Goal: Task Accomplishment & Management: Complete application form

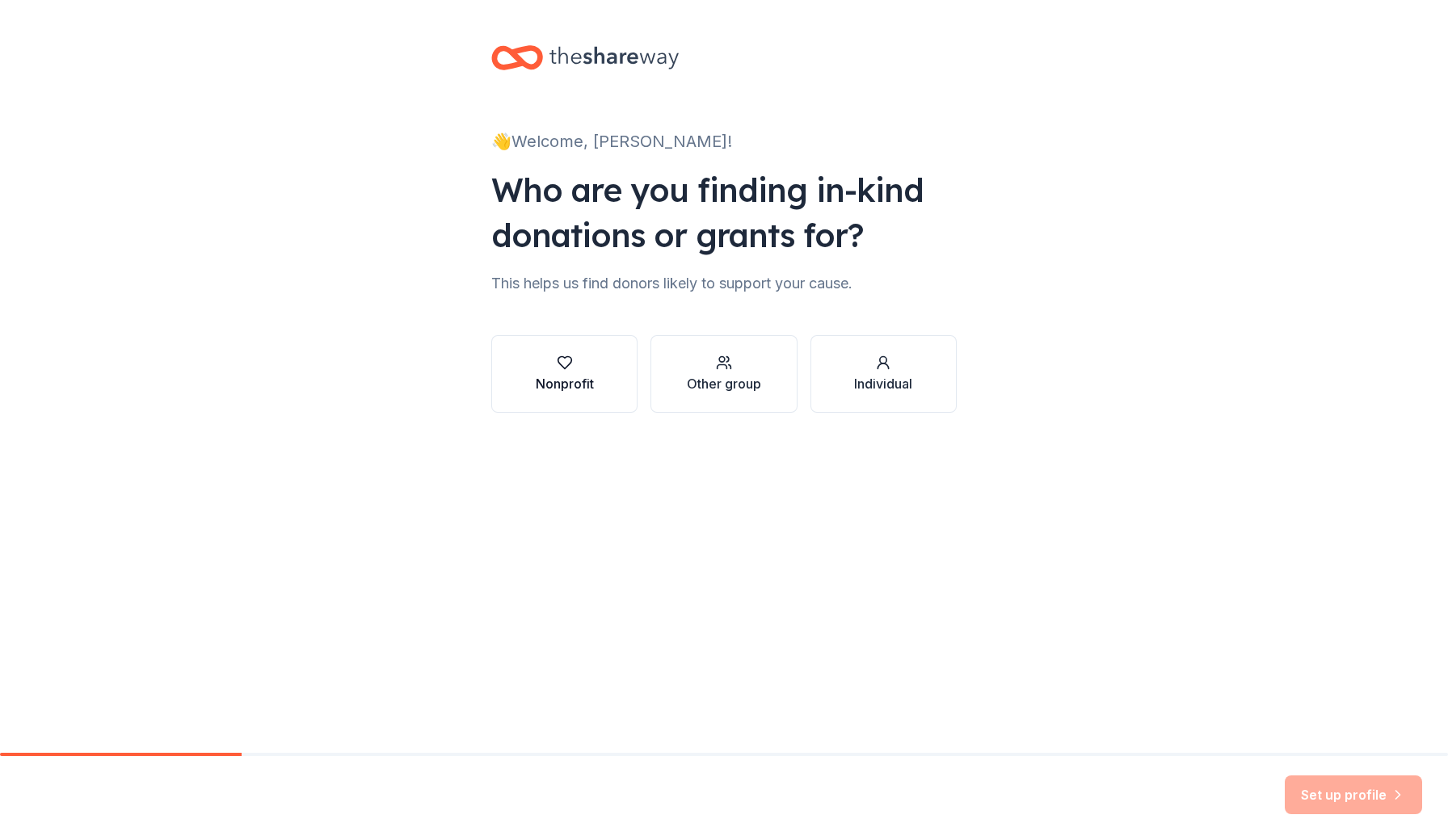
click at [596, 380] on button "Nonprofit" at bounding box center [564, 374] width 147 height 78
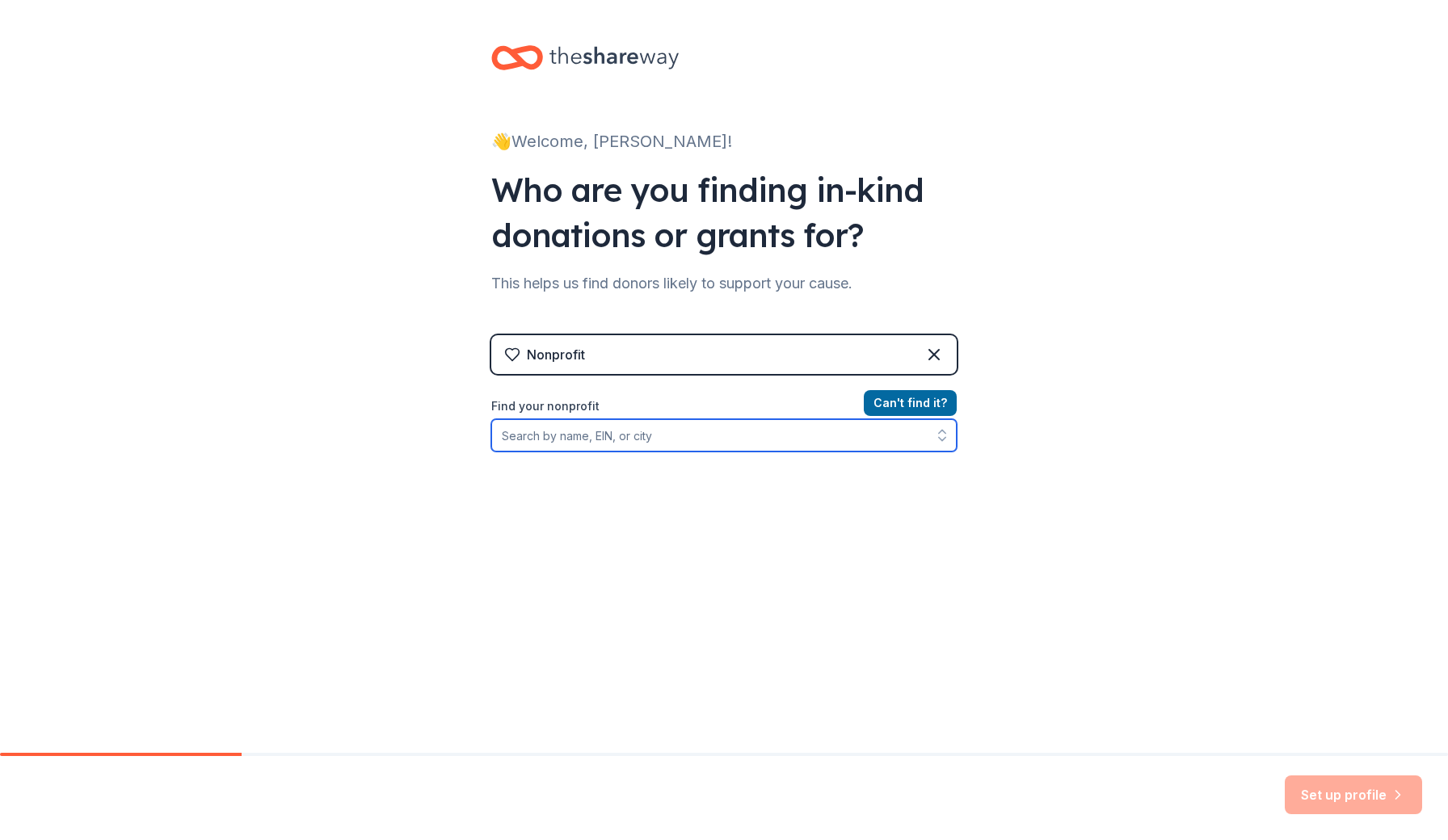
click at [597, 435] on input "Find your nonprofit" at bounding box center [724, 435] width 466 height 32
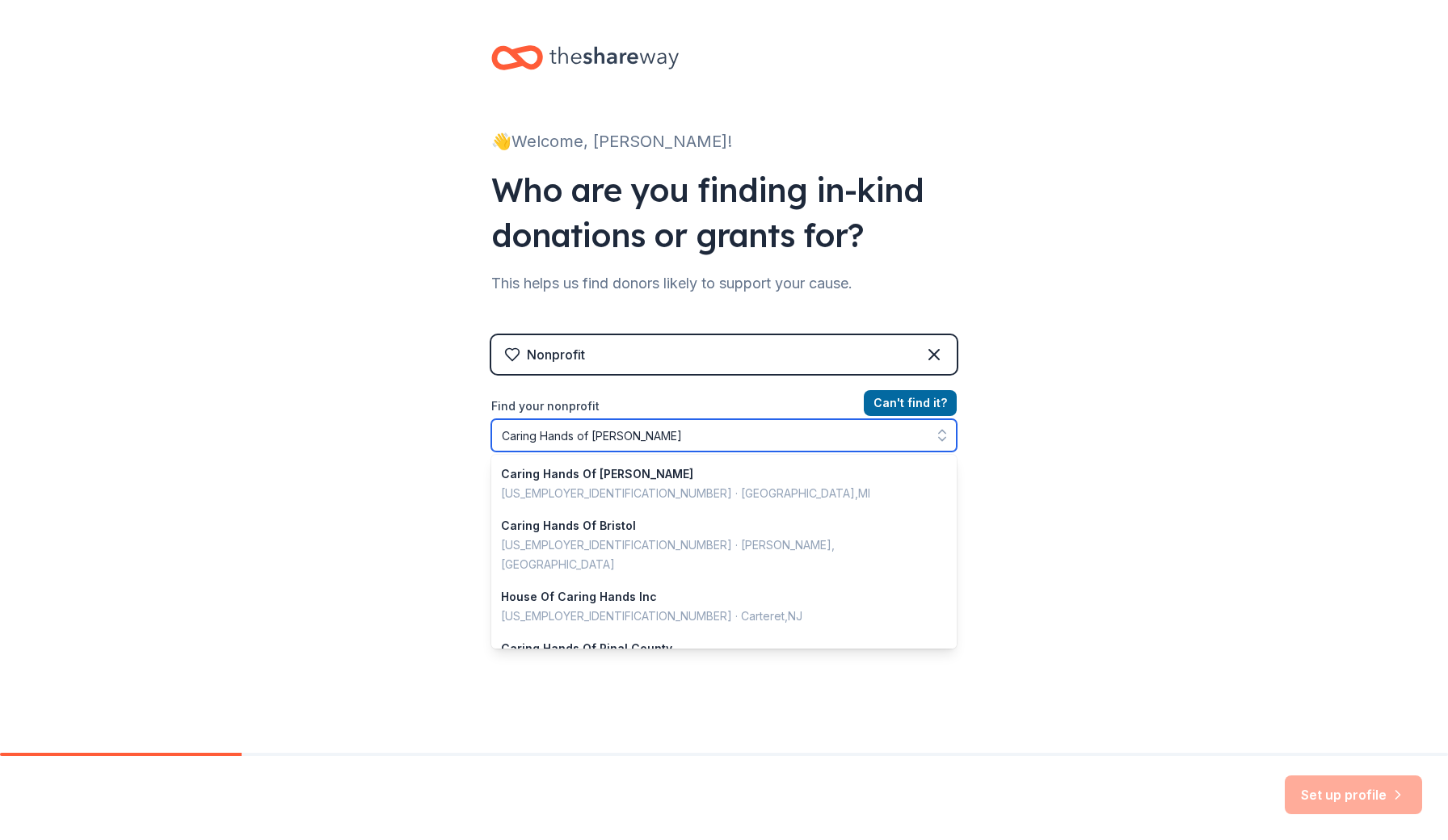
type input "Caring Hands of Pinal"
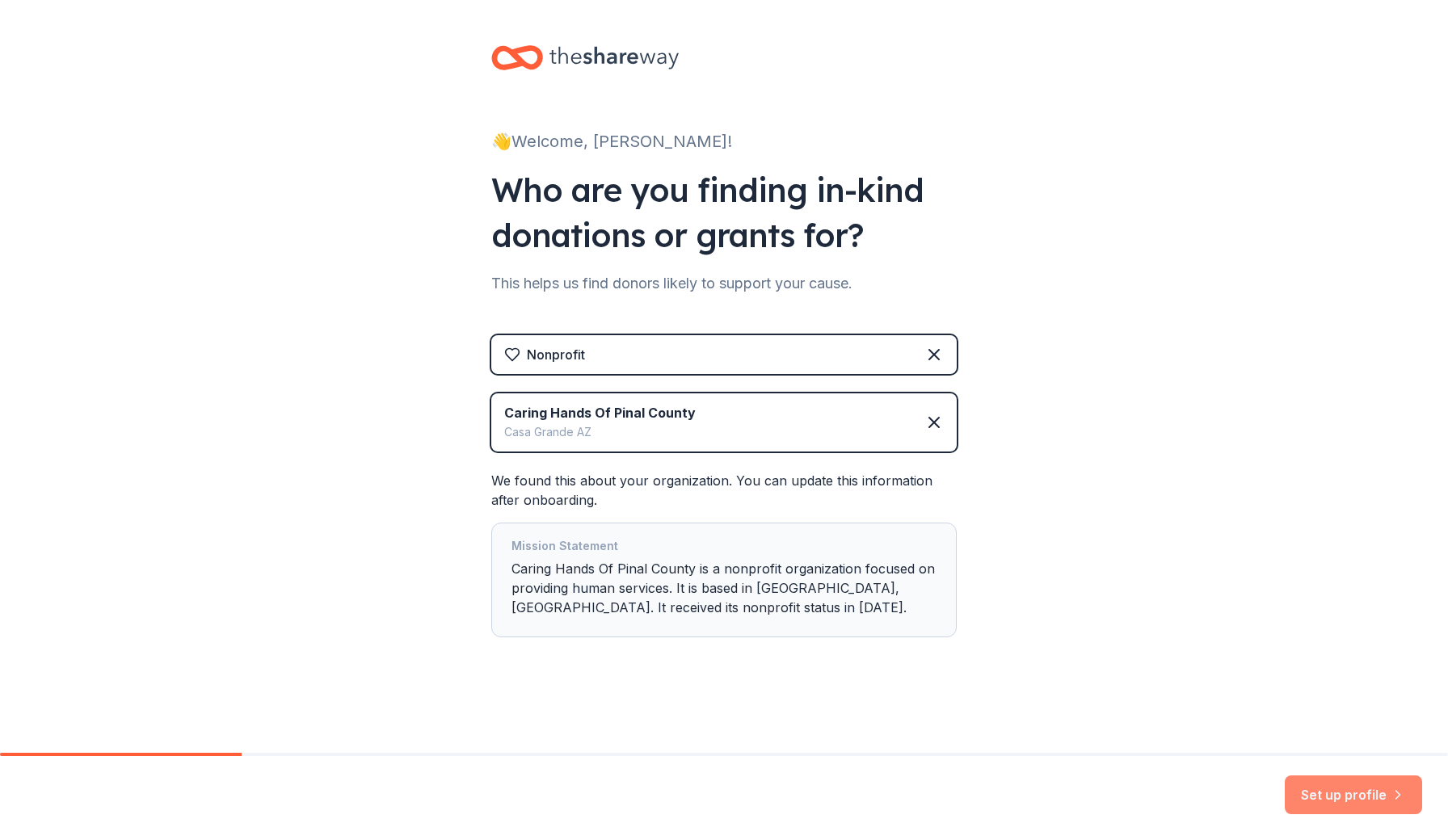
click at [1361, 804] on button "Set up profile" at bounding box center [1353, 795] width 137 height 39
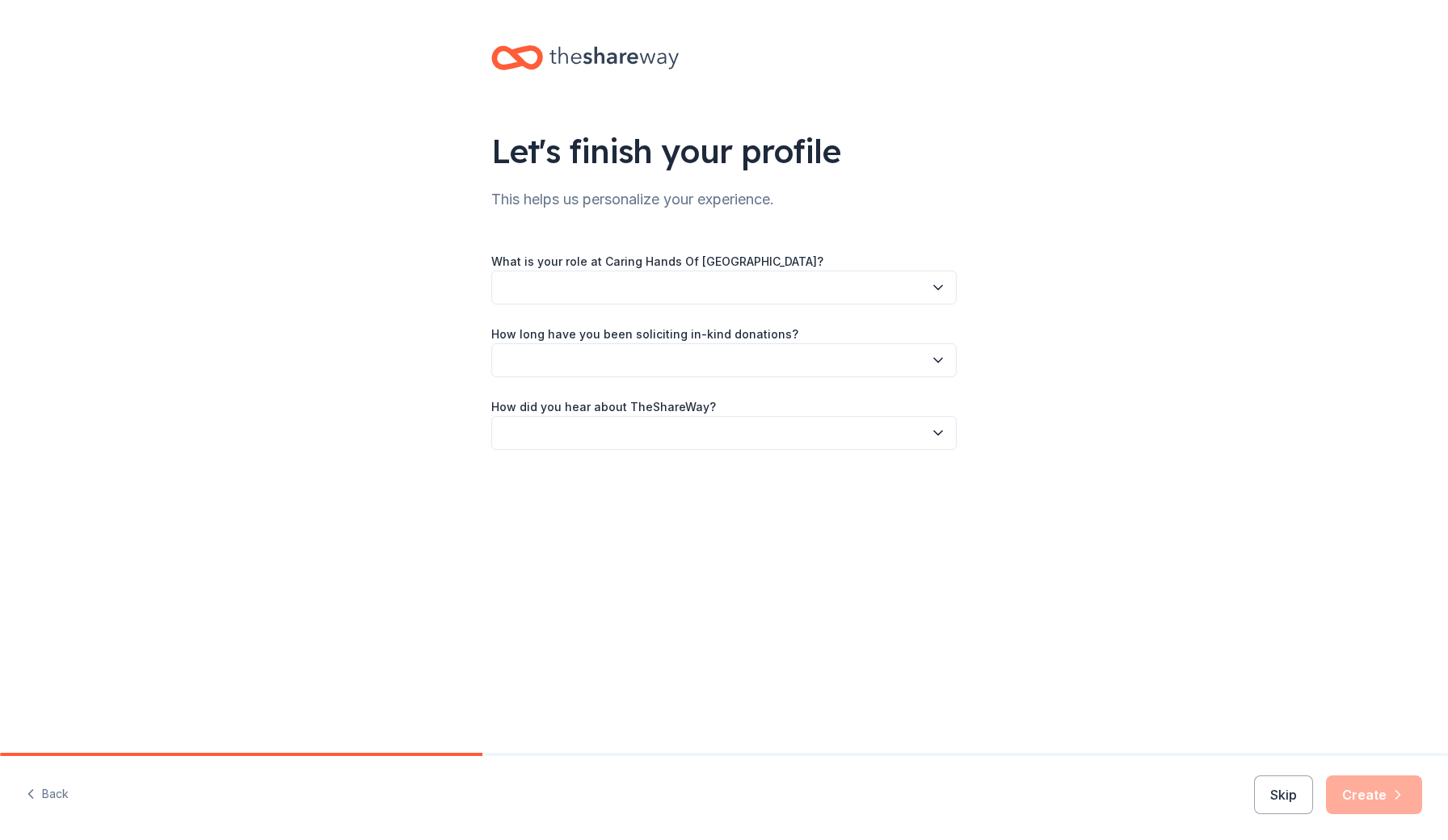
click at [630, 285] on button "button" at bounding box center [724, 287] width 466 height 34
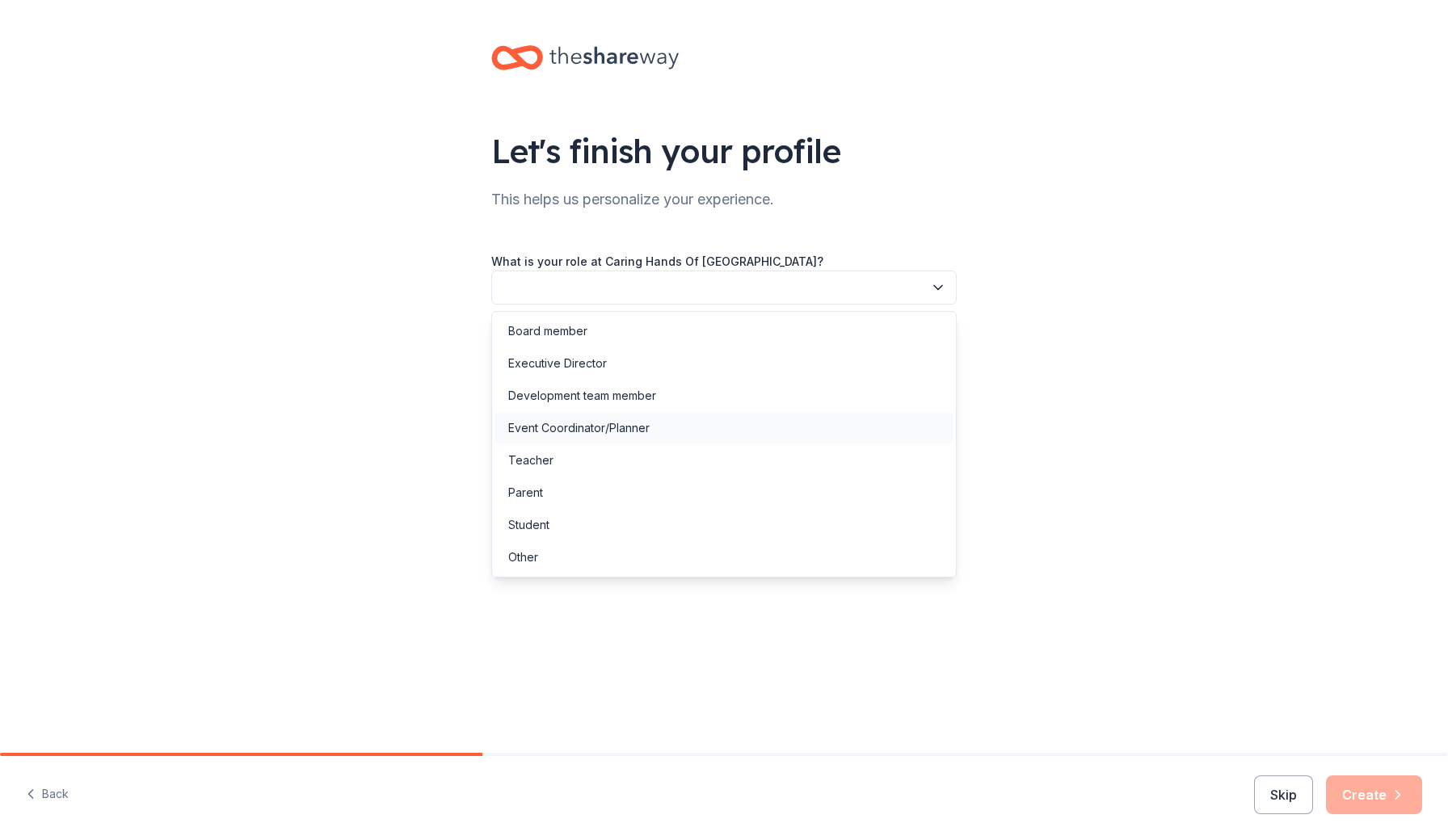
click at [557, 430] on div "Event Coordinator/Planner" at bounding box center [579, 427] width 141 height 19
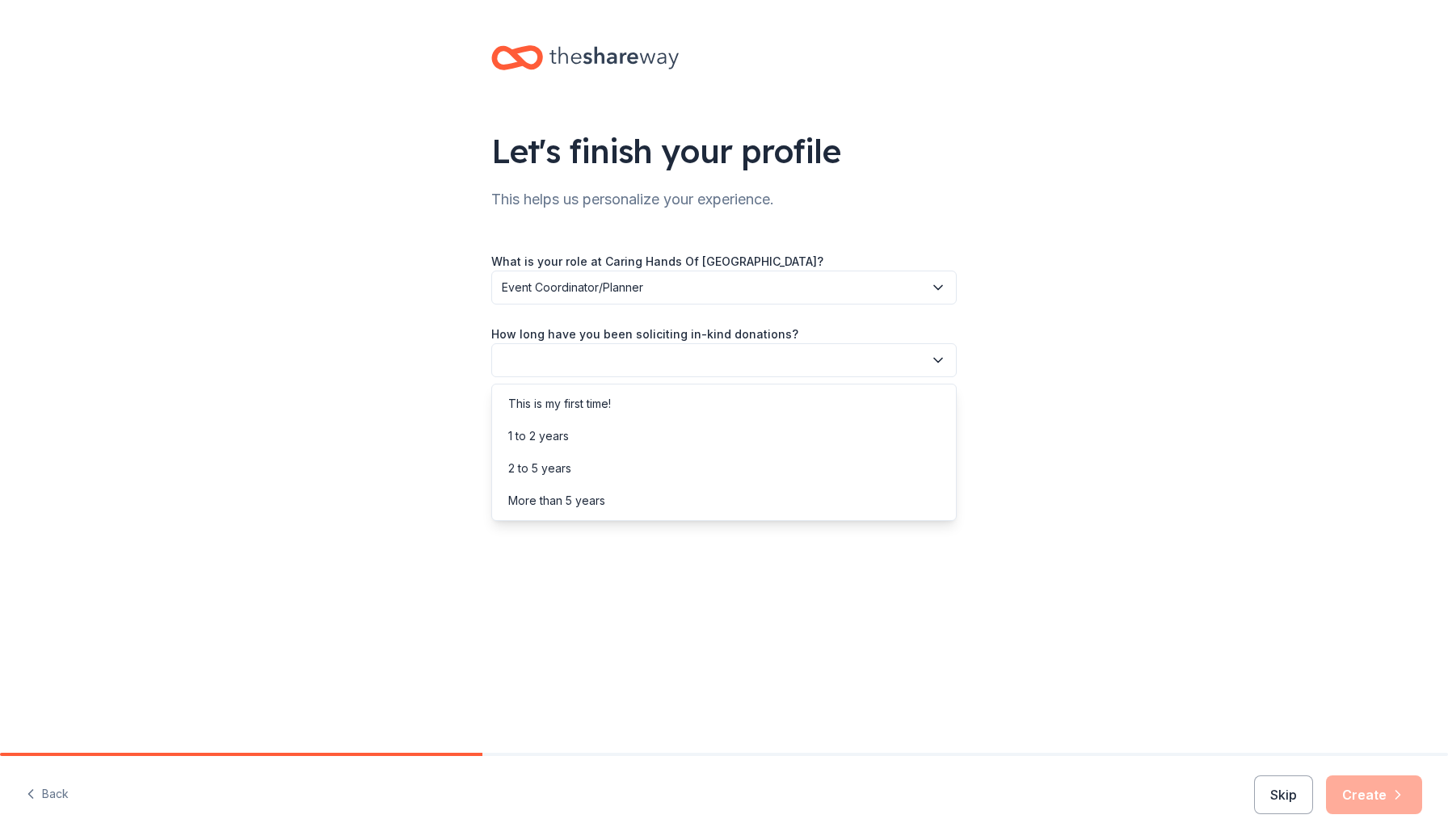
click at [533, 359] on button "button" at bounding box center [724, 360] width 466 height 34
click at [541, 410] on div "This is my first time!" at bounding box center [559, 403] width 103 height 19
click at [584, 423] on button "button" at bounding box center [724, 432] width 466 height 34
click at [576, 510] on div "Online search" at bounding box center [545, 508] width 73 height 19
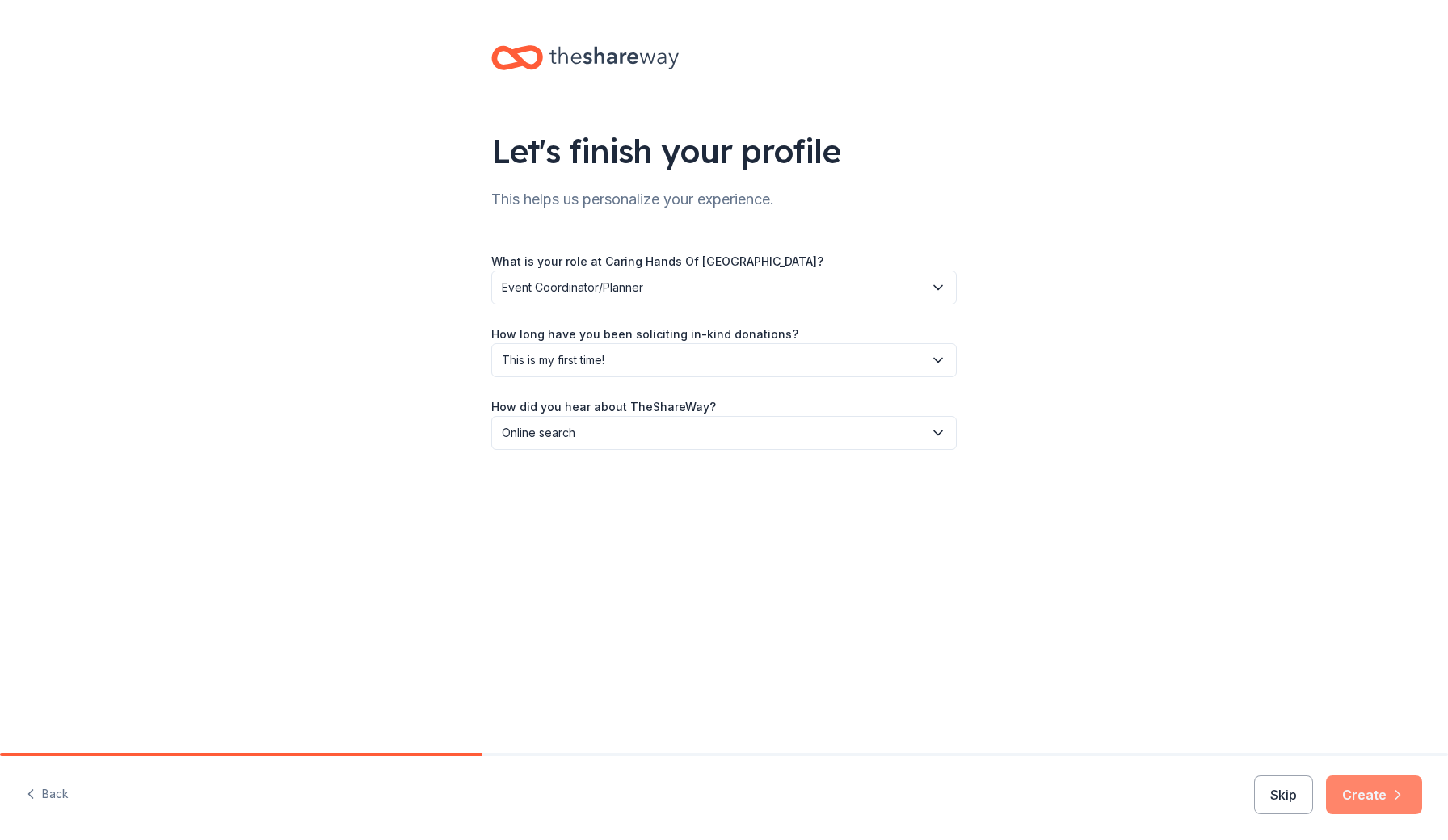
click at [1357, 800] on button "Create" at bounding box center [1374, 795] width 96 height 39
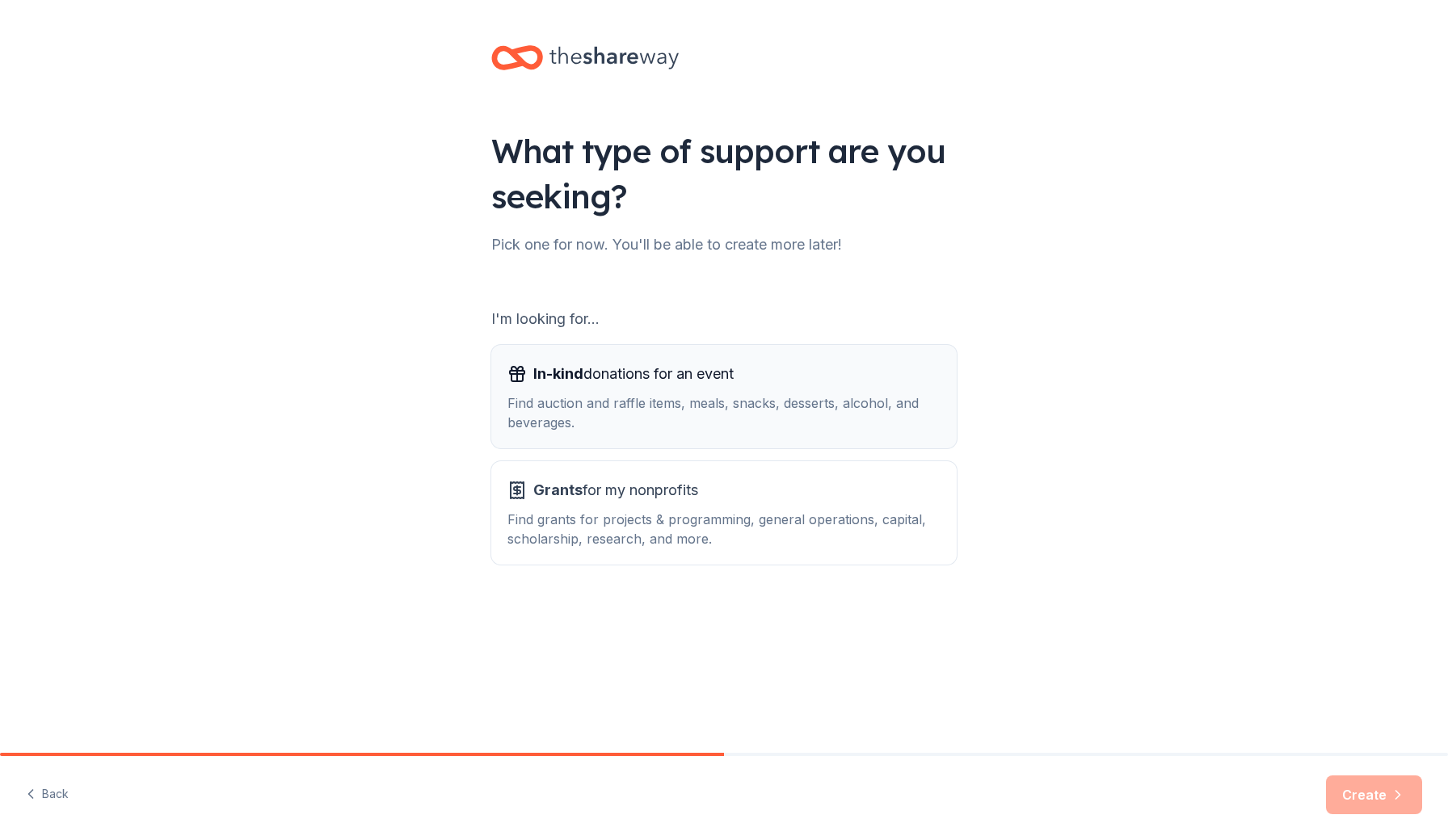
click at [612, 402] on div "Find auction and raffle items, meals, snacks, desserts, alcohol, and beverages." at bounding box center [724, 413] width 433 height 39
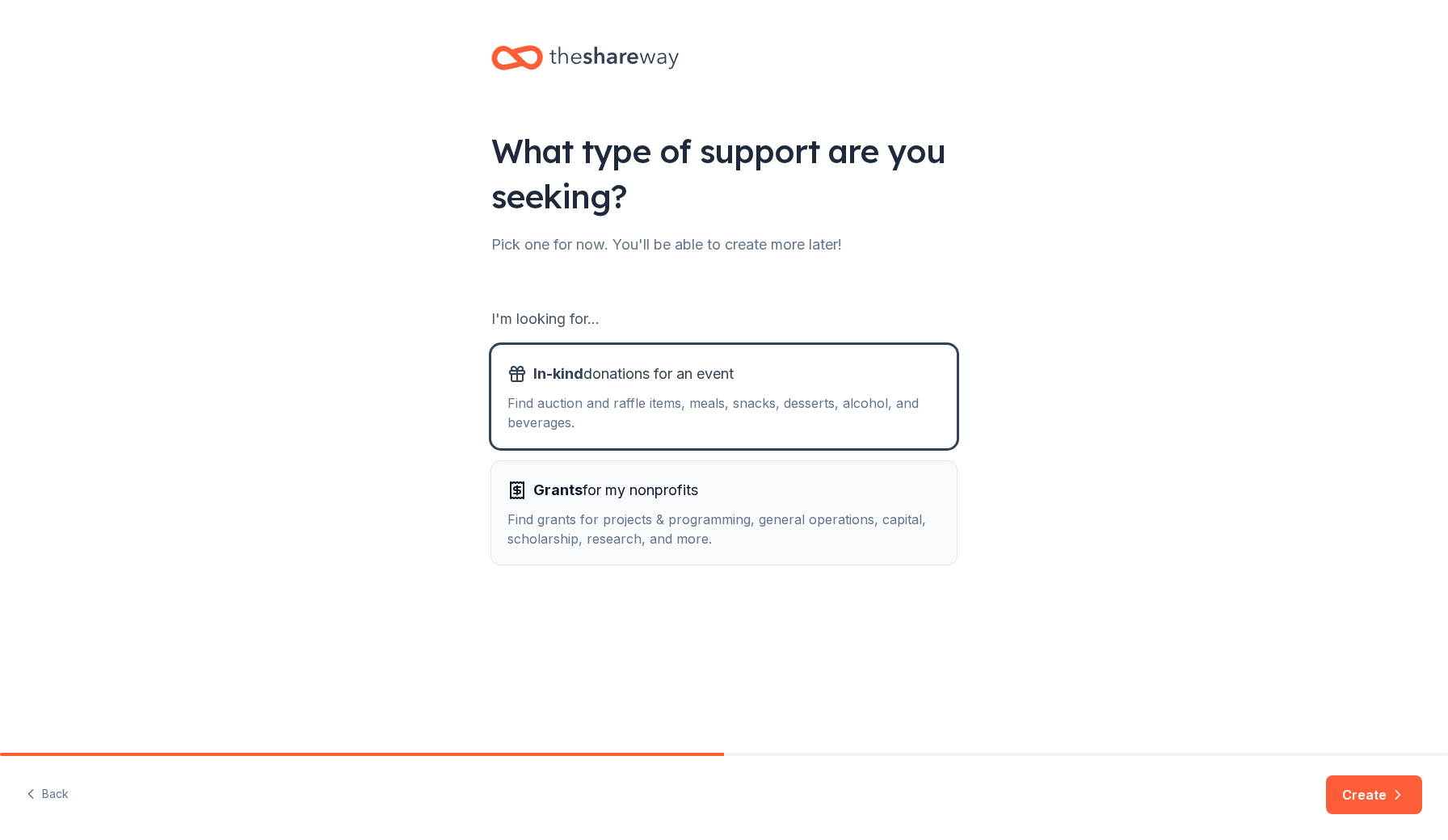
click at [650, 498] on span "Grants for my nonprofits" at bounding box center [616, 490] width 165 height 26
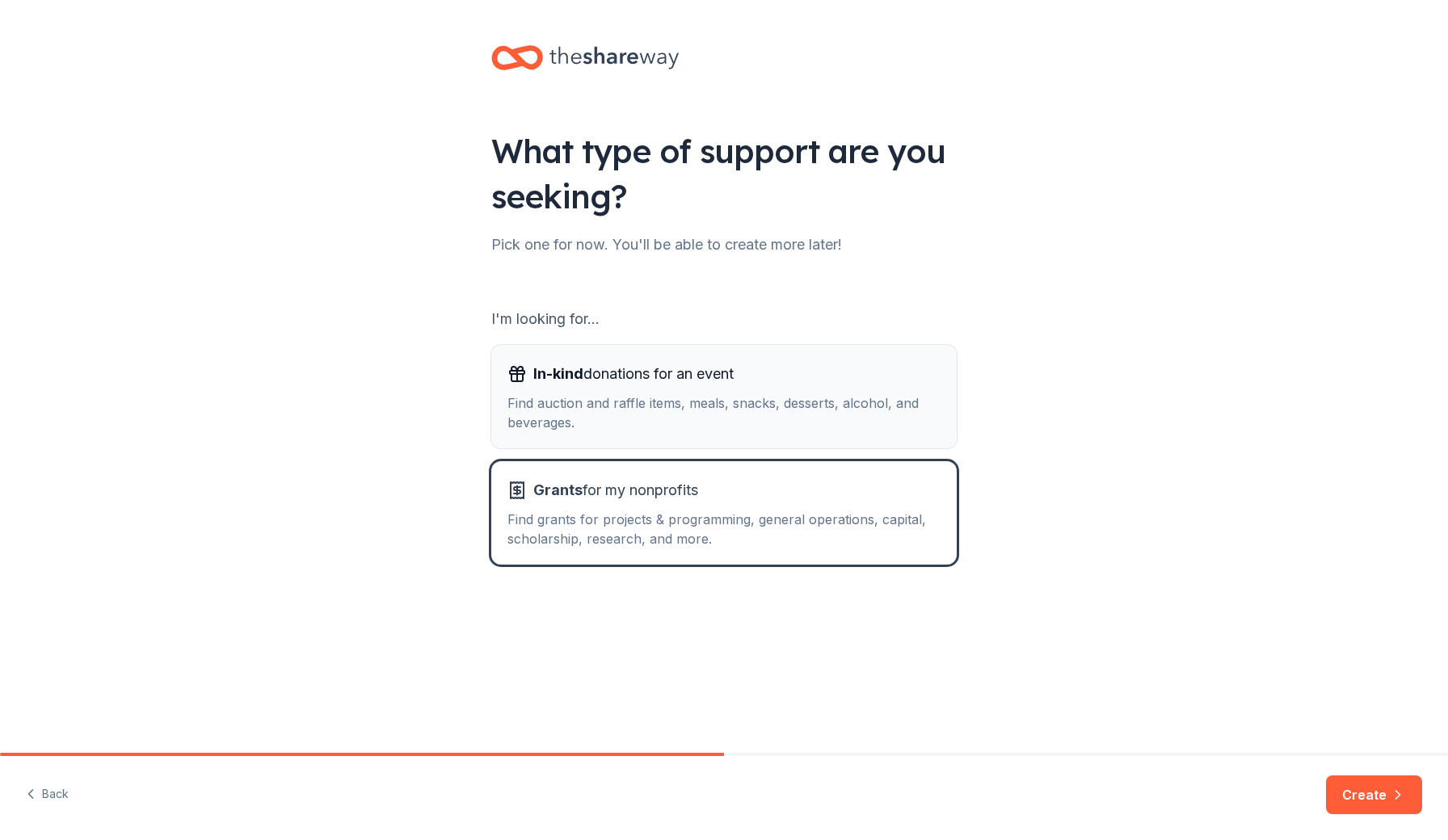
drag, startPoint x: 638, startPoint y: 401, endPoint x: 652, endPoint y: 403, distance: 14.1
click at [638, 401] on div "Find auction and raffle items, meals, snacks, desserts, alcohol, and beverages." at bounding box center [724, 413] width 433 height 39
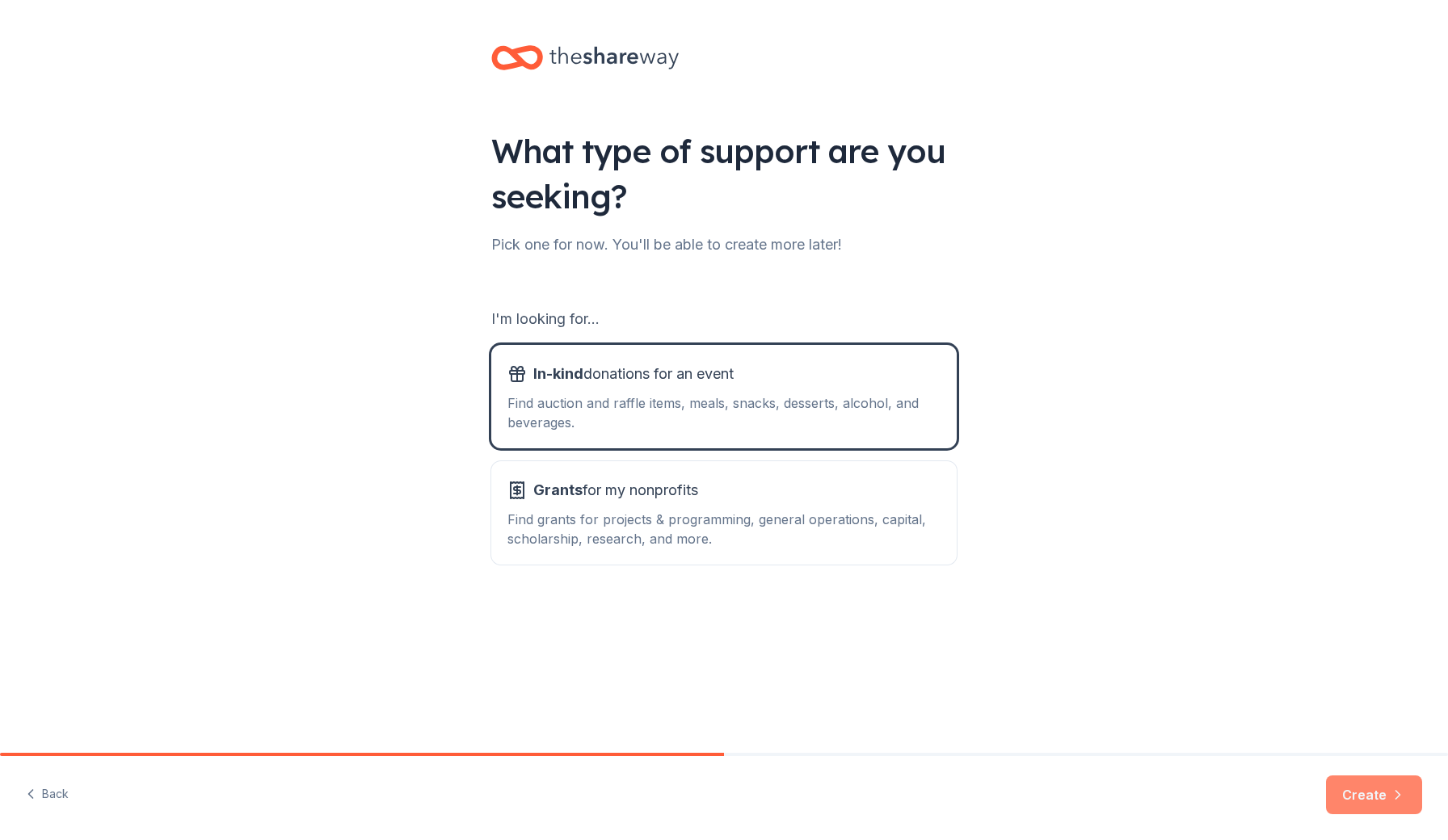
click at [1383, 792] on button "Create" at bounding box center [1374, 795] width 96 height 39
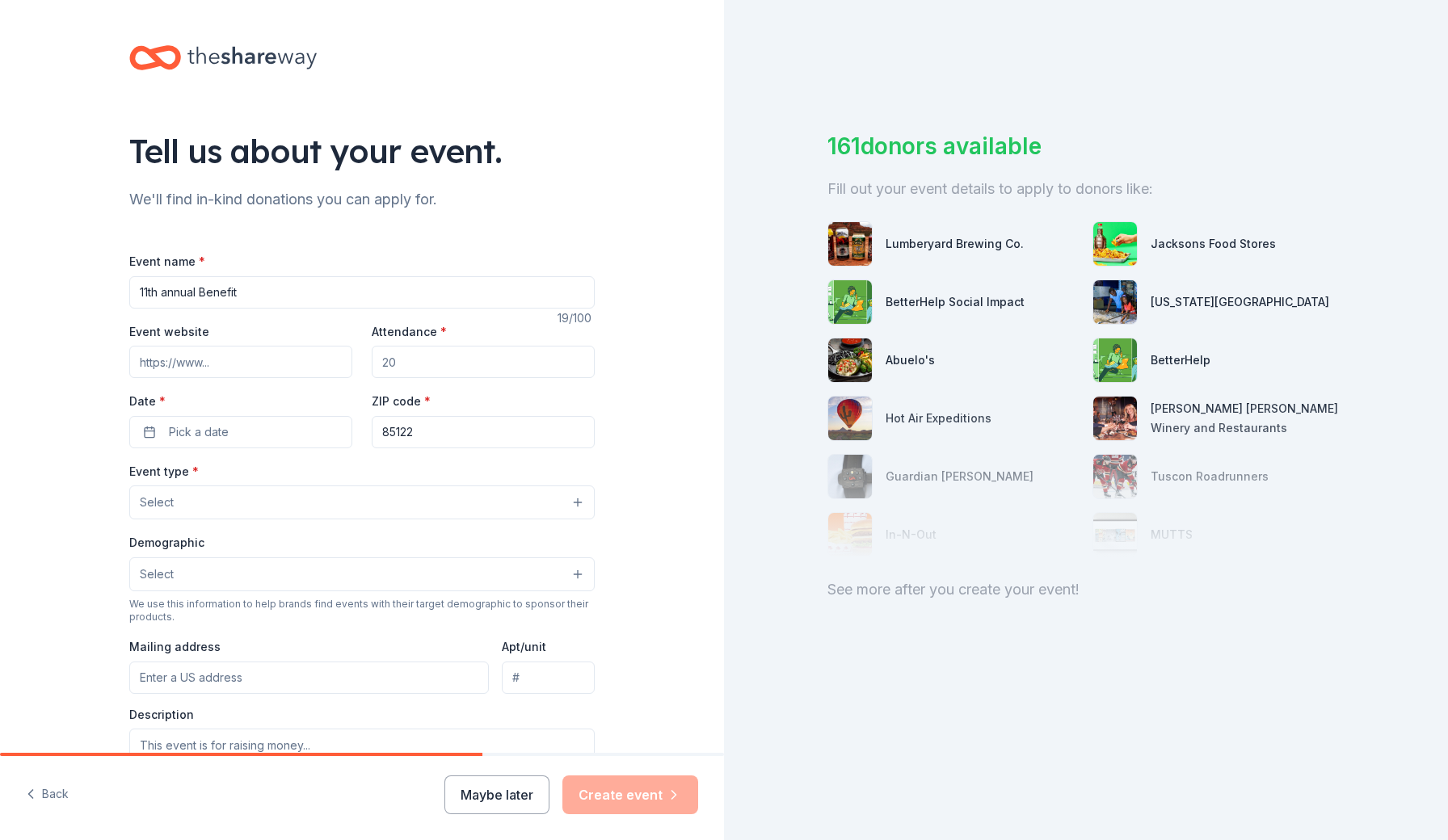
click at [161, 294] on input "11th annual Benefit" at bounding box center [362, 292] width 466 height 32
type input "11th Annual Benefit"
click at [250, 357] on input "Event website" at bounding box center [240, 362] width 223 height 32
click at [453, 364] on input "Attendance *" at bounding box center [483, 362] width 223 height 32
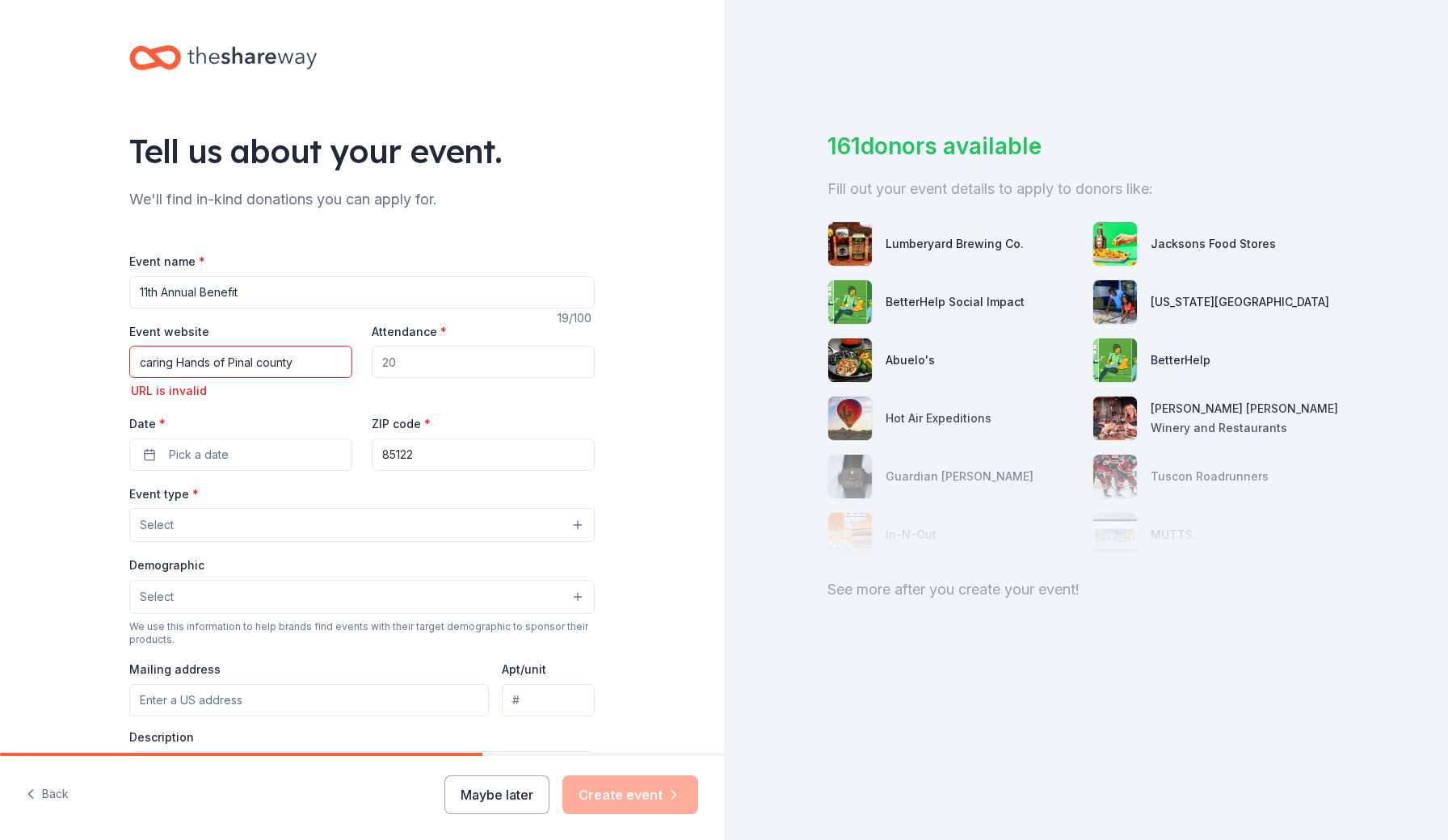
click at [171, 361] on input "caring Hands of Pinal county" at bounding box center [240, 362] width 223 height 32
click at [309, 390] on div "URL is invalid" at bounding box center [240, 390] width 223 height 19
click at [308, 351] on input "caringHandsofPinalcounty" at bounding box center [240, 362] width 223 height 32
click at [306, 360] on input "caringHandsofPinalcounty" at bounding box center [240, 362] width 223 height 32
type input "c"
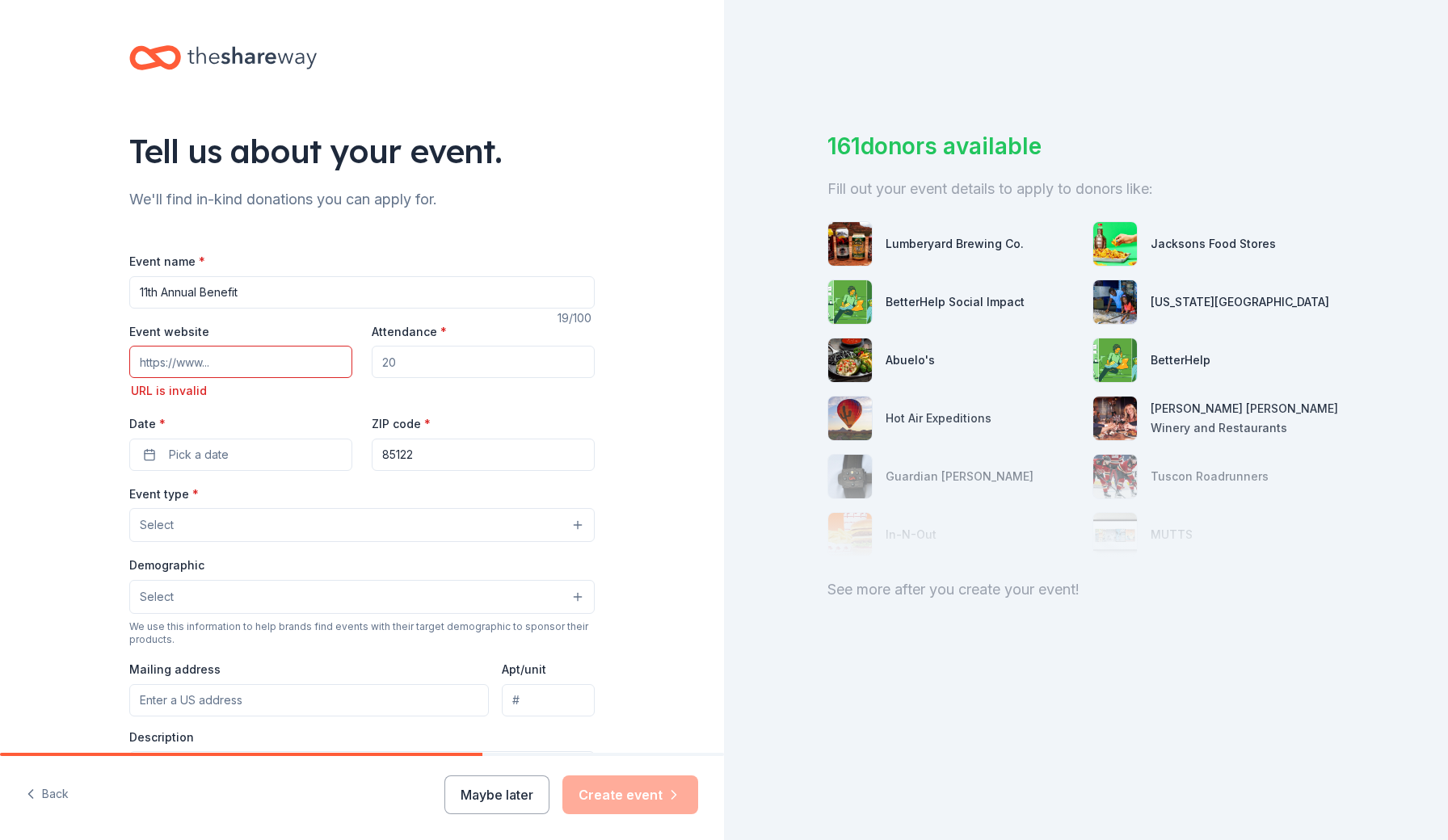
click at [422, 361] on input "Attendance *" at bounding box center [483, 362] width 223 height 32
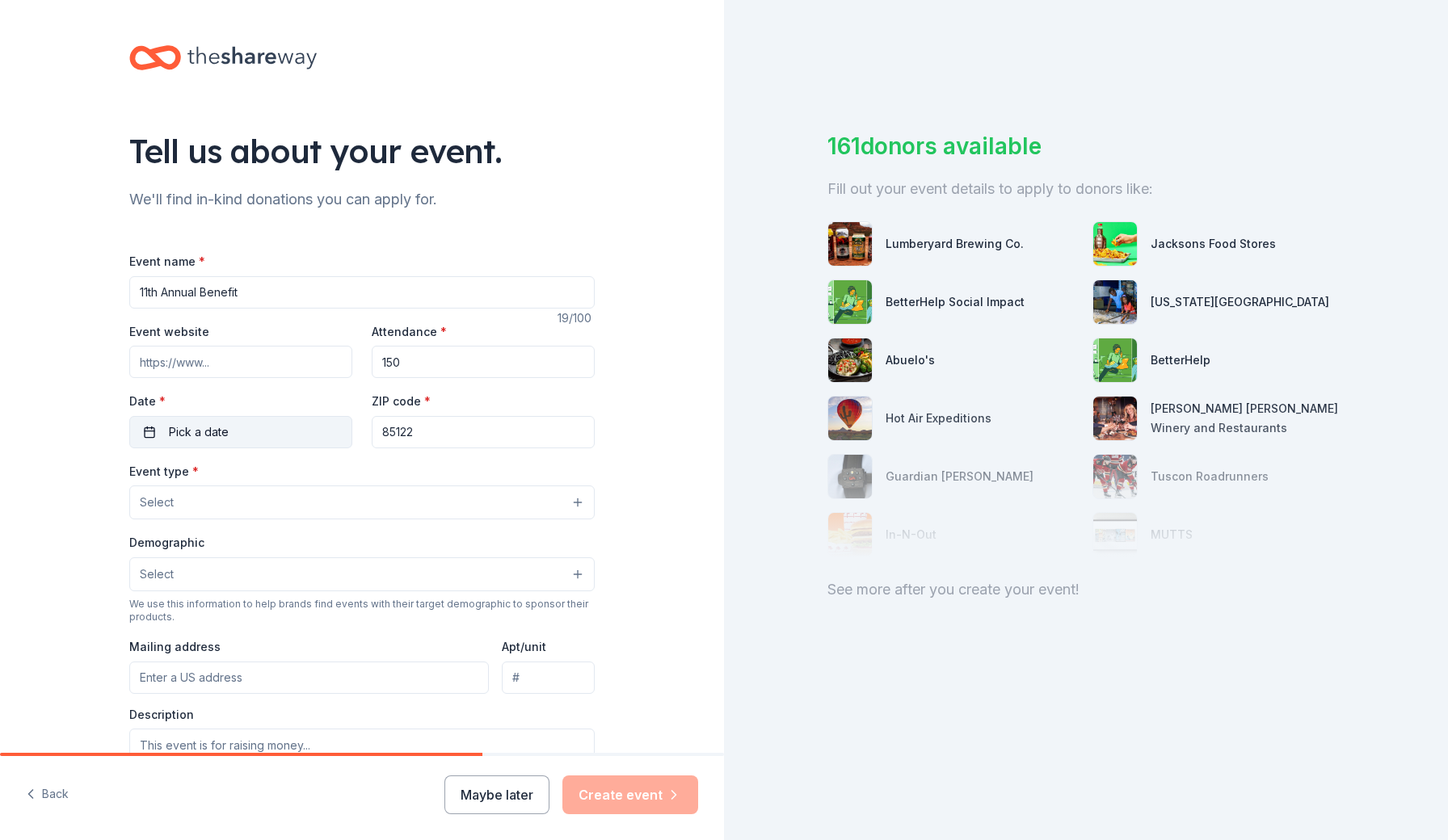
type input "150"
click at [231, 426] on button "Pick a date" at bounding box center [240, 431] width 223 height 32
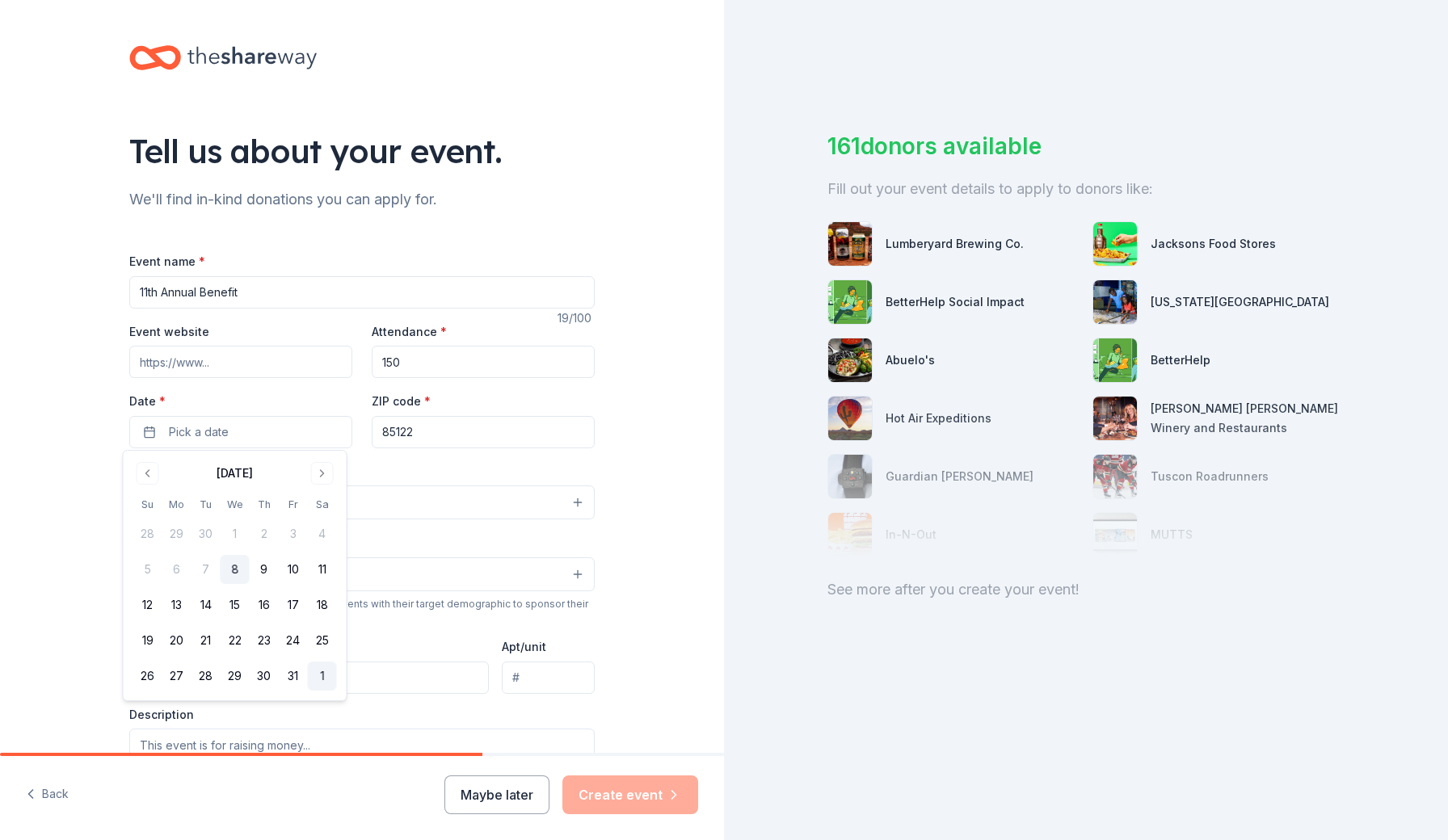
click at [321, 681] on button "1" at bounding box center [322, 675] width 29 height 29
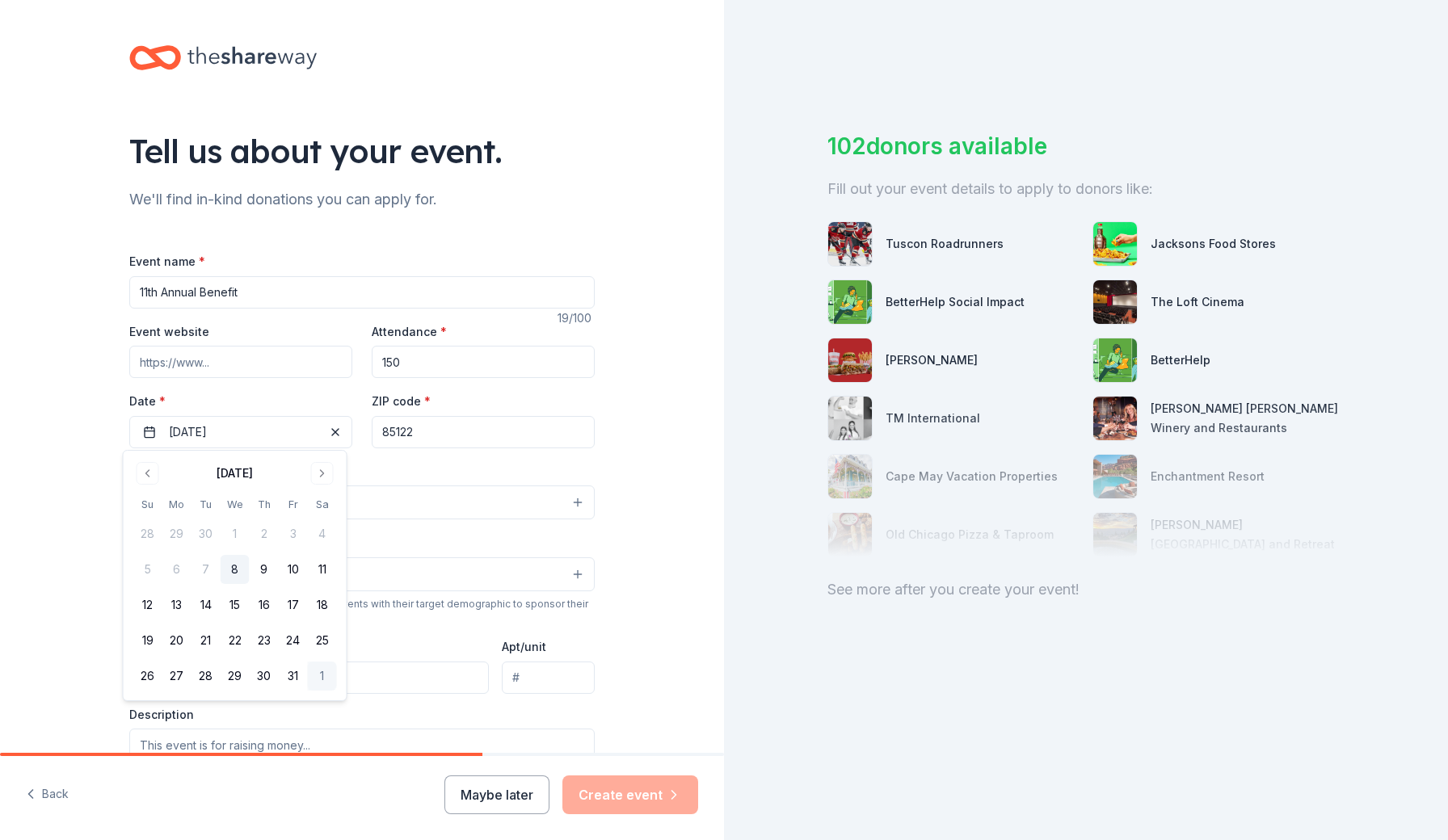
click at [647, 412] on div "Tell us about your event. We'll find in-kind donations you can apply for. Event…" at bounding box center [362, 537] width 724 height 1075
click at [254, 491] on button "Select" at bounding box center [362, 502] width 466 height 34
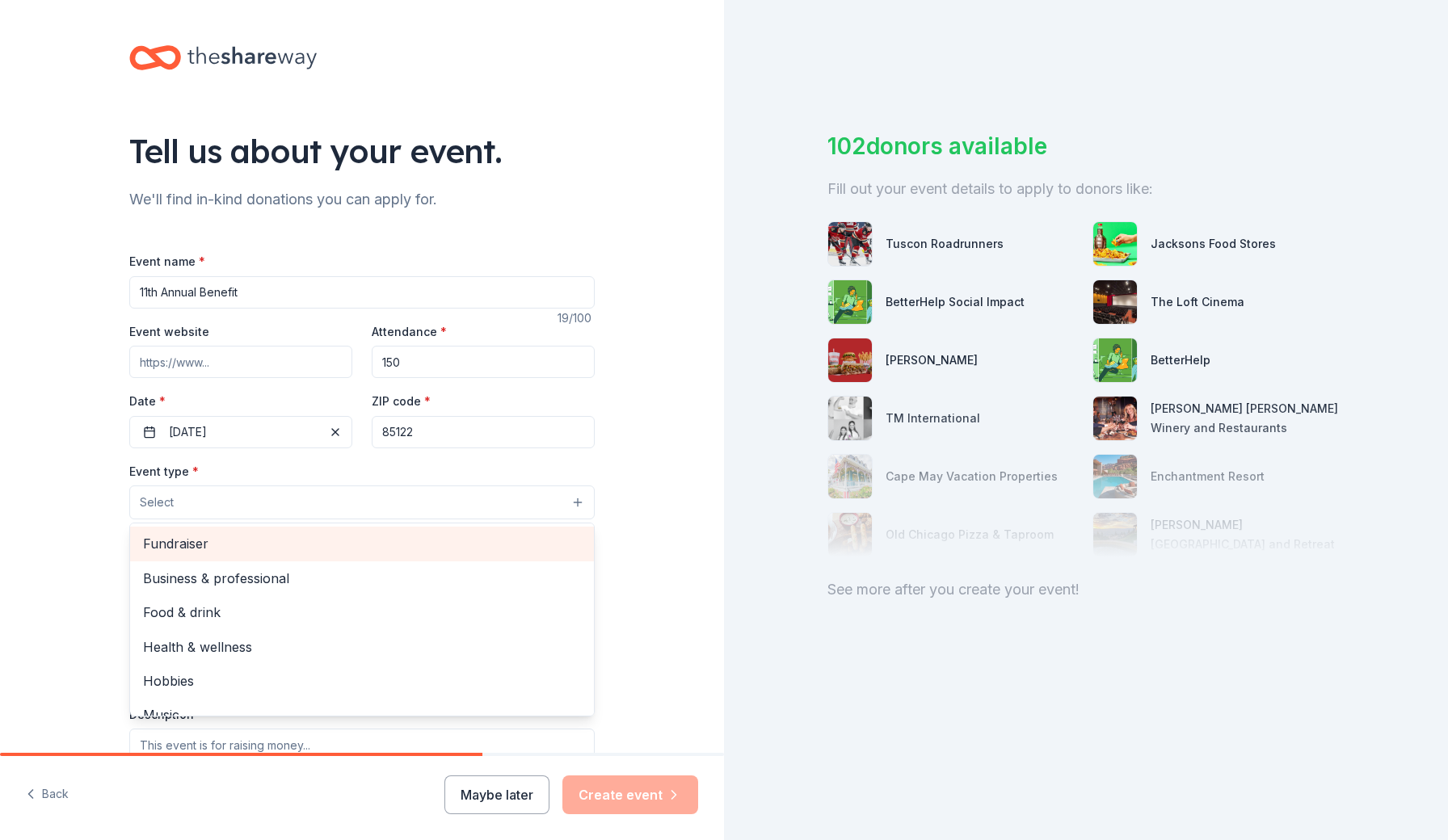
click at [206, 541] on span "Fundraiser" at bounding box center [362, 543] width 438 height 21
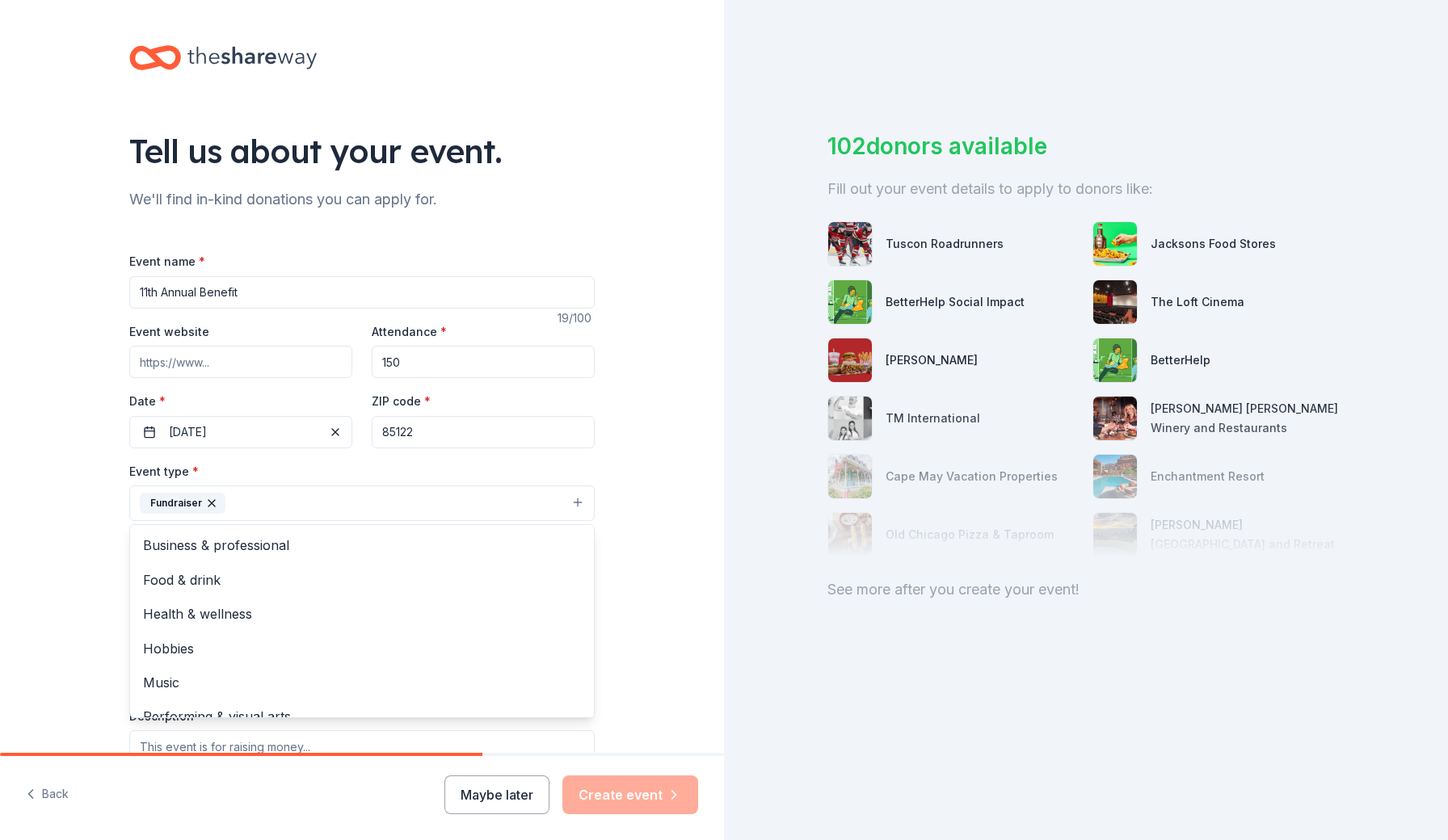
click at [651, 540] on div "Tell us about your event. We'll find in-kind donations you can apply for. Event…" at bounding box center [362, 538] width 724 height 1076
click at [416, 576] on button "Select" at bounding box center [362, 576] width 466 height 34
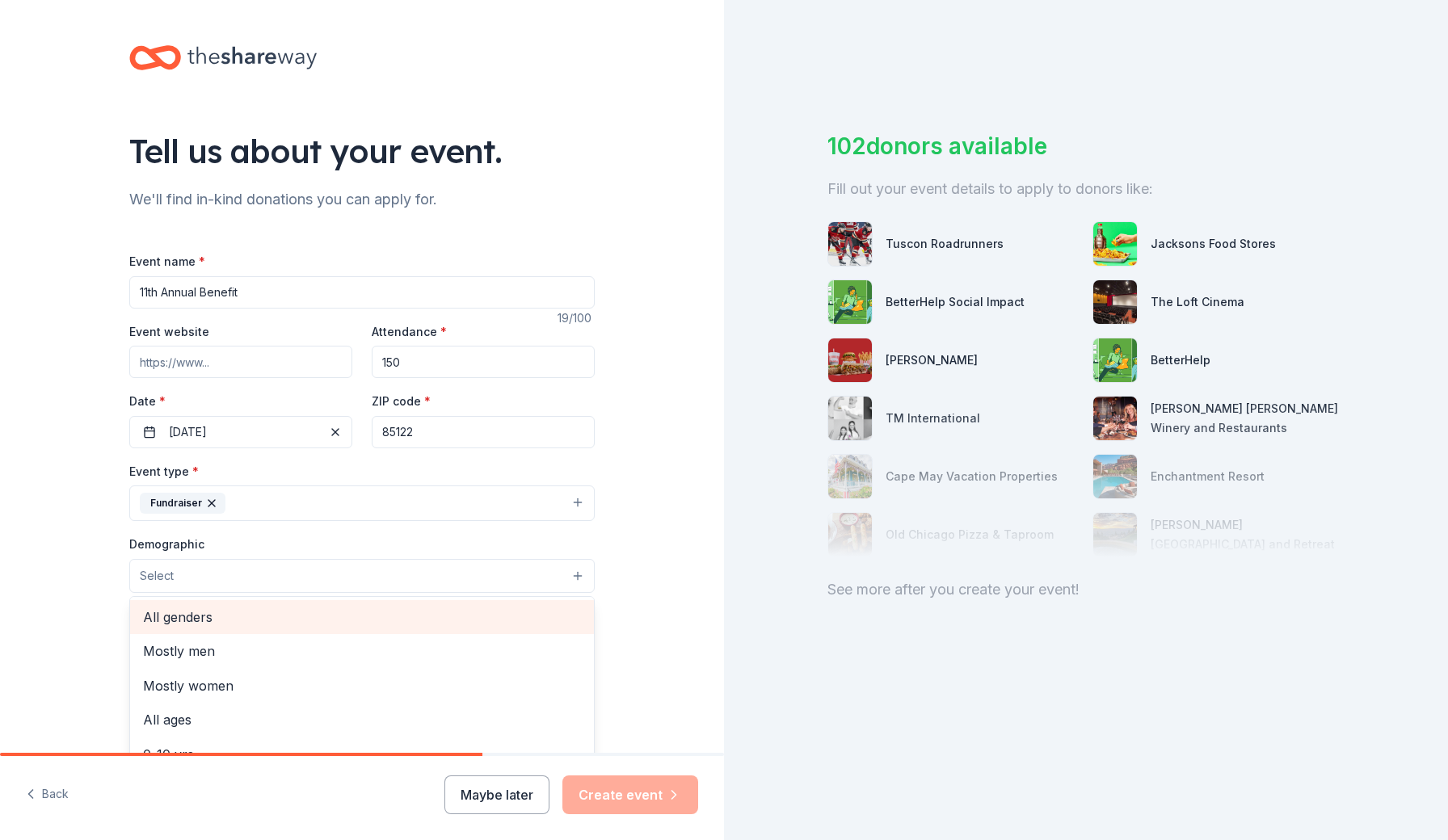
click at [309, 608] on span "All genders" at bounding box center [362, 617] width 438 height 21
click at [665, 375] on div "Tell us about your event. We'll find in-kind donations you can apply for. Event…" at bounding box center [362, 539] width 724 height 1078
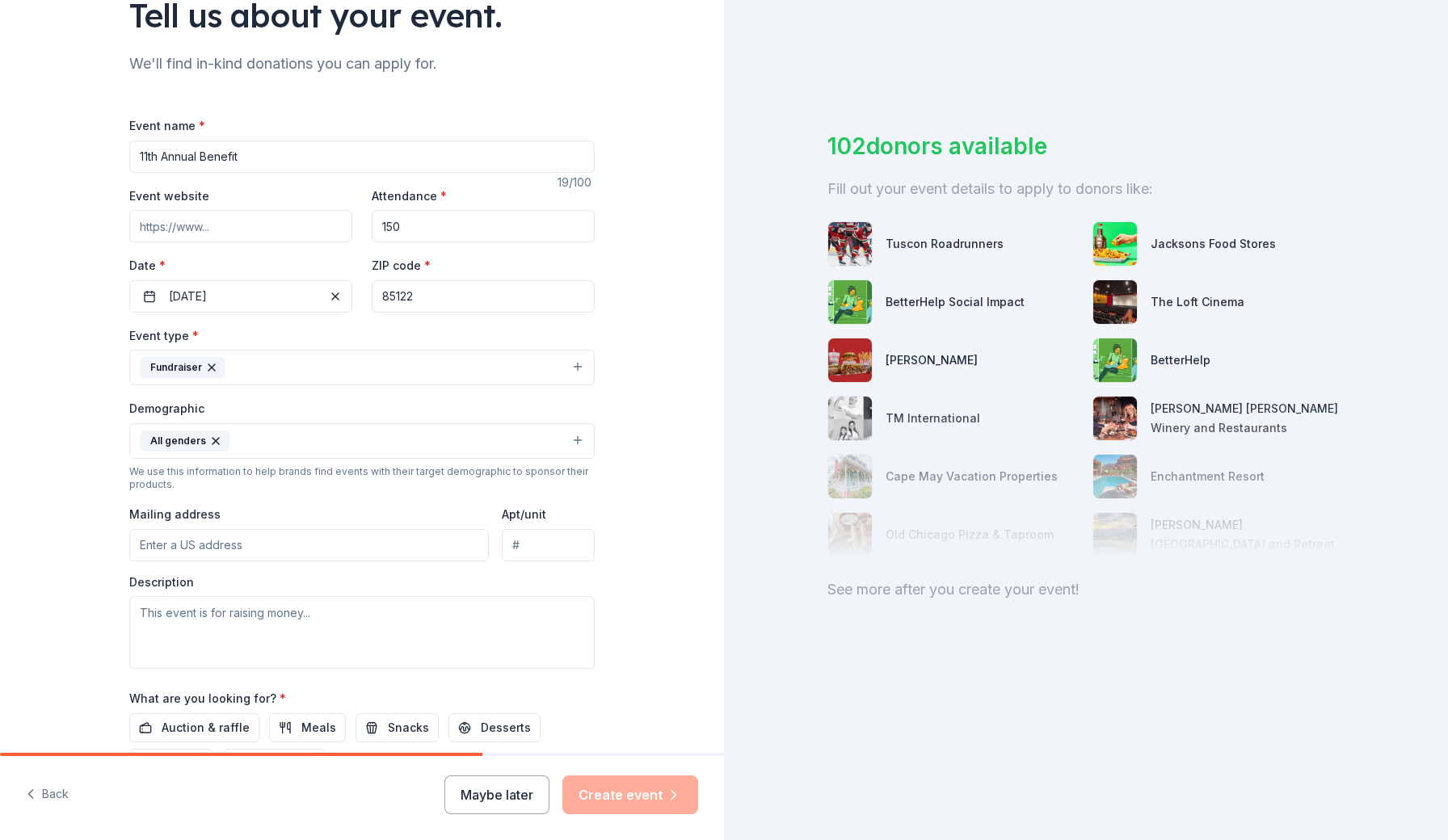
scroll to position [200, 0]
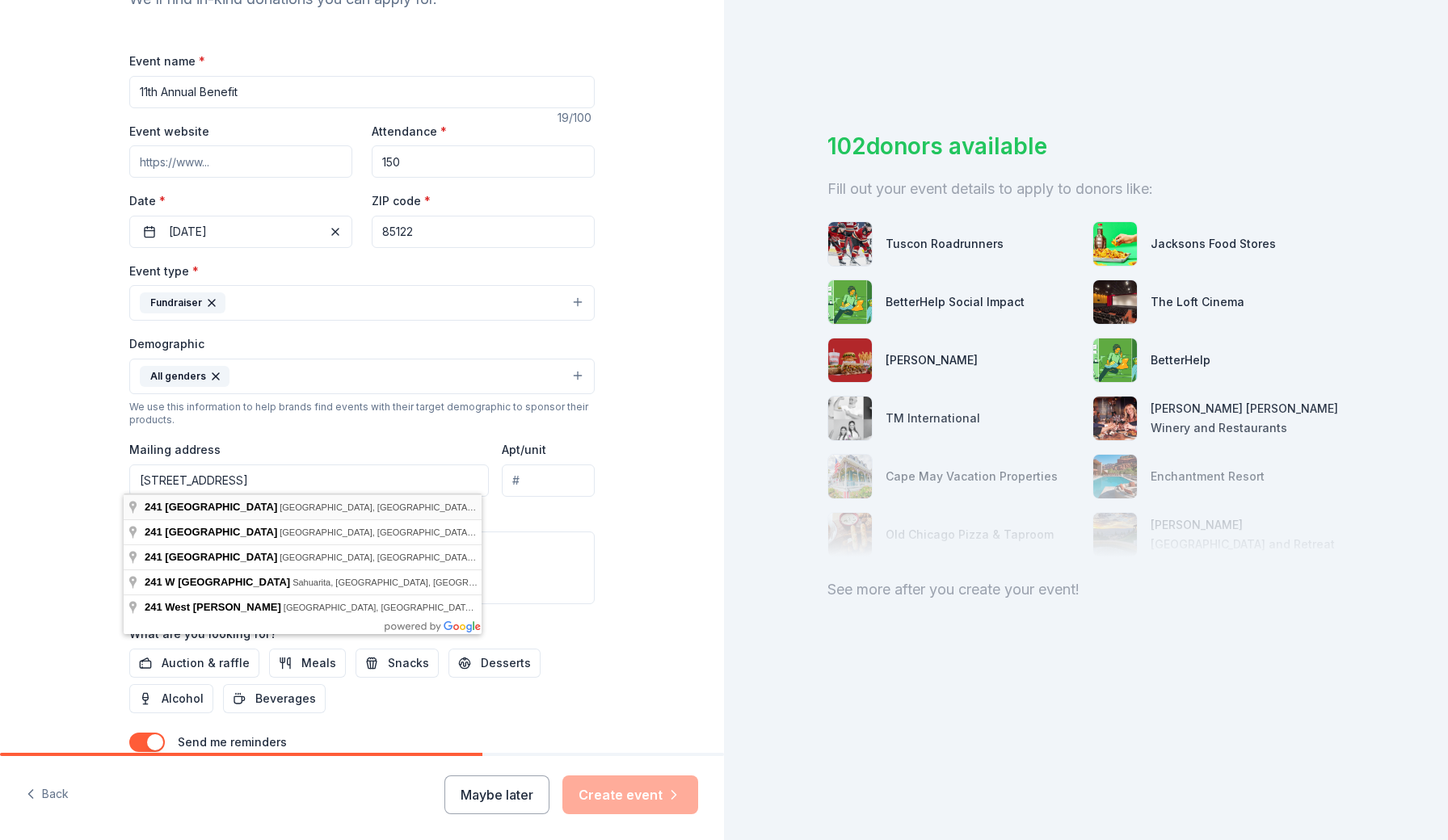
type input "241 West Cottonwood Lane, Casa Grande, AZ, 85122"
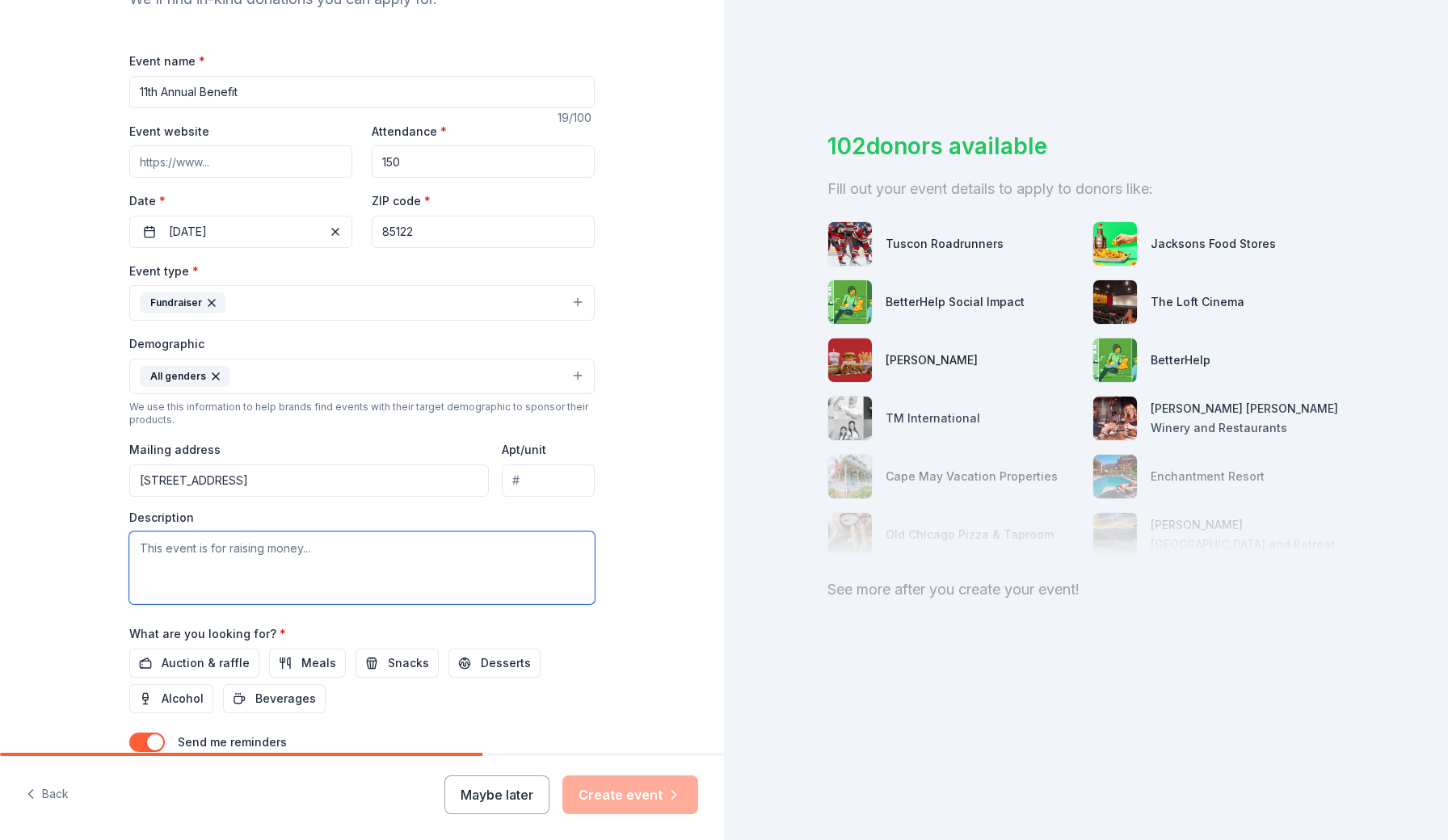
click at [217, 554] on textarea at bounding box center [362, 567] width 466 height 72
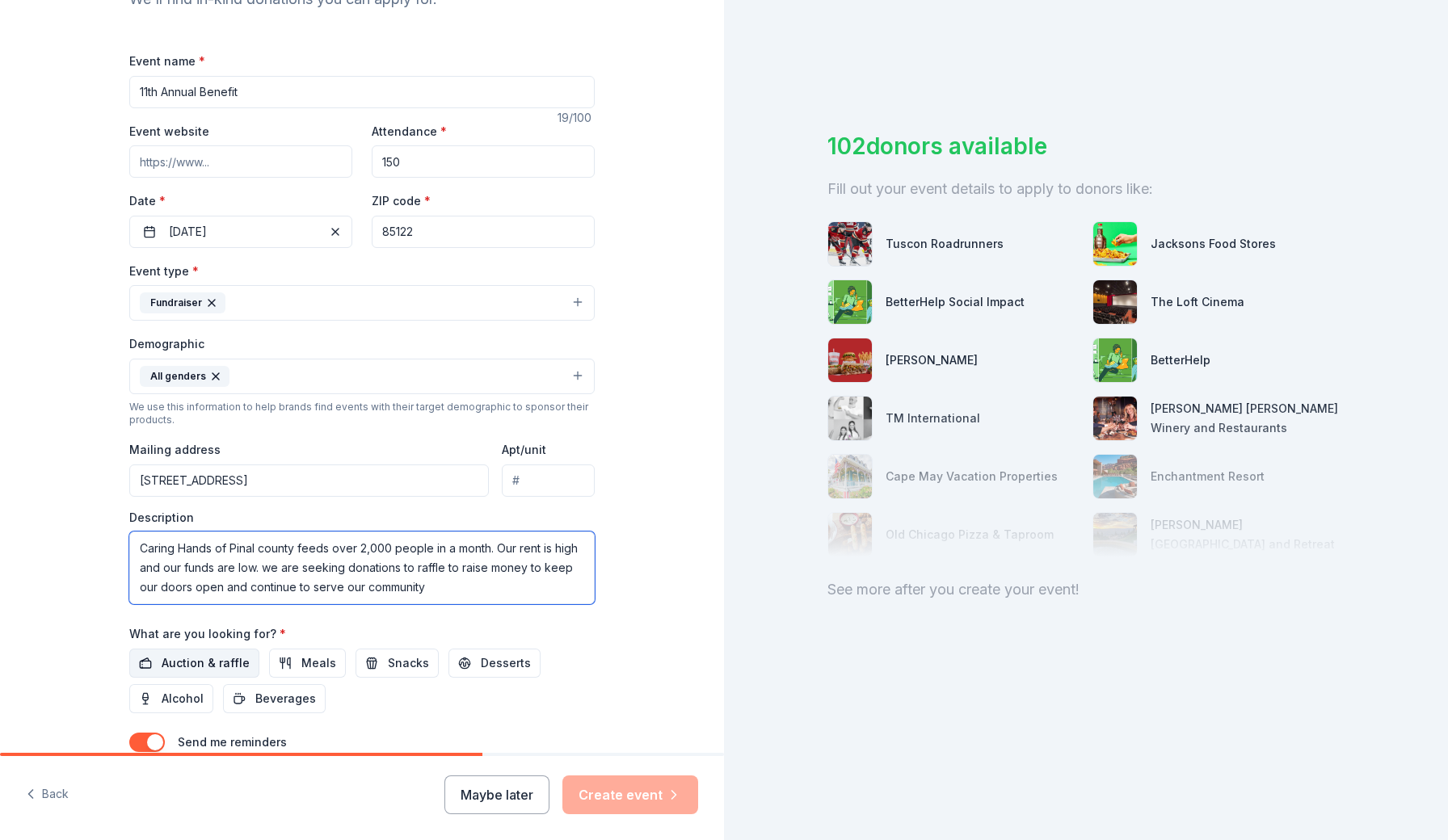
type textarea "Caring Hands of Pinal county feeds over 2,000 people in a month. Our rent is hi…"
click at [209, 660] on span "Auction & raffle" at bounding box center [205, 663] width 88 height 19
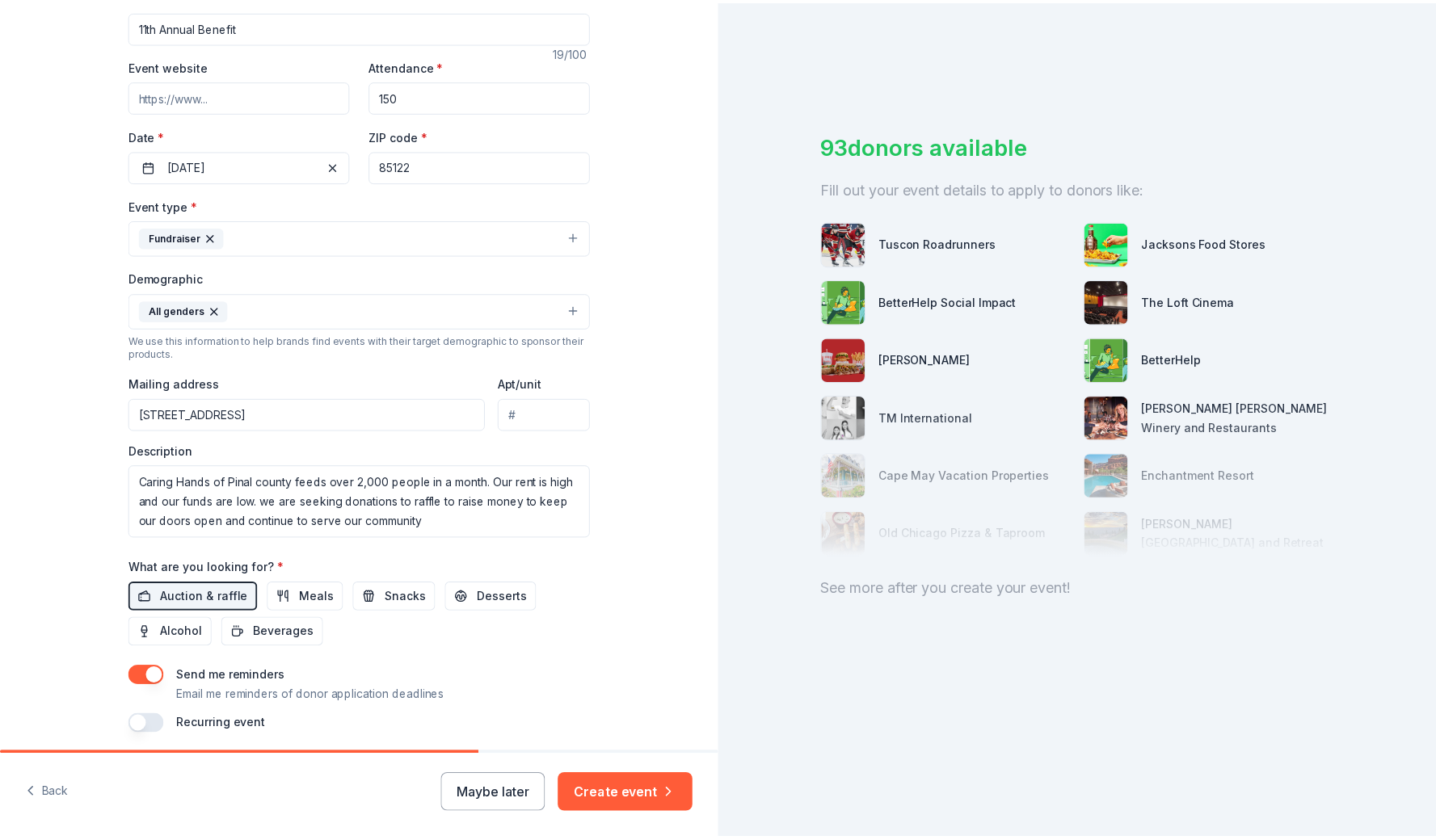
scroll to position [322, 0]
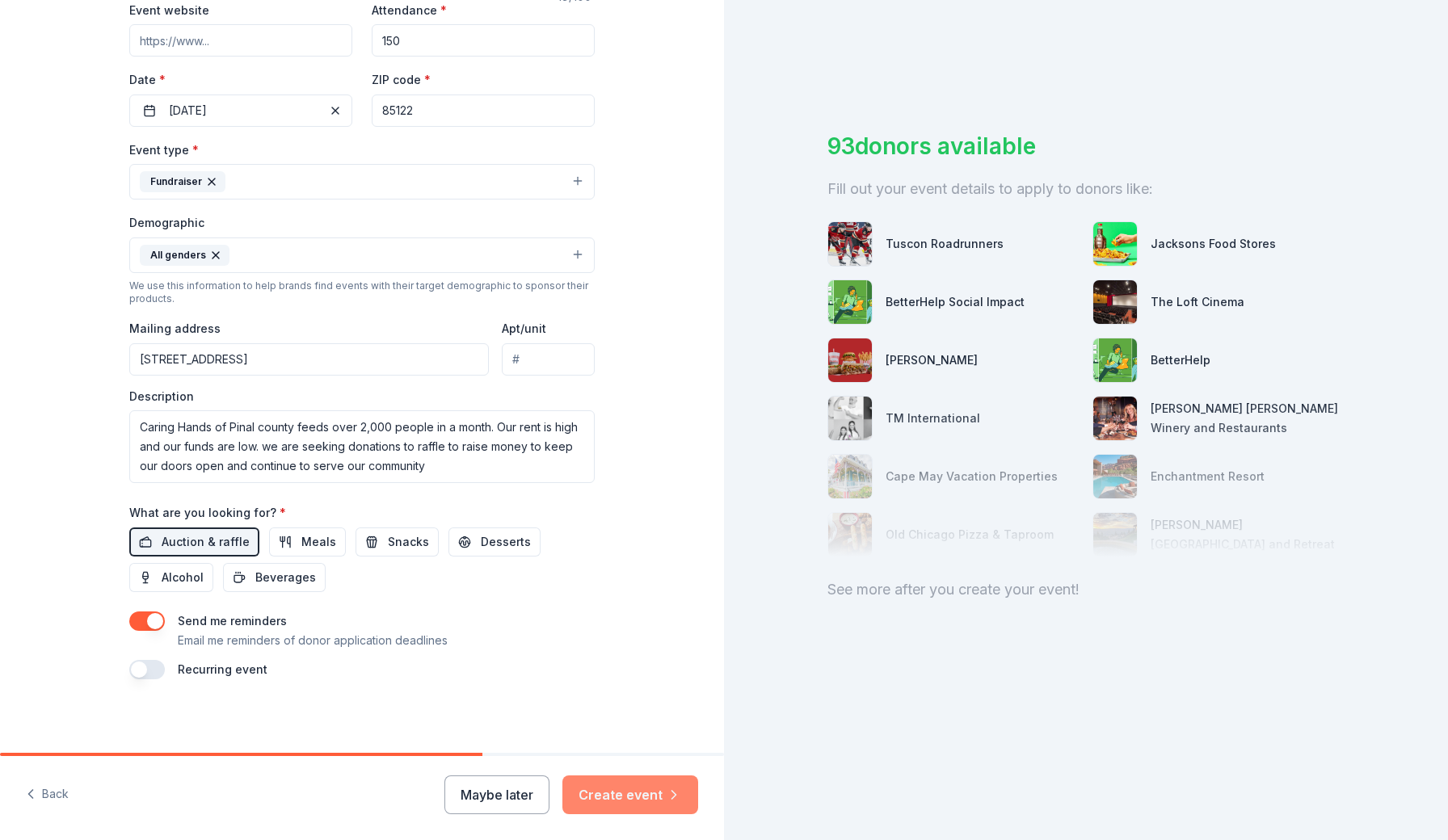
click at [655, 799] on button "Create event" at bounding box center [630, 795] width 135 height 39
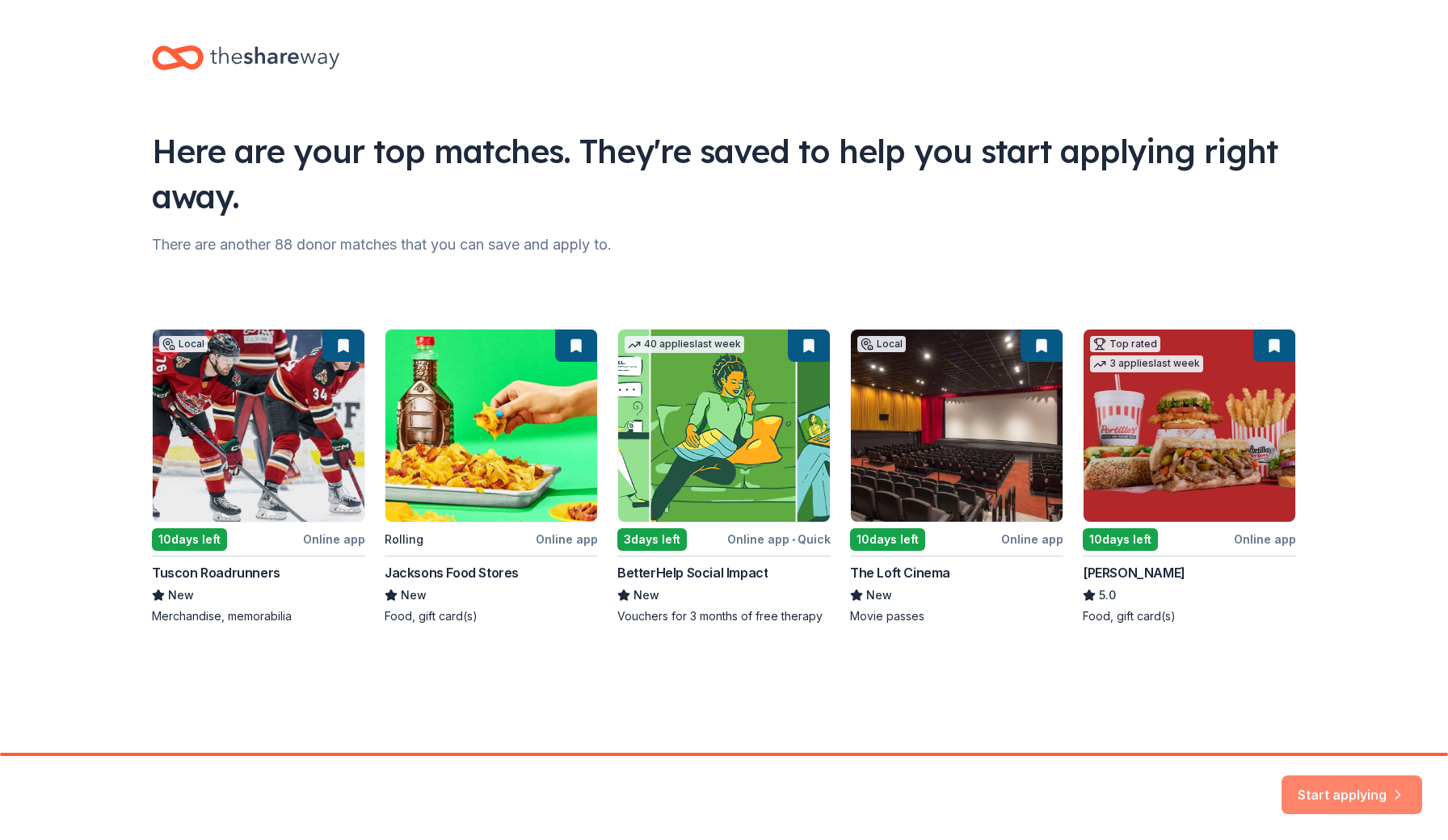
click at [1365, 791] on button "Start applying" at bounding box center [1352, 785] width 141 height 39
click at [209, 485] on div "Local 10 days left Online app Tuscon Roadrunners New Merchandise, memorabilia R…" at bounding box center [724, 476] width 1144 height 296
click at [211, 579] on div "Local 10 days left Online app Tuscon Roadrunners New Merchandise, memorabilia R…" at bounding box center [724, 476] width 1144 height 296
click at [1354, 789] on div "Start applying" at bounding box center [1352, 795] width 141 height 39
click at [191, 347] on div "Local 10 days left Online app Tuscon Roadrunners New Merchandise, memorabilia R…" at bounding box center [724, 476] width 1144 height 296
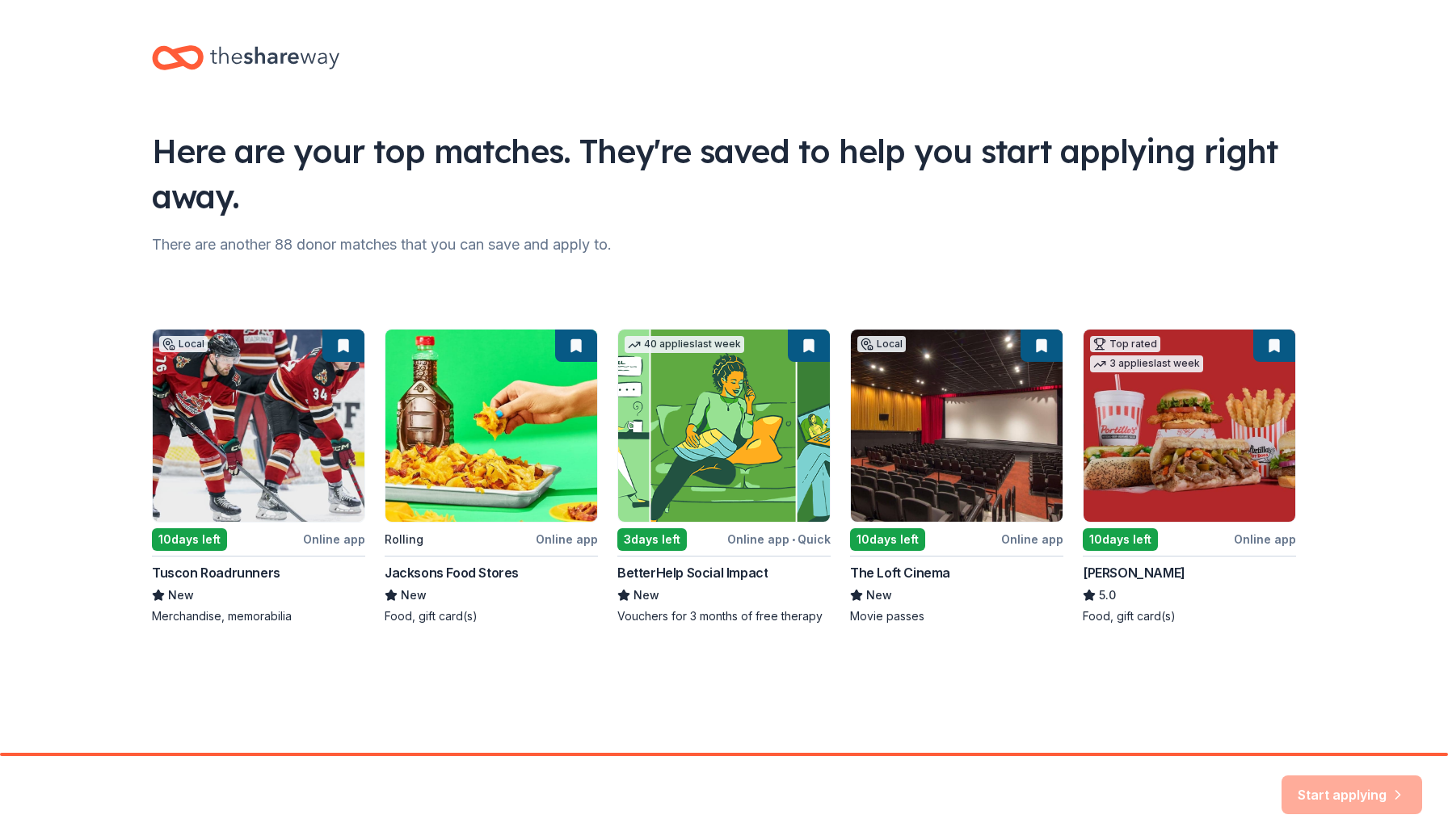
click at [203, 401] on div "Local 10 days left Online app Tuscon Roadrunners New Merchandise, memorabilia R…" at bounding box center [724, 476] width 1144 height 296
click at [204, 403] on div "Local 10 days left Online app Tuscon Roadrunners New Merchandise, memorabilia R…" at bounding box center [724, 476] width 1144 height 296
click at [273, 459] on div "Local 10 days left Online app Tuscon Roadrunners New Merchandise, memorabilia R…" at bounding box center [724, 476] width 1144 height 296
click at [970, 454] on div "Local 10 days left Online app Tuscon Roadrunners New Merchandise, memorabilia R…" at bounding box center [724, 476] width 1144 height 296
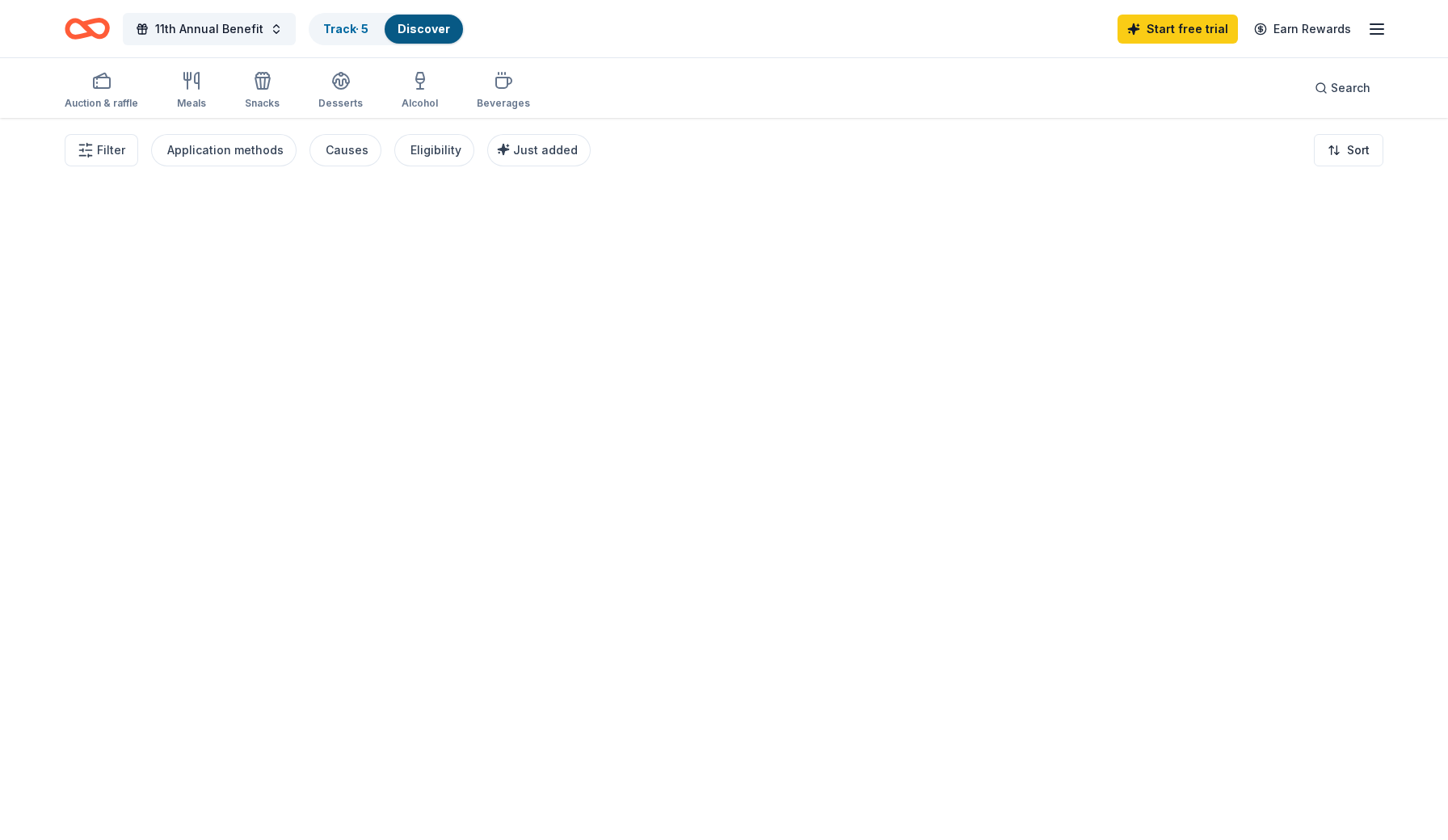
click at [969, 455] on div at bounding box center [724, 478] width 1448 height 722
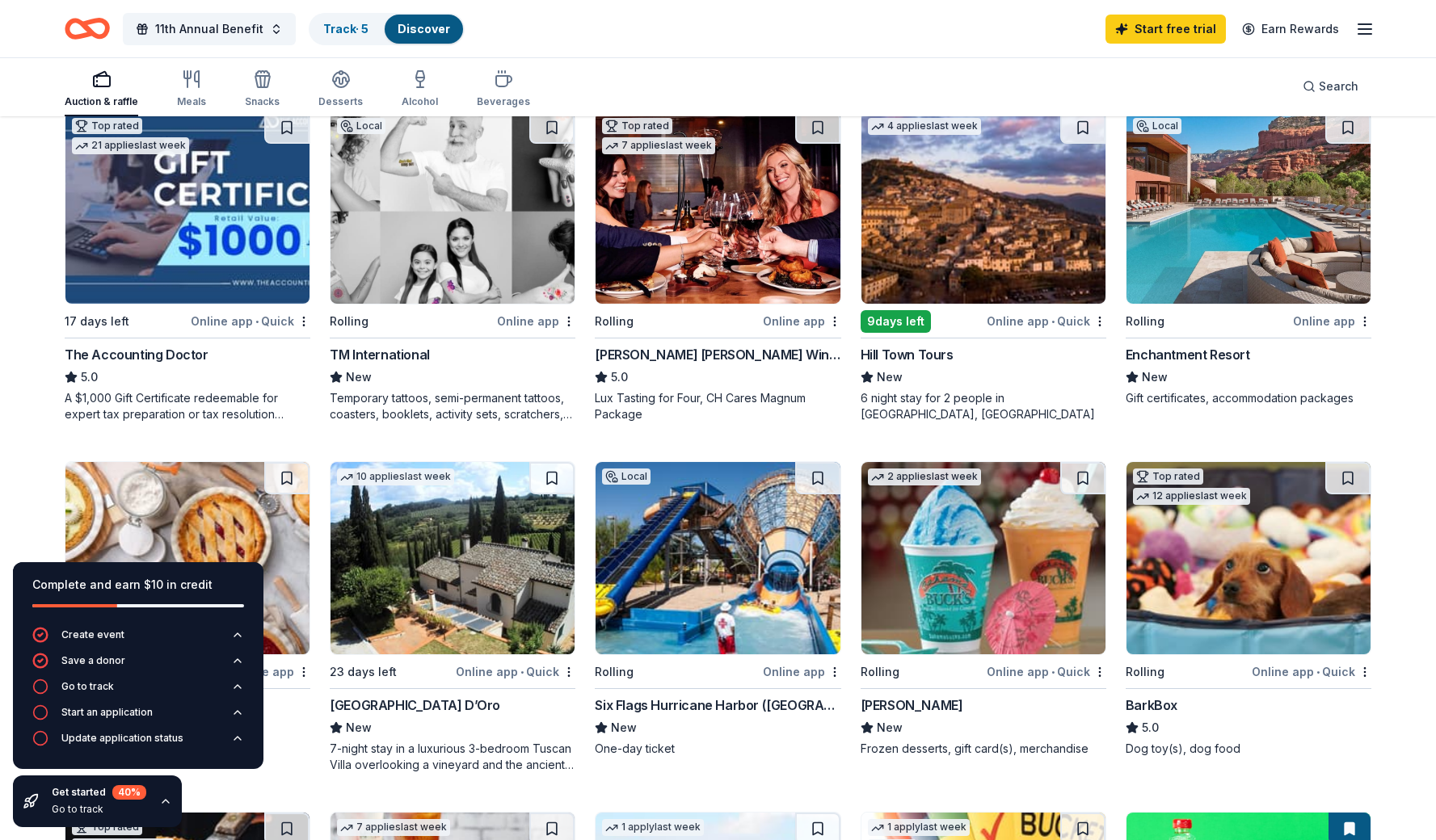
scroll to position [16, 0]
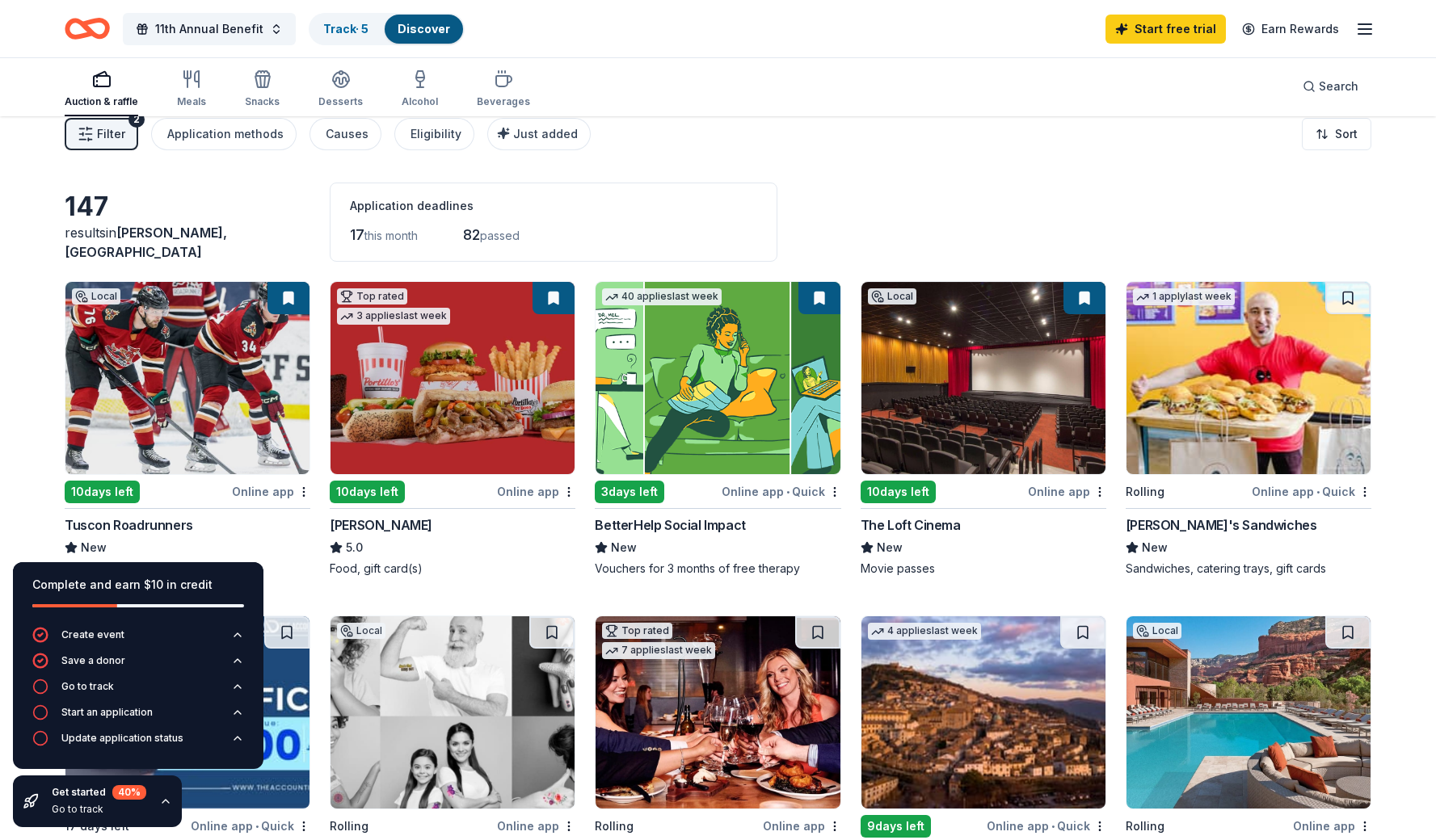
click at [170, 419] on img at bounding box center [187, 377] width 244 height 192
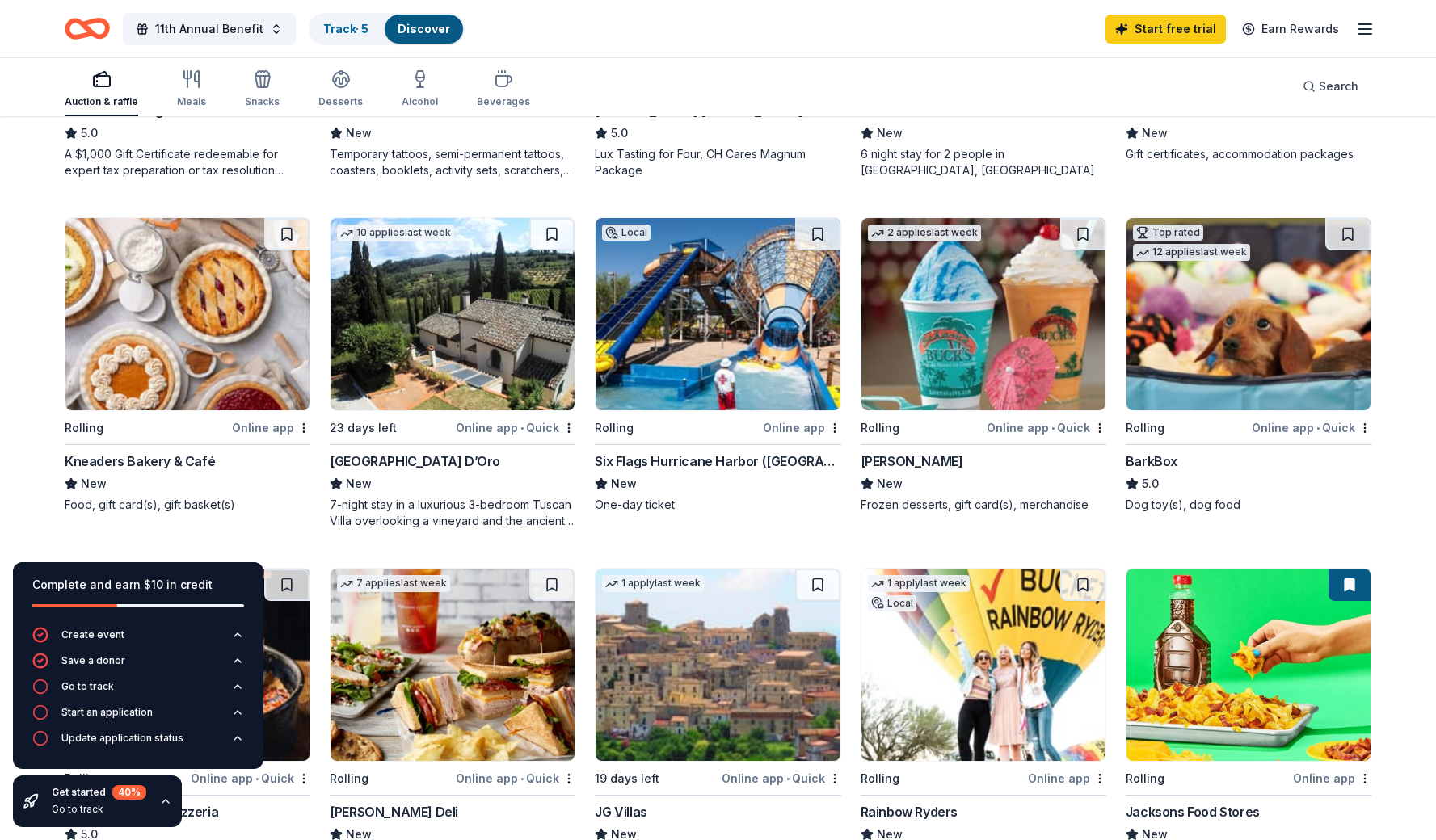
scroll to position [771, 0]
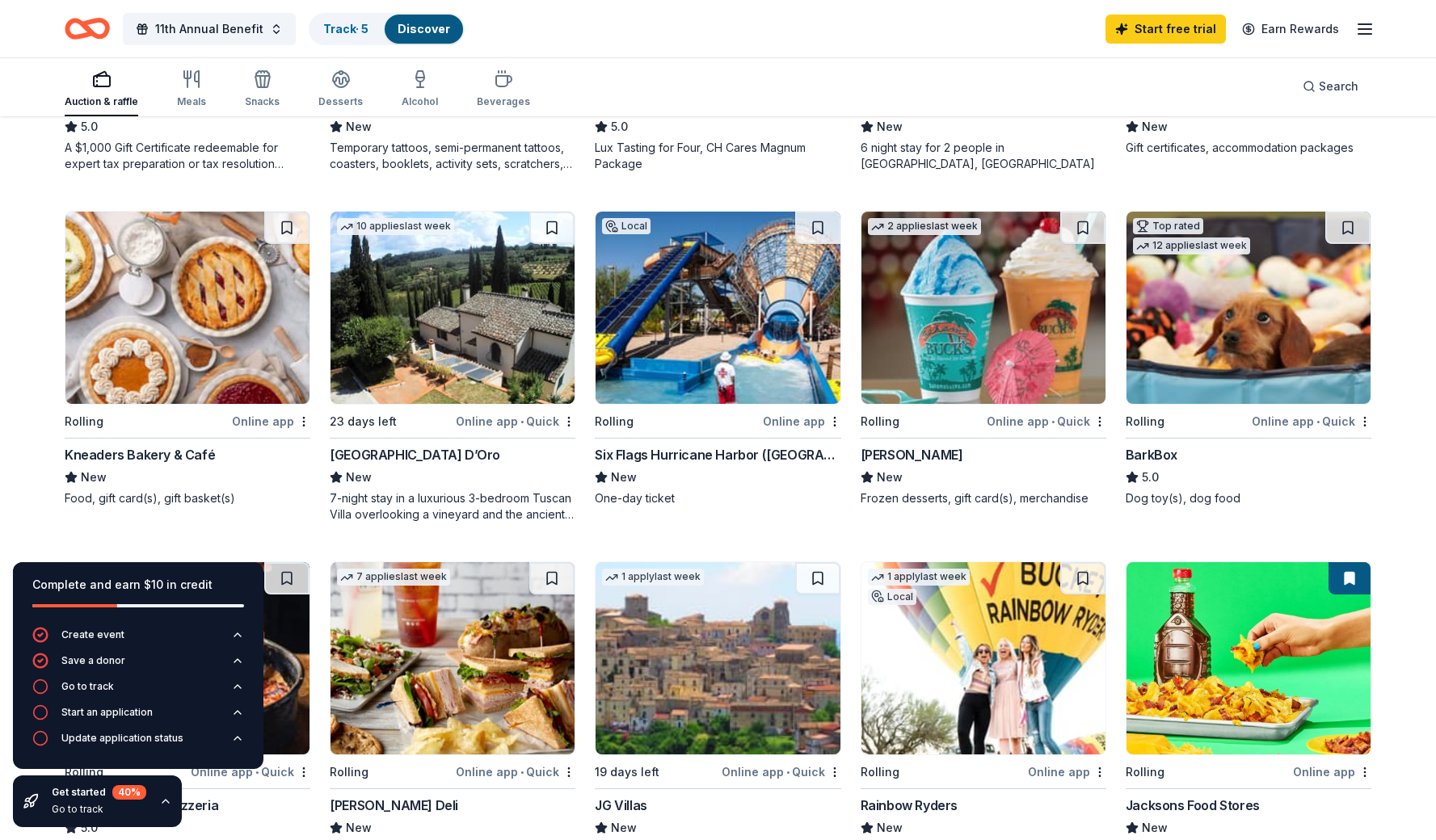
click at [117, 452] on div "Kneaders Bakery & Café" at bounding box center [140, 454] width 150 height 19
click at [1268, 363] on img at bounding box center [1248, 307] width 244 height 192
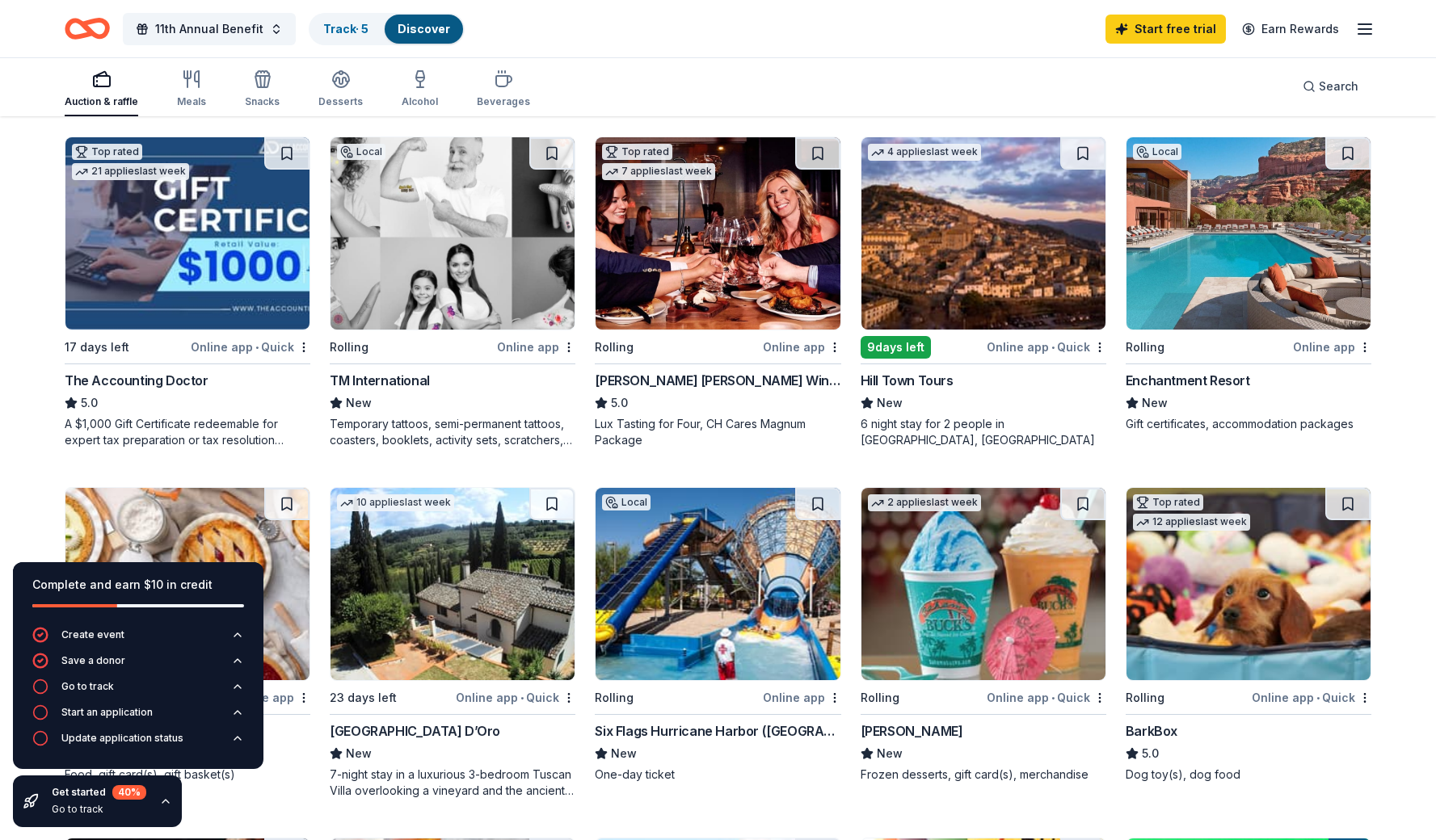
scroll to position [447, 0]
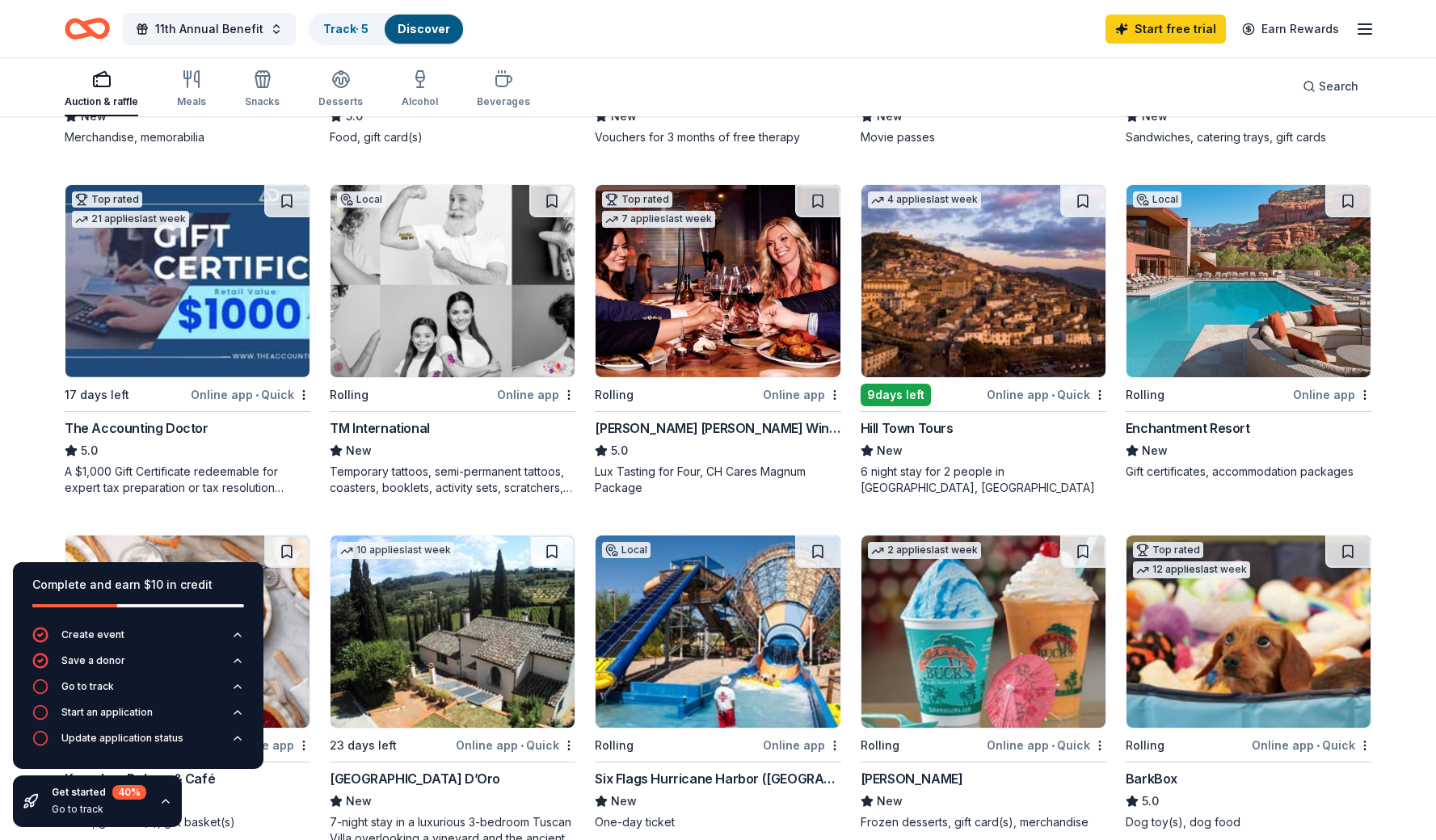
click at [757, 340] on img at bounding box center [717, 280] width 244 height 192
click at [1168, 341] on img at bounding box center [1248, 280] width 244 height 192
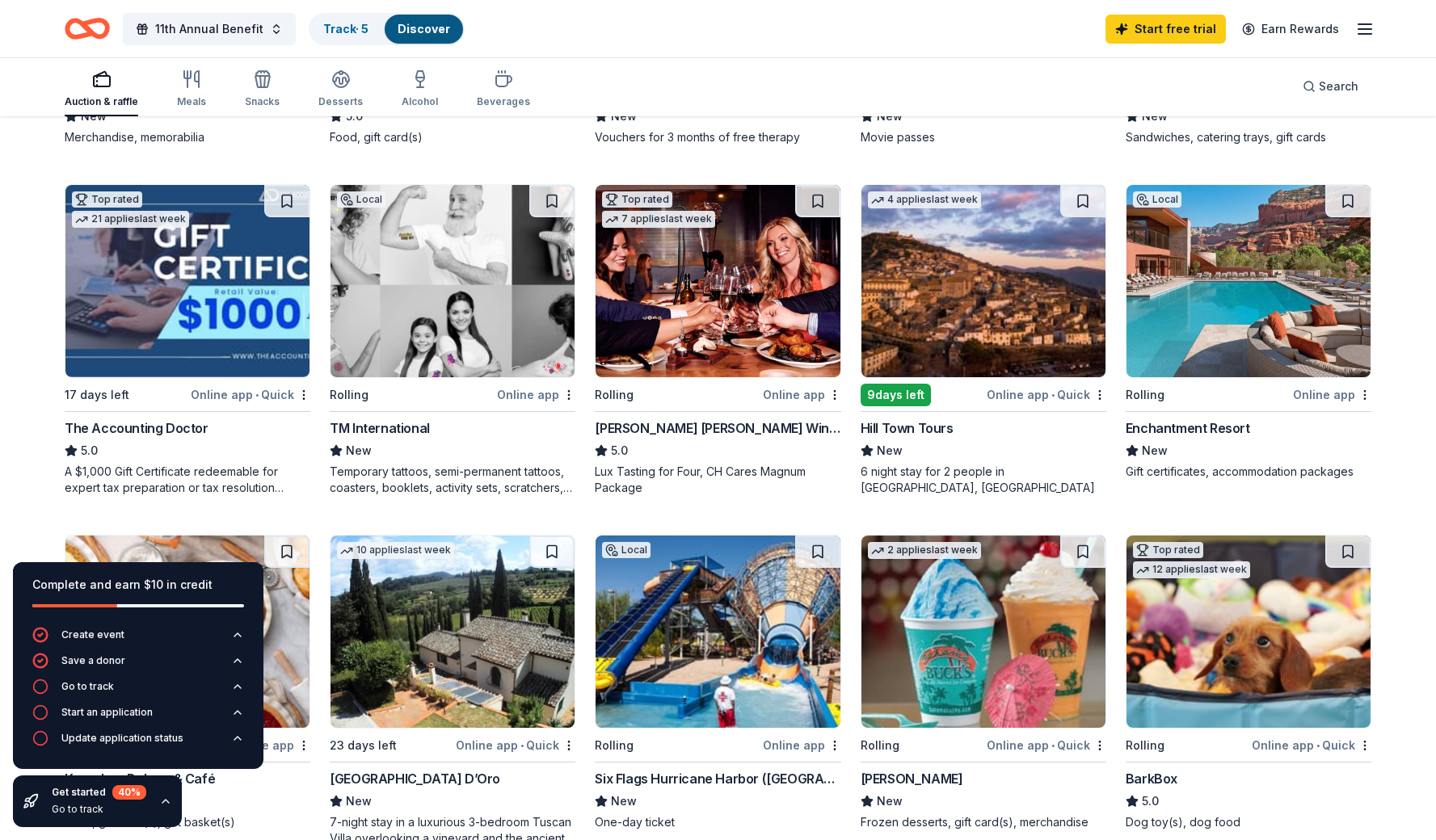
click at [1323, 392] on div "Online app" at bounding box center [1331, 395] width 78 height 20
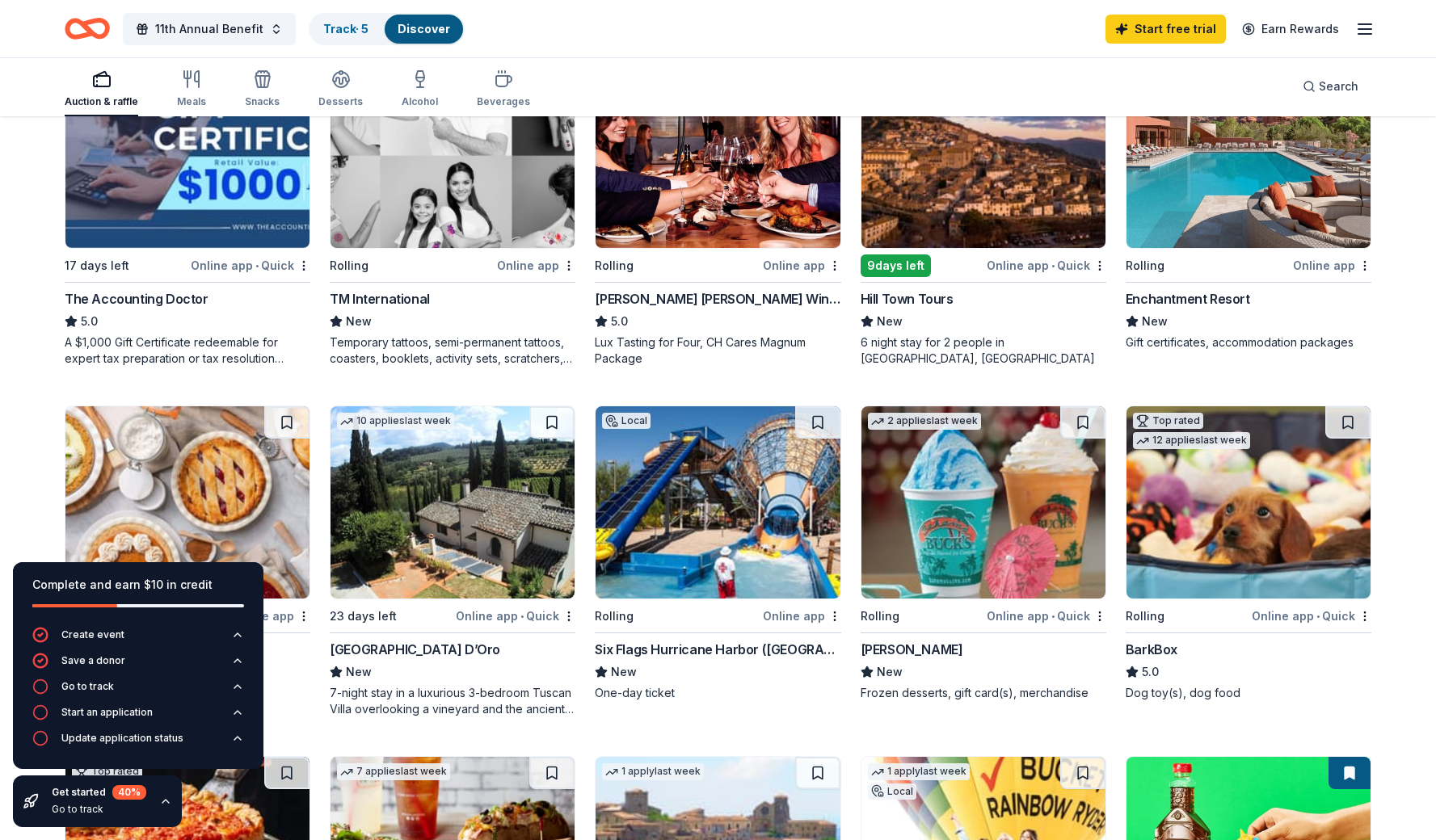
scroll to position [579, 0]
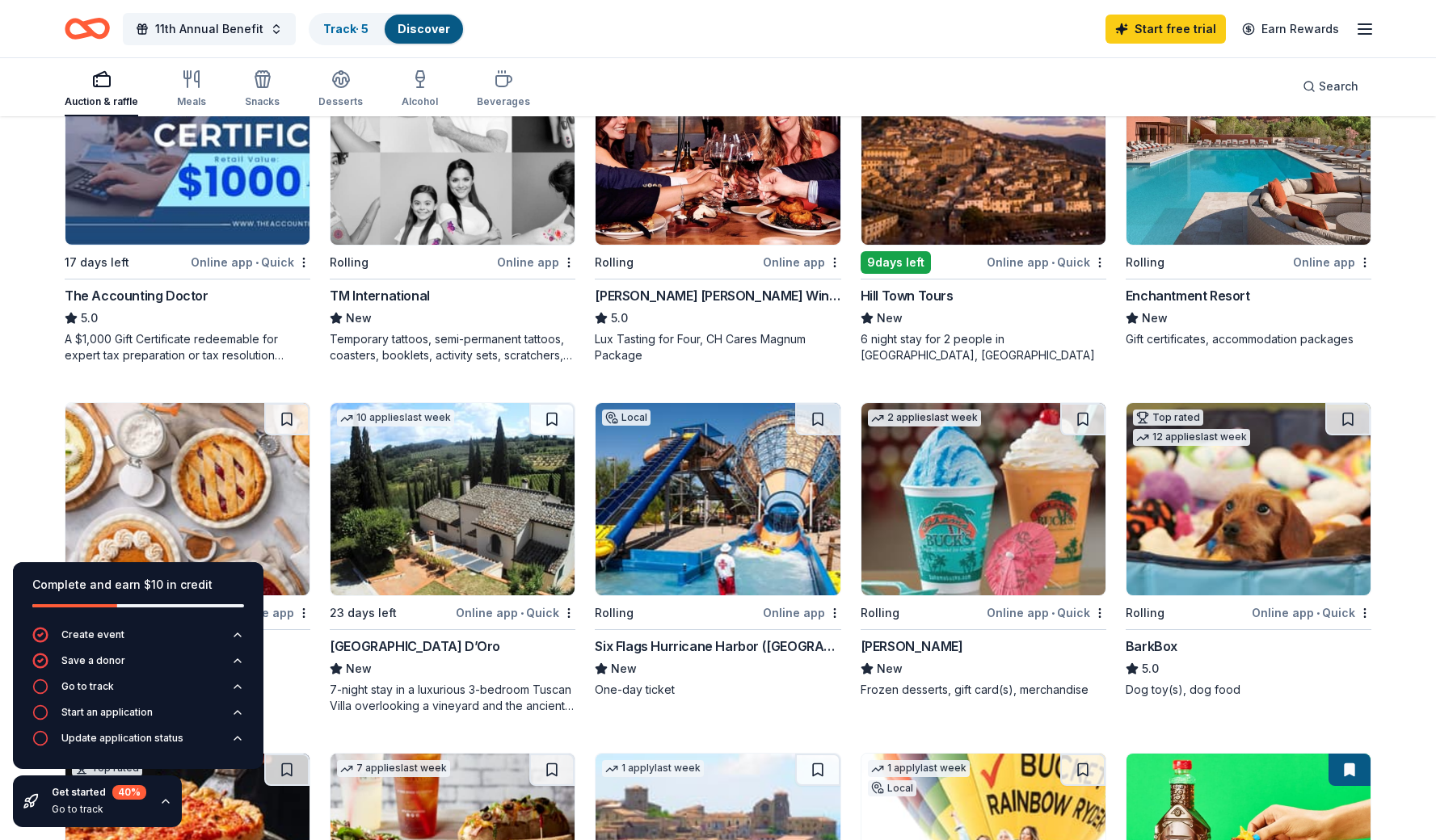
click at [681, 647] on div "Six Flags Hurricane Harbor ([GEOGRAPHIC_DATA])" at bounding box center [717, 645] width 246 height 19
click at [728, 650] on div "Six Flags Hurricane Harbor ([GEOGRAPHIC_DATA])" at bounding box center [717, 645] width 246 height 19
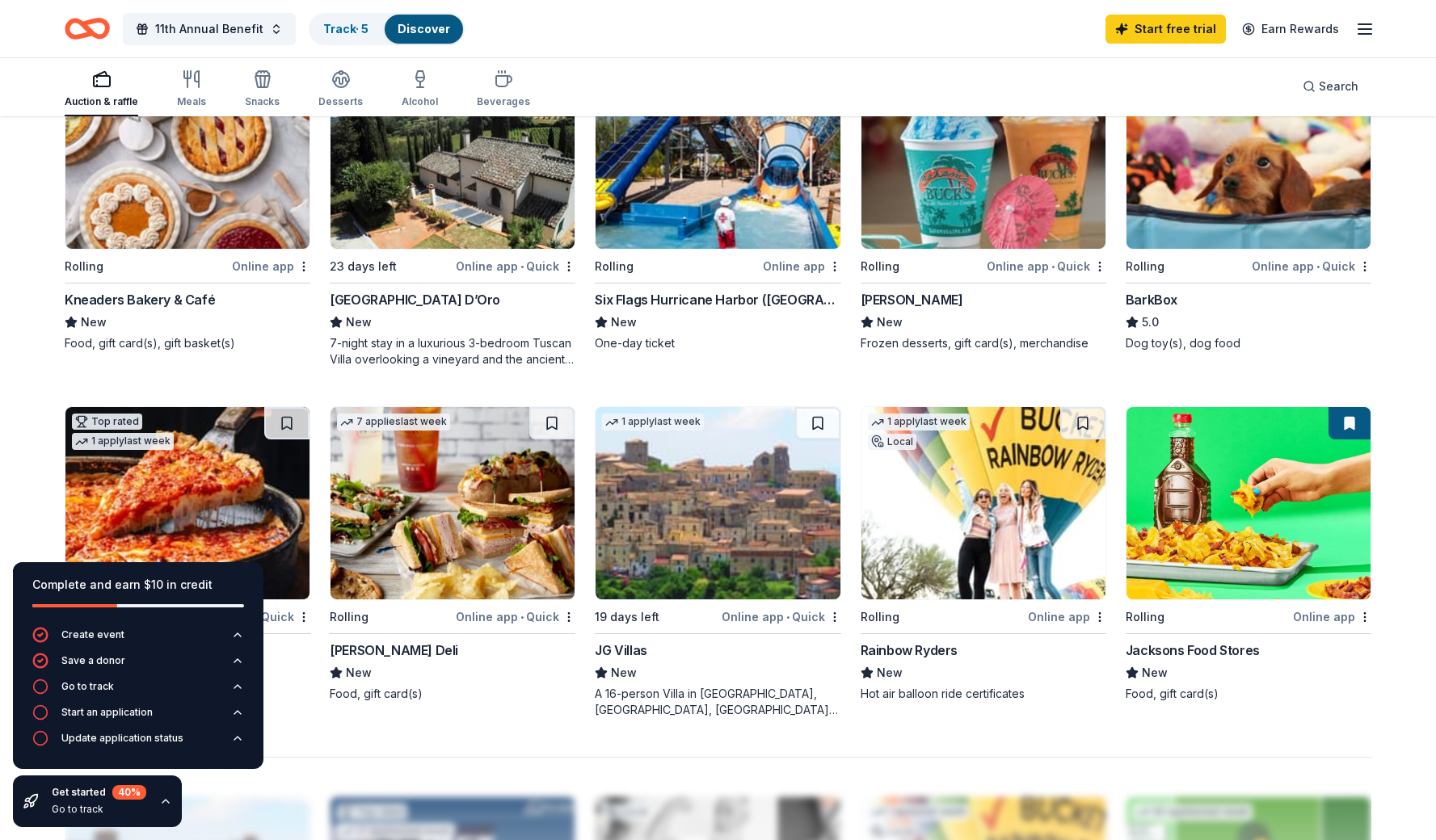
scroll to position [905, 0]
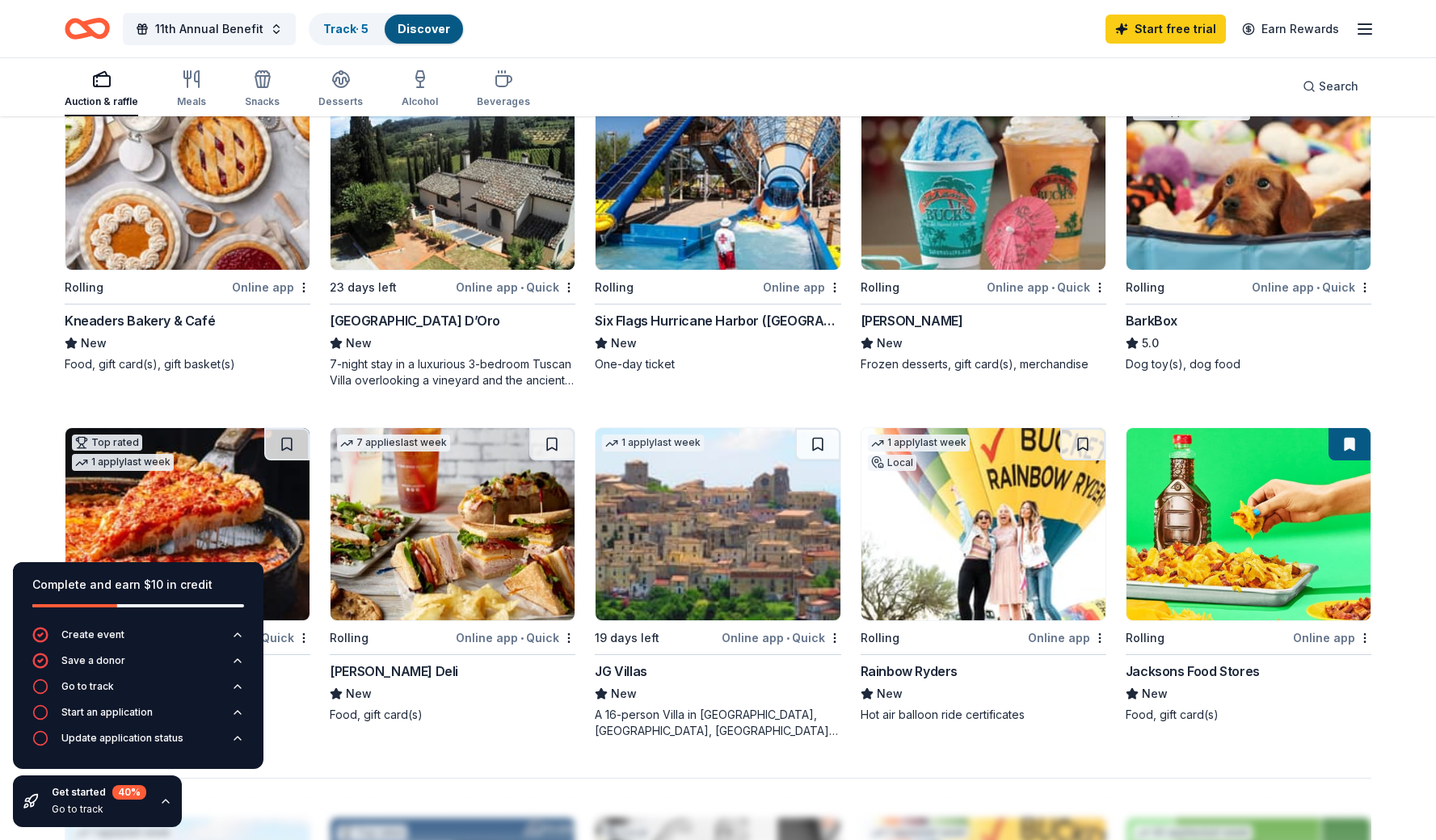
click at [763, 235] on img at bounding box center [717, 173] width 244 height 192
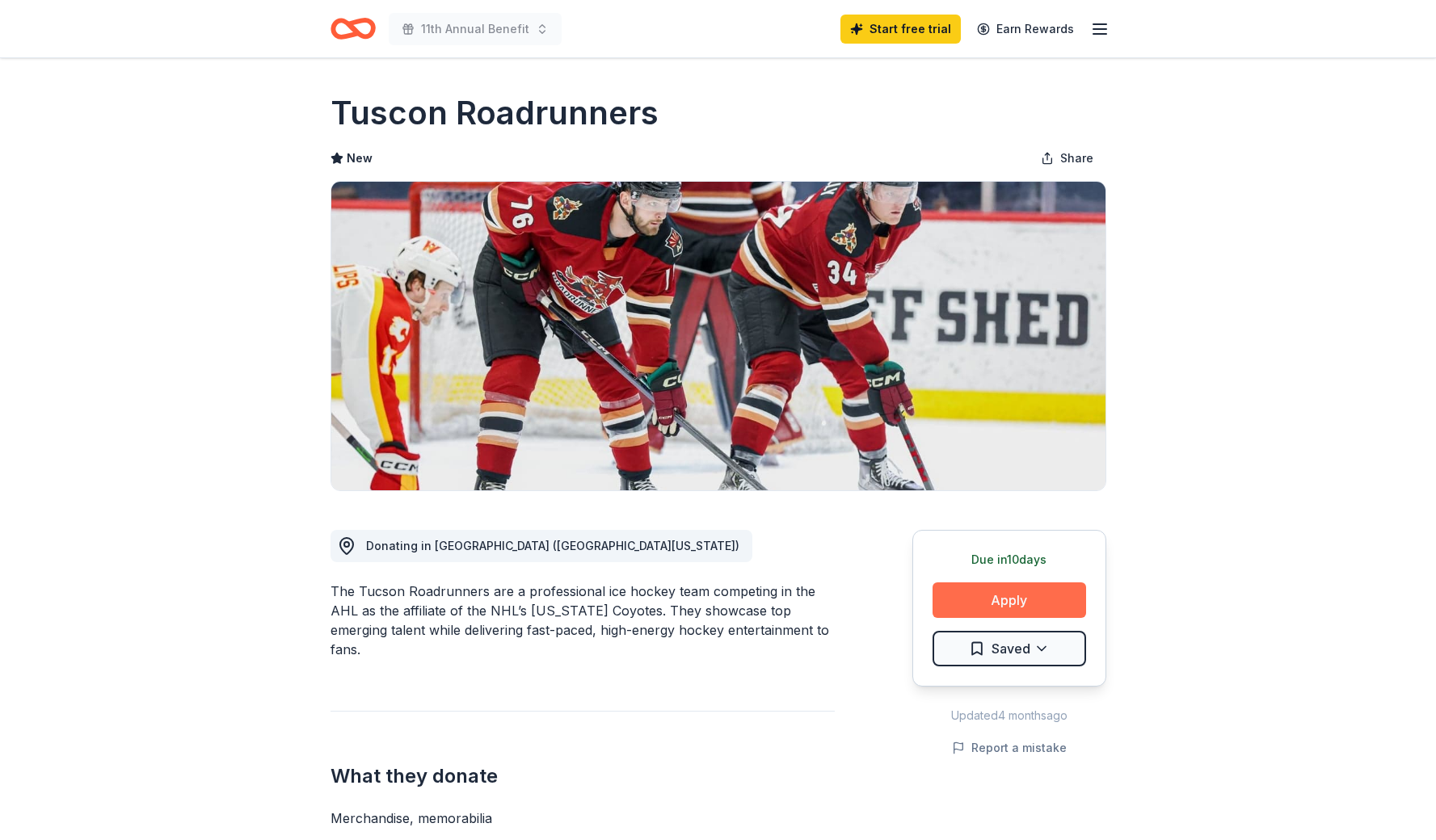
click at [1006, 598] on button "Apply" at bounding box center [1008, 600] width 153 height 35
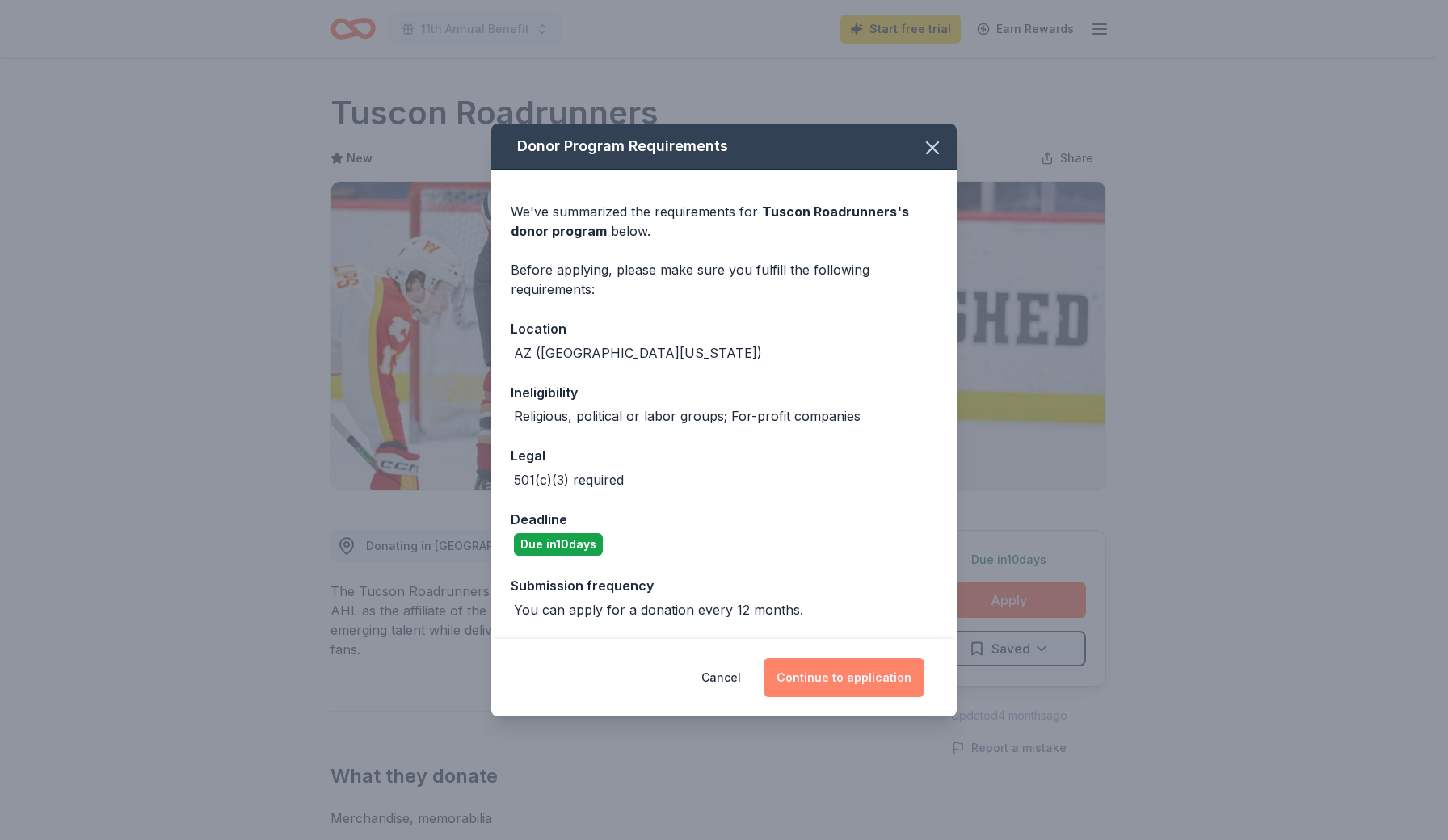
click at [825, 670] on button "Continue to application" at bounding box center [843, 678] width 160 height 39
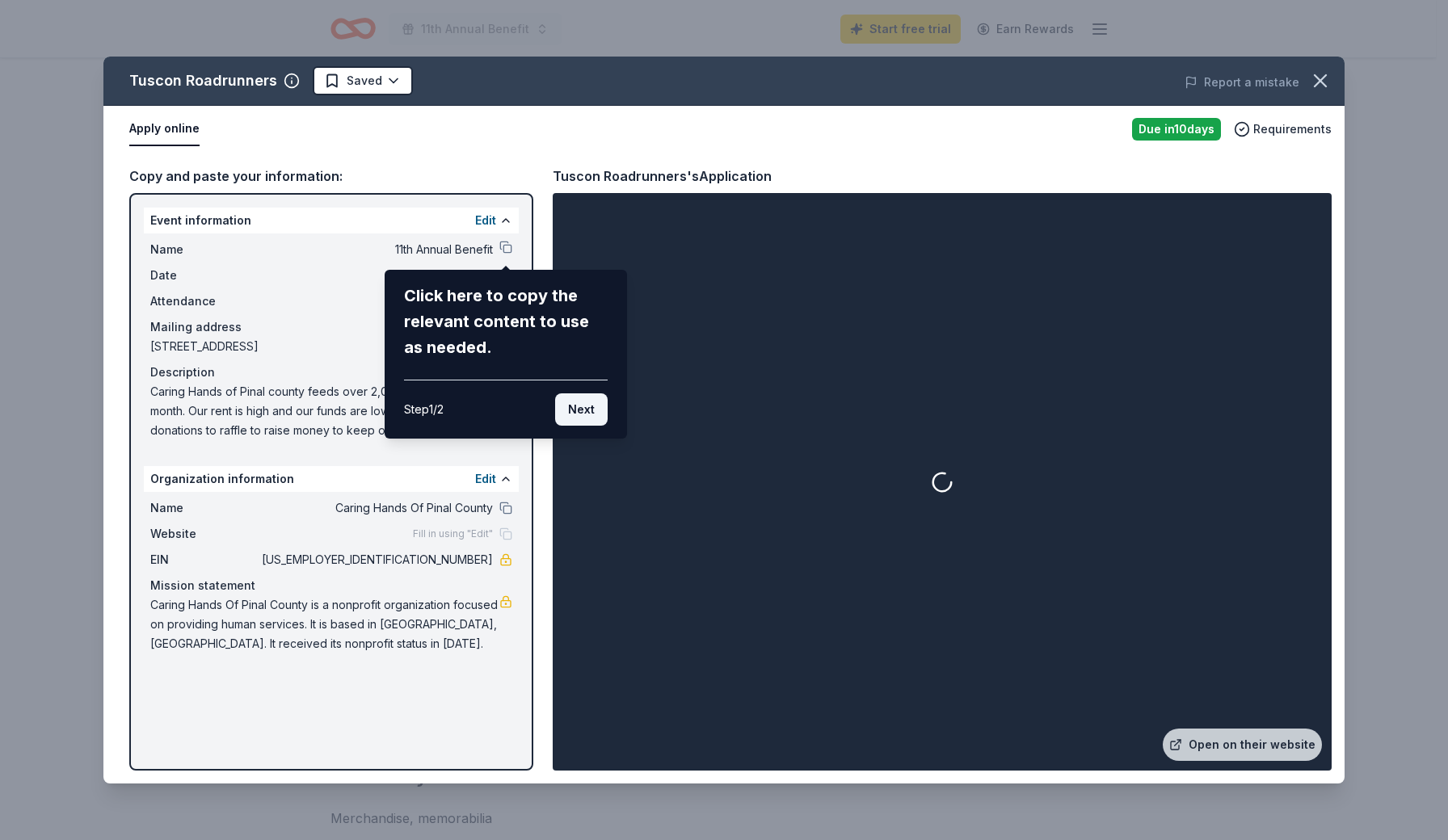
click at [594, 405] on button "Next" at bounding box center [581, 409] width 53 height 32
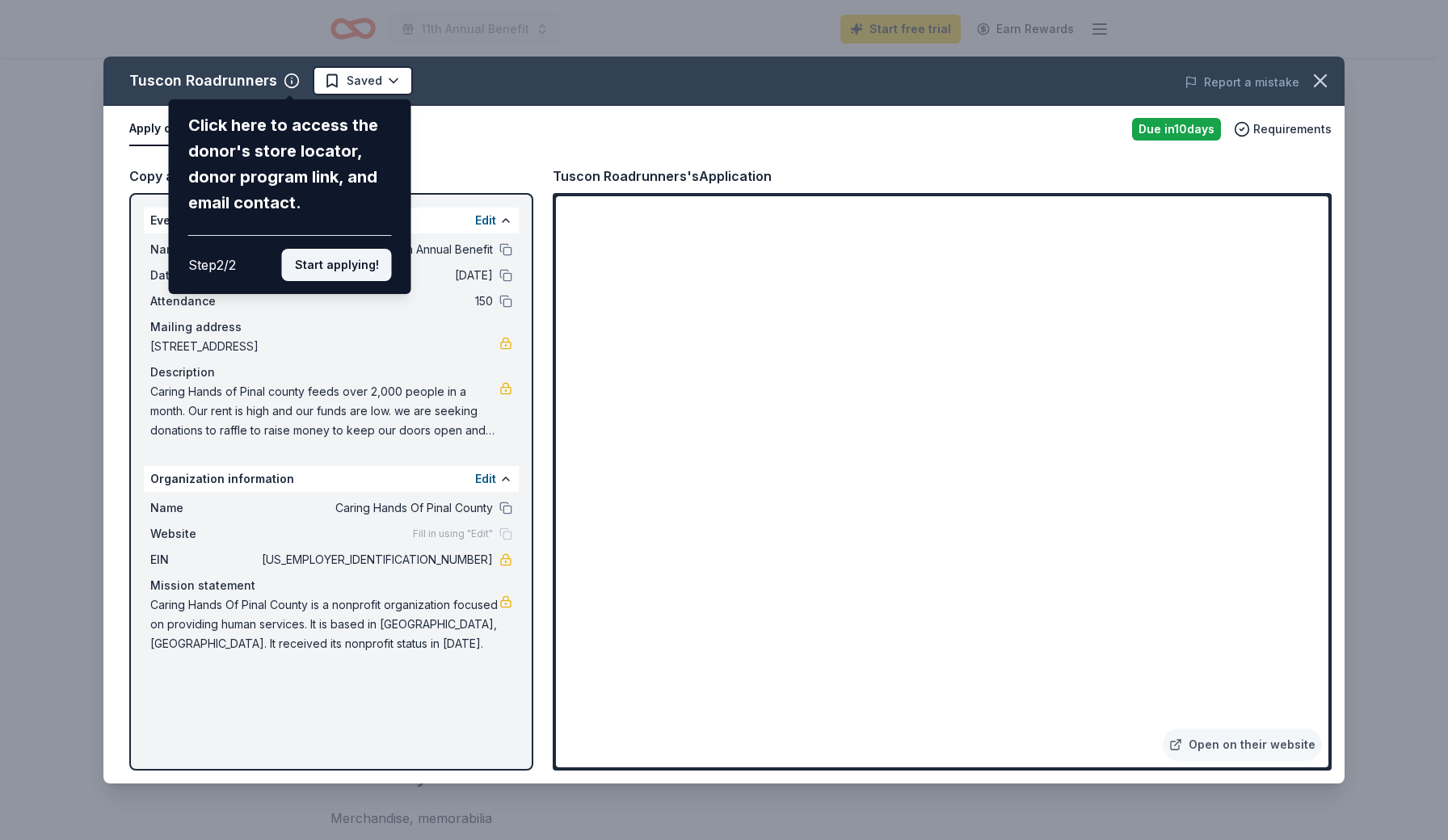
click at [372, 248] on button "Start applying!" at bounding box center [337, 264] width 109 height 32
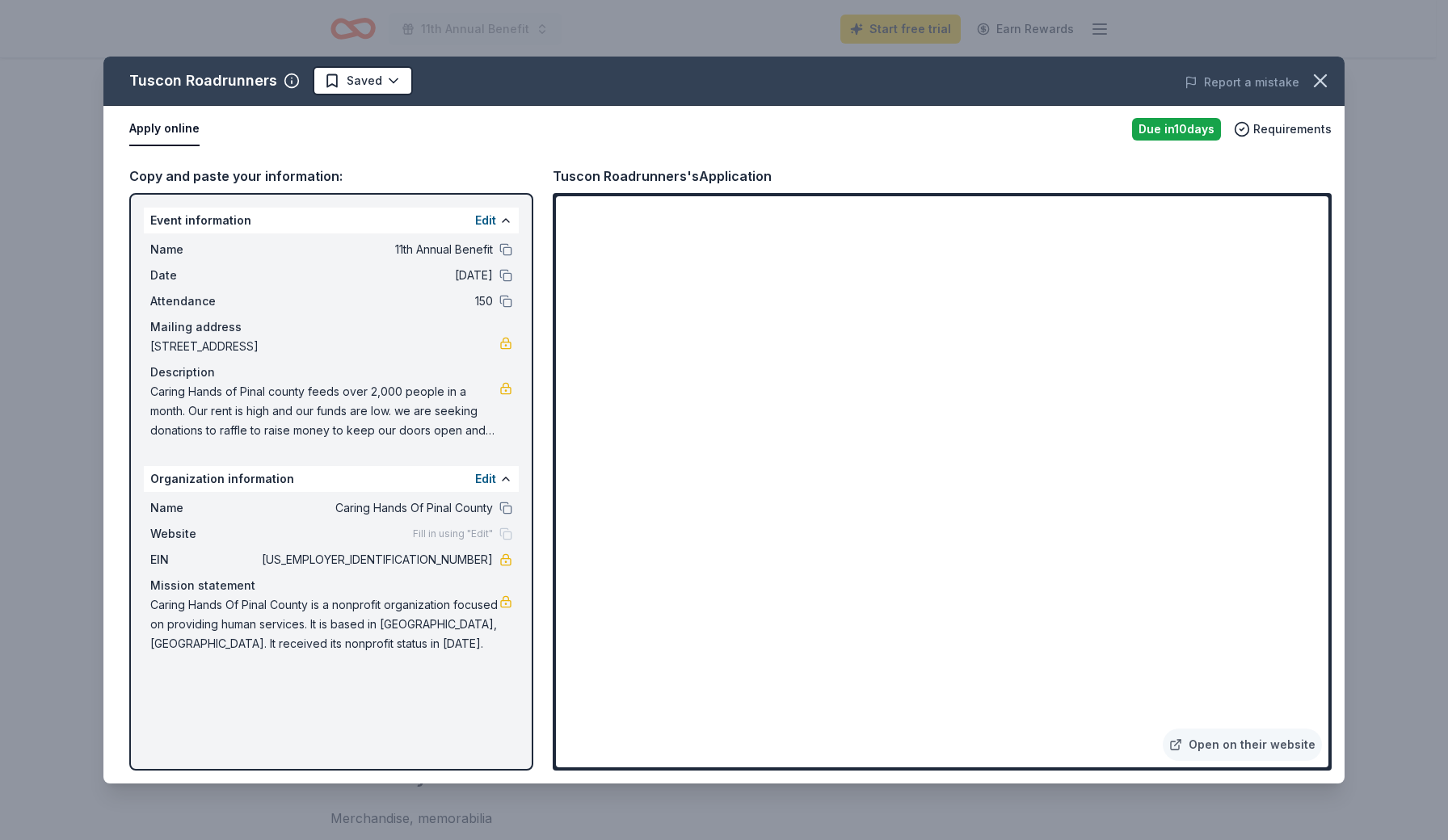
click at [389, 274] on span "11/01/25" at bounding box center [376, 275] width 235 height 19
click at [506, 509] on button at bounding box center [506, 508] width 13 height 13
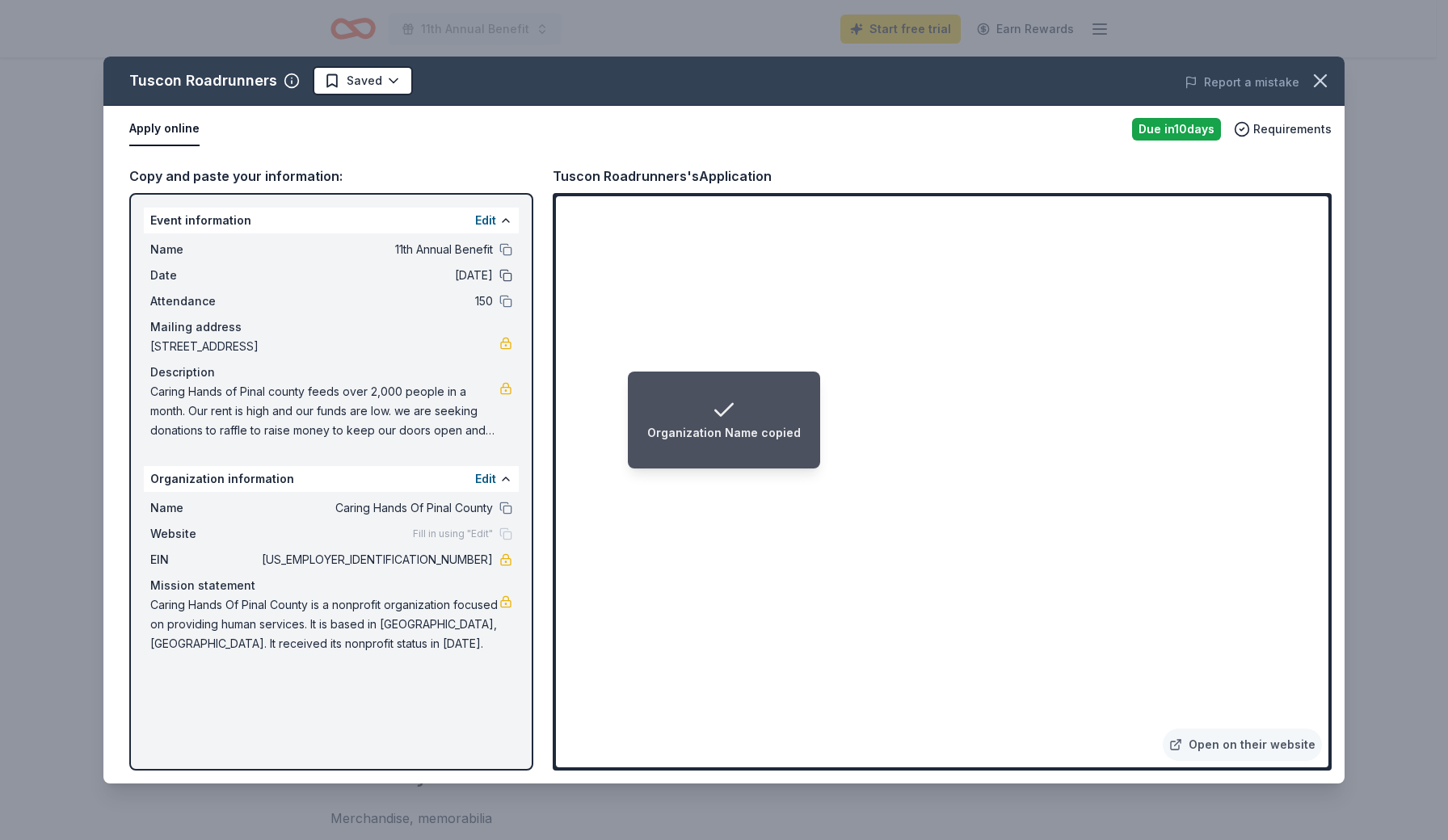
drag, startPoint x: 645, startPoint y: 375, endPoint x: 506, endPoint y: 271, distance: 173.6
click at [506, 271] on button at bounding box center [506, 275] width 13 height 13
drag, startPoint x: 545, startPoint y: 320, endPoint x: 292, endPoint y: 401, distance: 265.7
click at [292, 401] on span "Caring Hands of Pinal county feeds over 2,000 people in a month. Our rent is hi…" at bounding box center [325, 411] width 349 height 58
drag, startPoint x: 152, startPoint y: 391, endPoint x: 312, endPoint y: 397, distance: 160.1
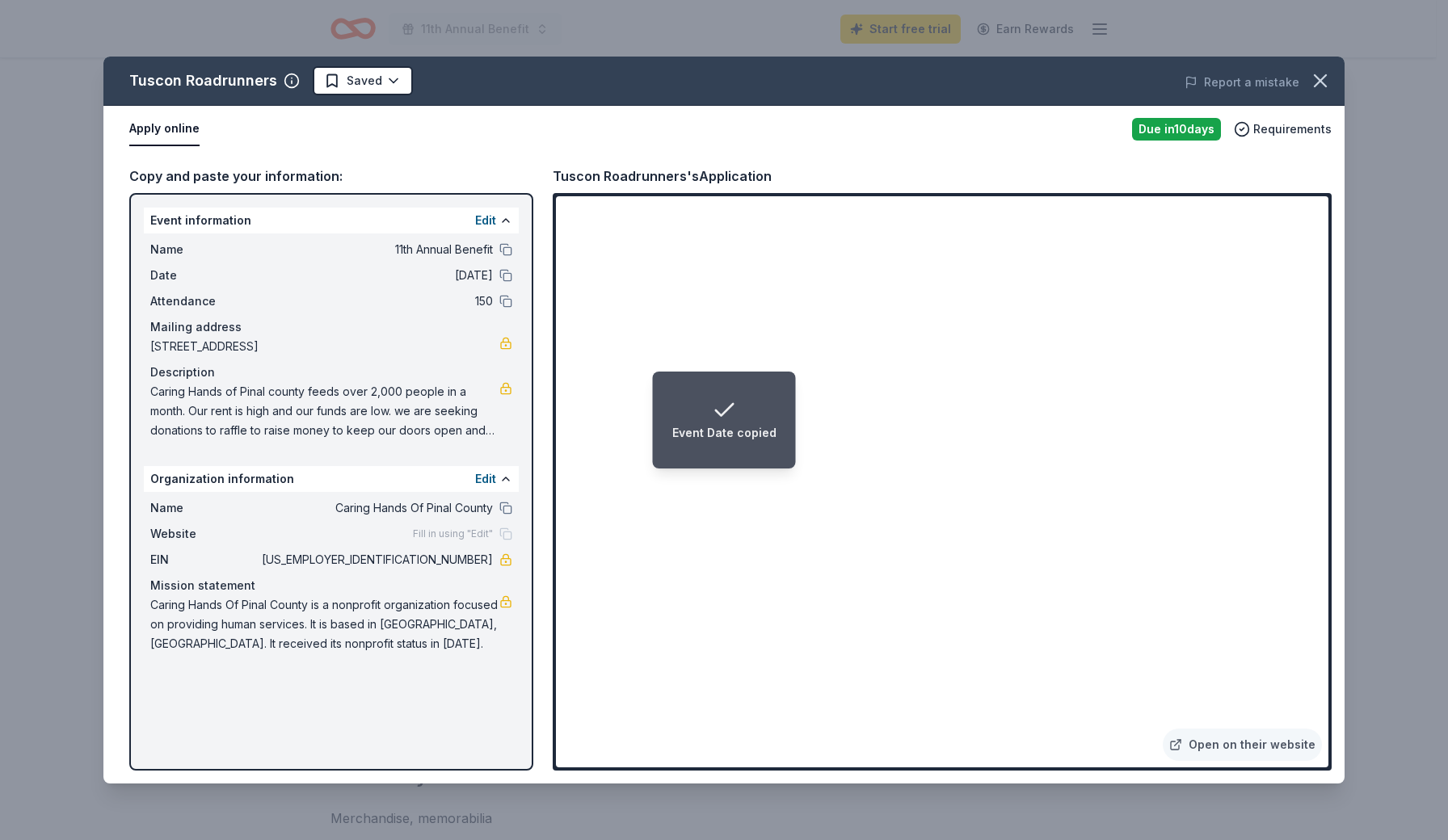
click at [312, 397] on span "Caring Hands of Pinal county feeds over 2,000 people in a month. Our rent is hi…" at bounding box center [325, 411] width 349 height 58
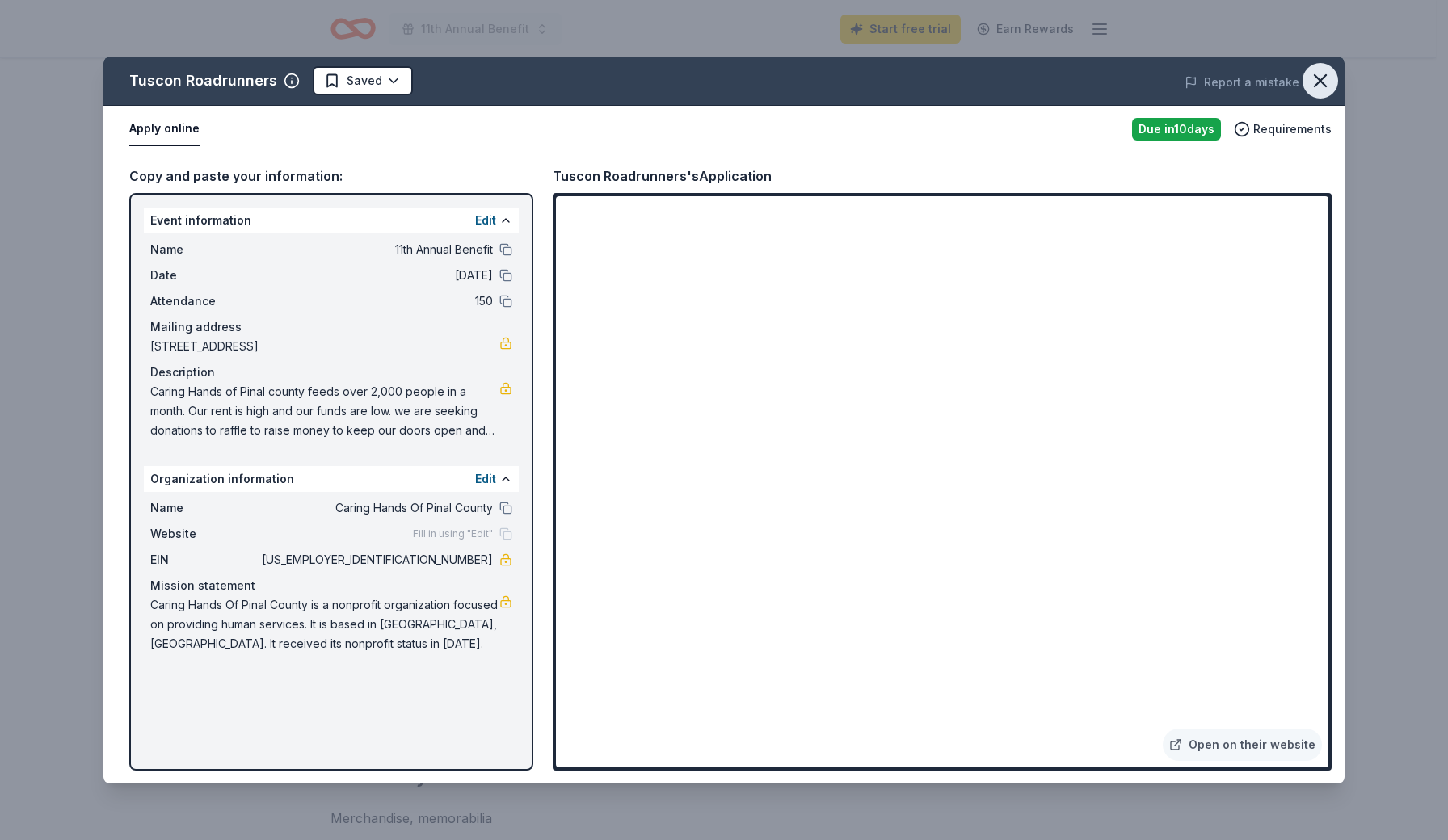
click at [1313, 80] on icon "button" at bounding box center [1320, 81] width 22 height 22
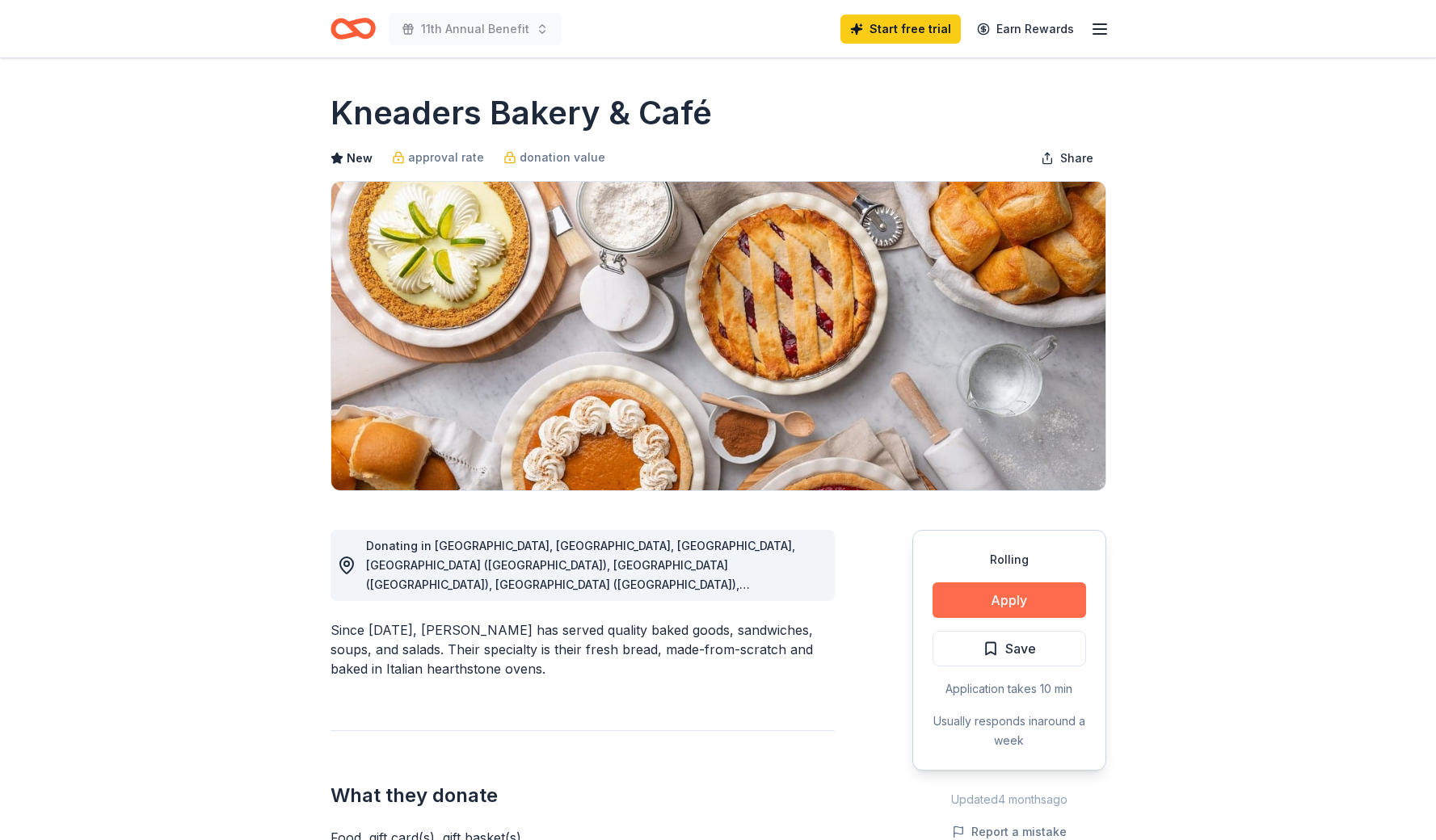
click at [1032, 598] on button "Apply" at bounding box center [1008, 600] width 153 height 35
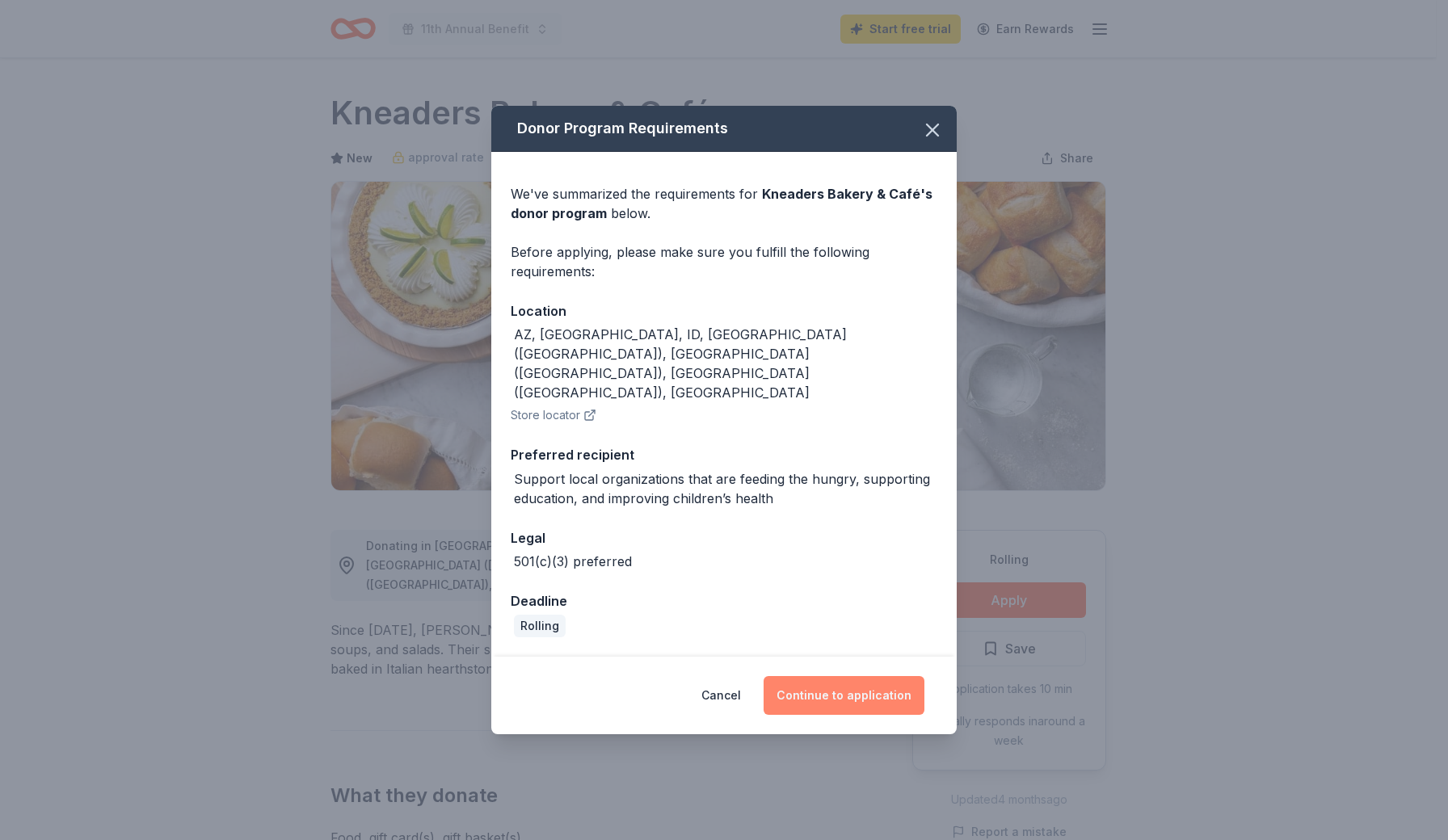
click at [848, 676] on button "Continue to application" at bounding box center [843, 695] width 160 height 39
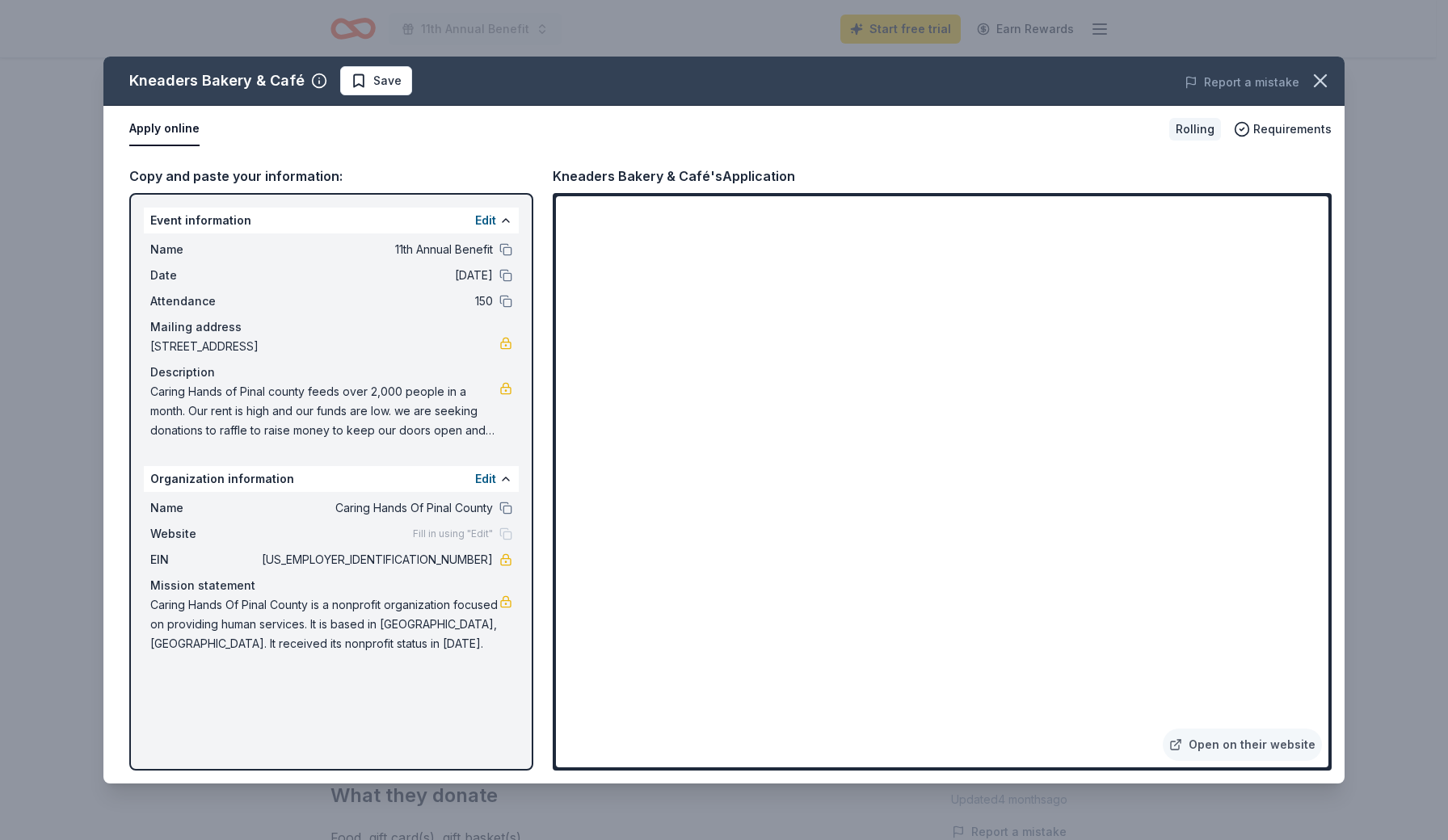
click at [514, 253] on div "Name 11th Annual Benefit Date 11/01/25 Attendance 150 Mailing address 241 West …" at bounding box center [331, 340] width 375 height 213
click at [503, 248] on button at bounding box center [506, 249] width 13 height 13
click at [1329, 79] on icon "button" at bounding box center [1320, 81] width 22 height 22
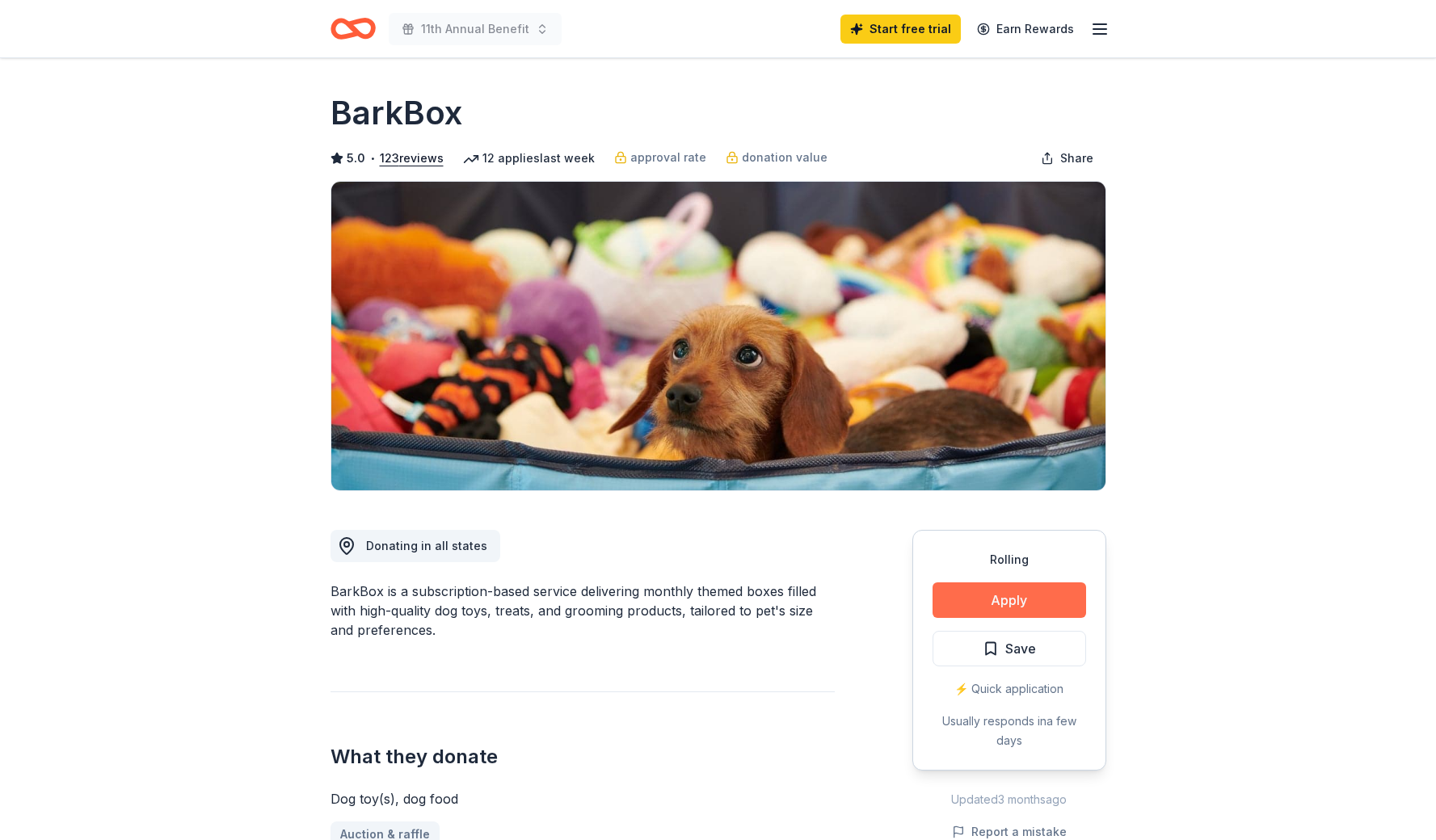
click at [1016, 604] on button "Apply" at bounding box center [1008, 600] width 153 height 35
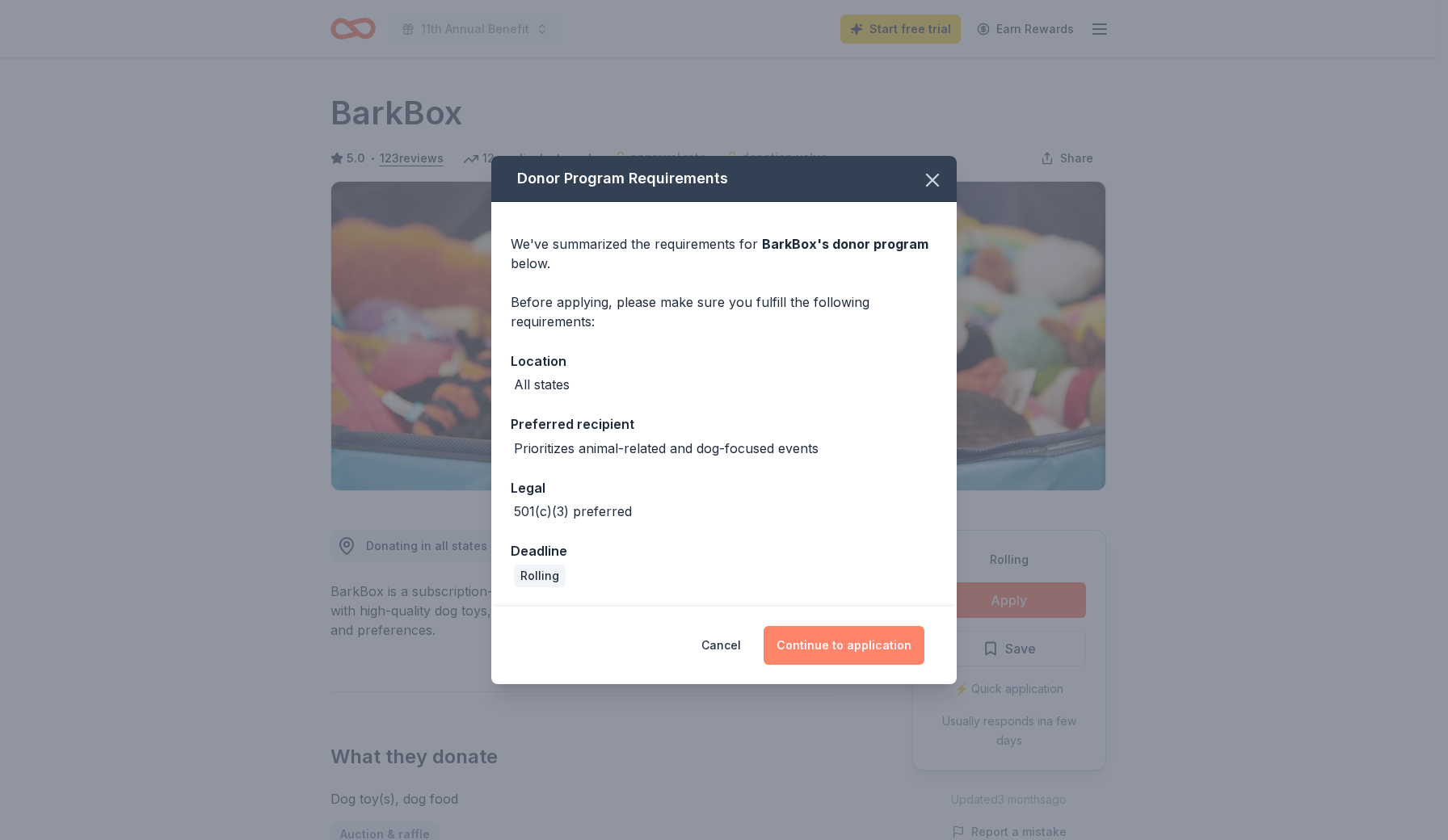
click at [866, 643] on button "Continue to application" at bounding box center [843, 645] width 160 height 39
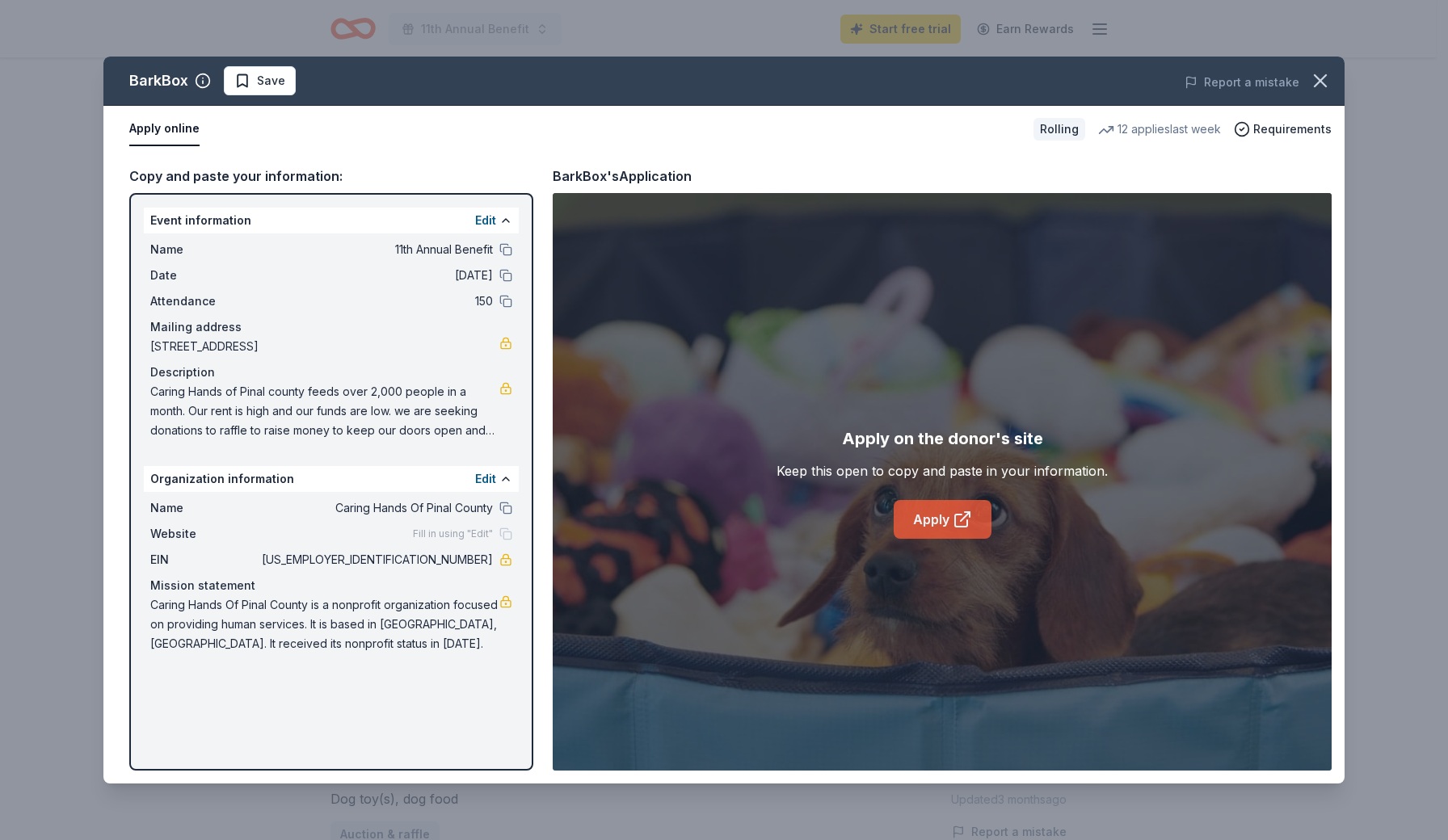
click at [934, 523] on link "Apply" at bounding box center [942, 519] width 97 height 39
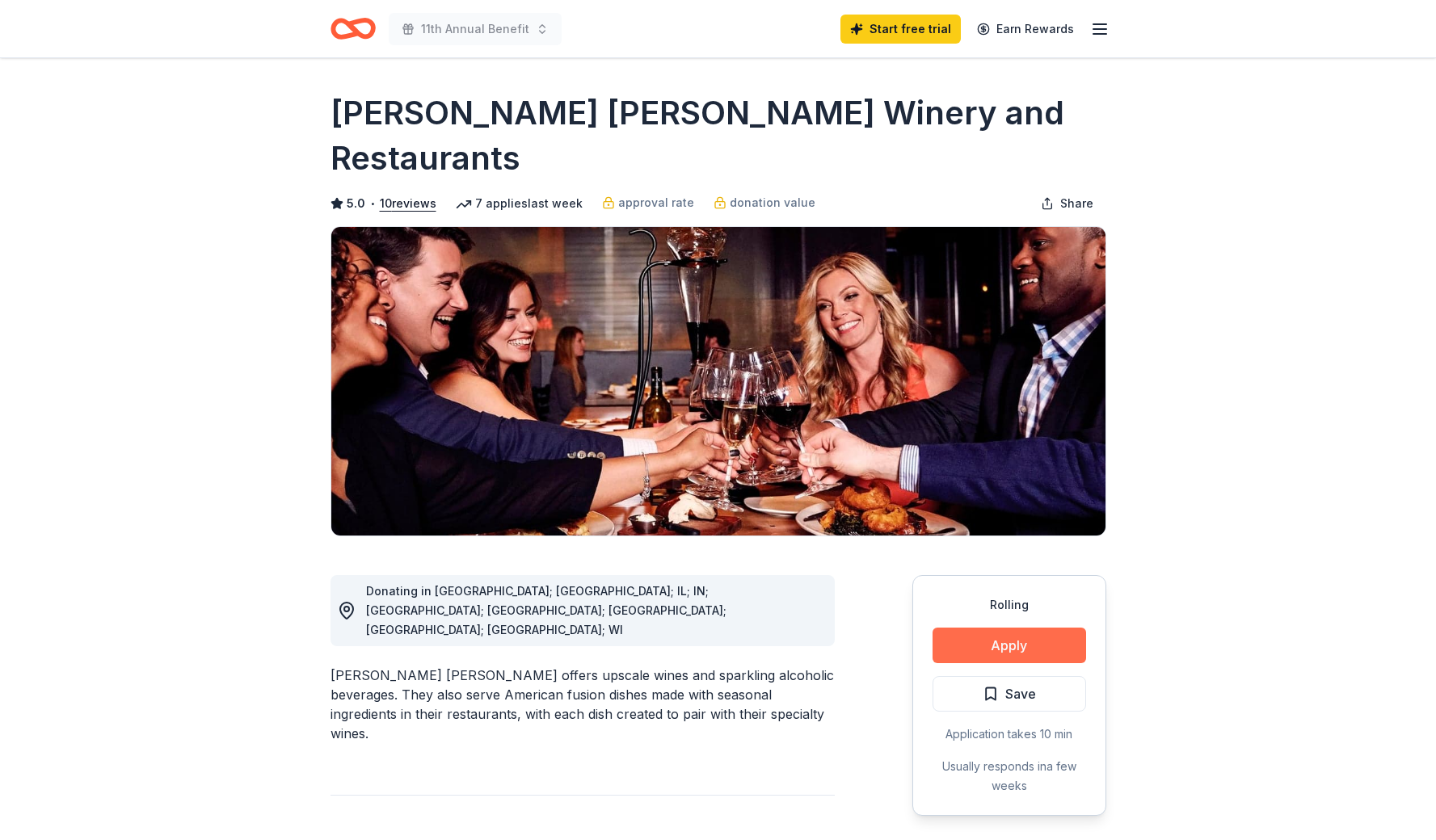
click at [1042, 628] on button "Apply" at bounding box center [1008, 645] width 153 height 35
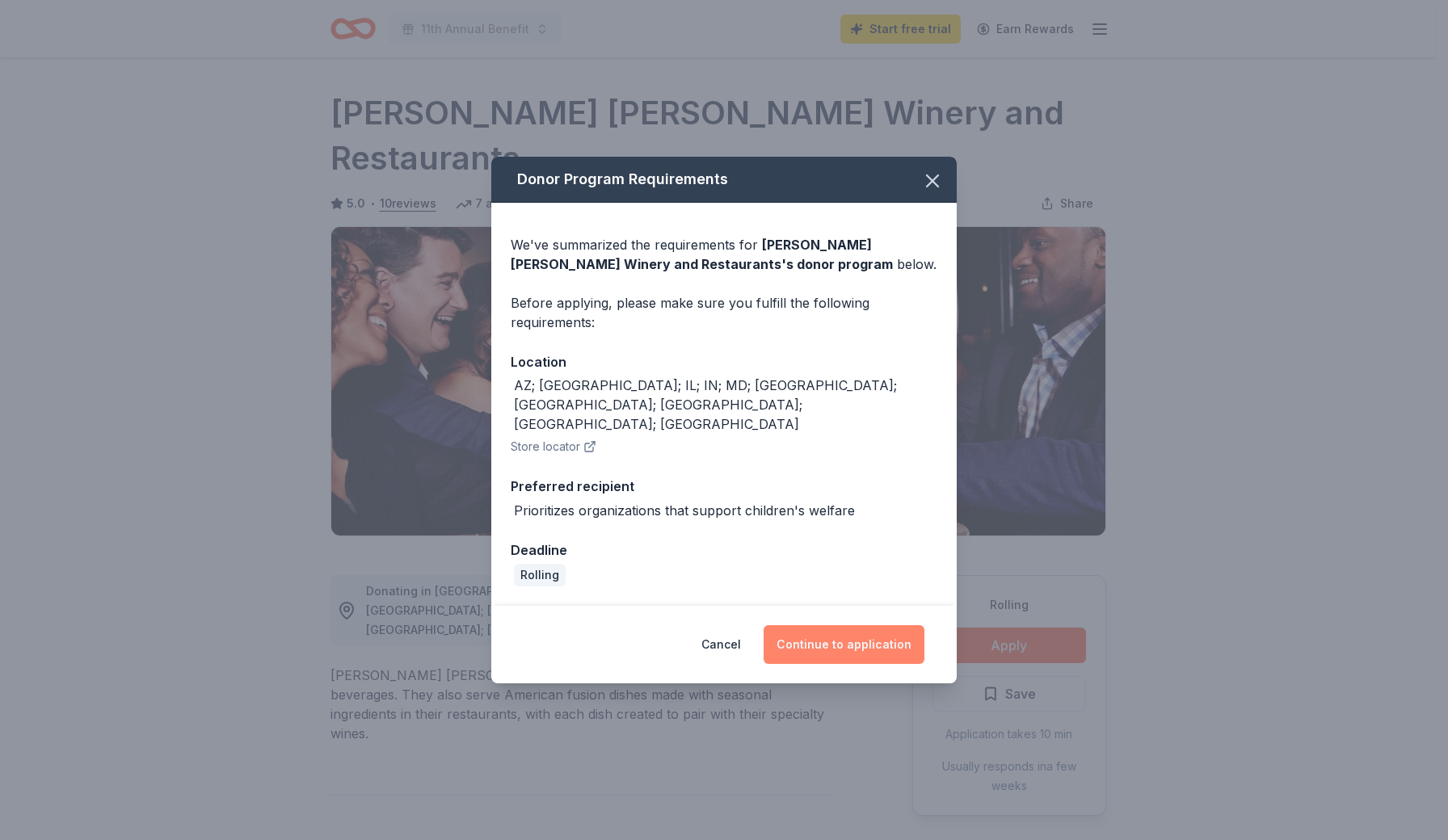
click at [883, 625] on button "Continue to application" at bounding box center [843, 644] width 160 height 39
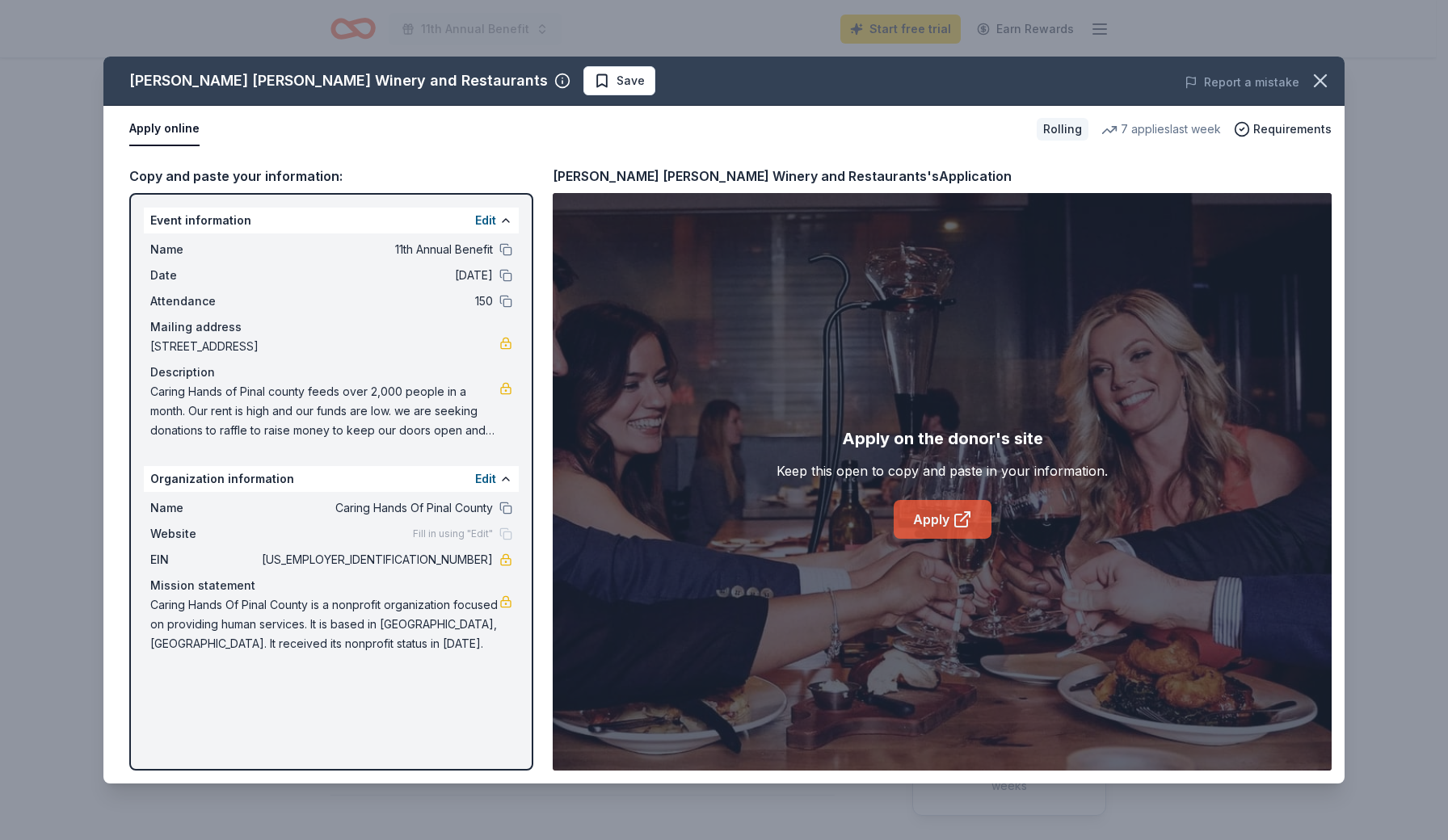
click at [971, 520] on icon at bounding box center [962, 519] width 19 height 19
drag, startPoint x: 147, startPoint y: 389, endPoint x: 224, endPoint y: 397, distance: 77.4
click at [224, 397] on div "Name 11th Annual Benefit Date 11/01/25 Attendance 150 Mailing address 241 West …" at bounding box center [331, 340] width 375 height 213
drag, startPoint x: 172, startPoint y: 378, endPoint x: 272, endPoint y: 401, distance: 102.6
click at [272, 401] on div "Copy and paste your information: Event information Edit Name 11th Annual Benefi…" at bounding box center [724, 468] width 1241 height 630
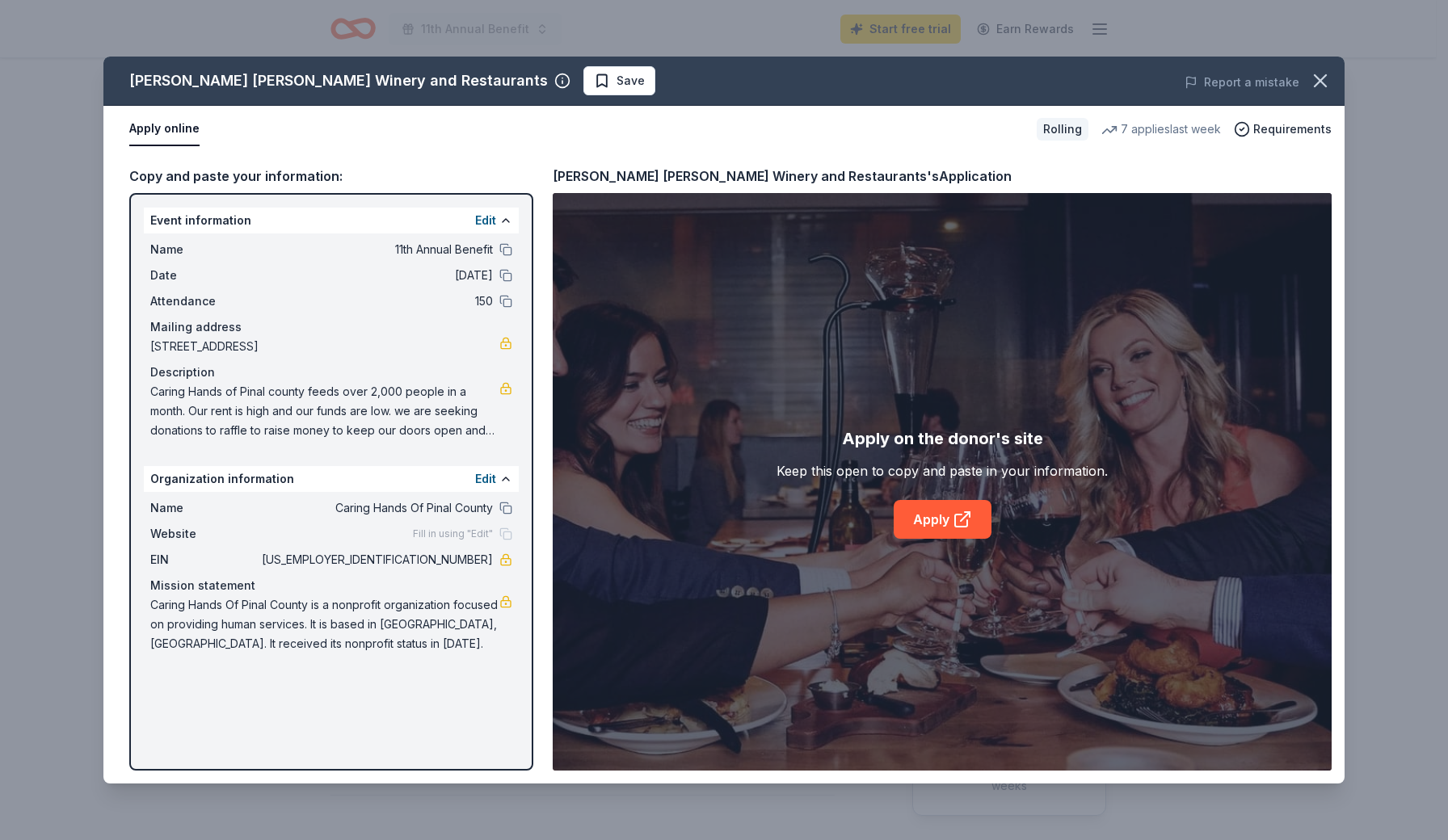
click at [378, 403] on span "Caring Hands of Pinal county feeds over 2,000 people in a month. Our rent is hi…" at bounding box center [325, 411] width 349 height 58
click at [1330, 83] on icon "button" at bounding box center [1320, 81] width 22 height 22
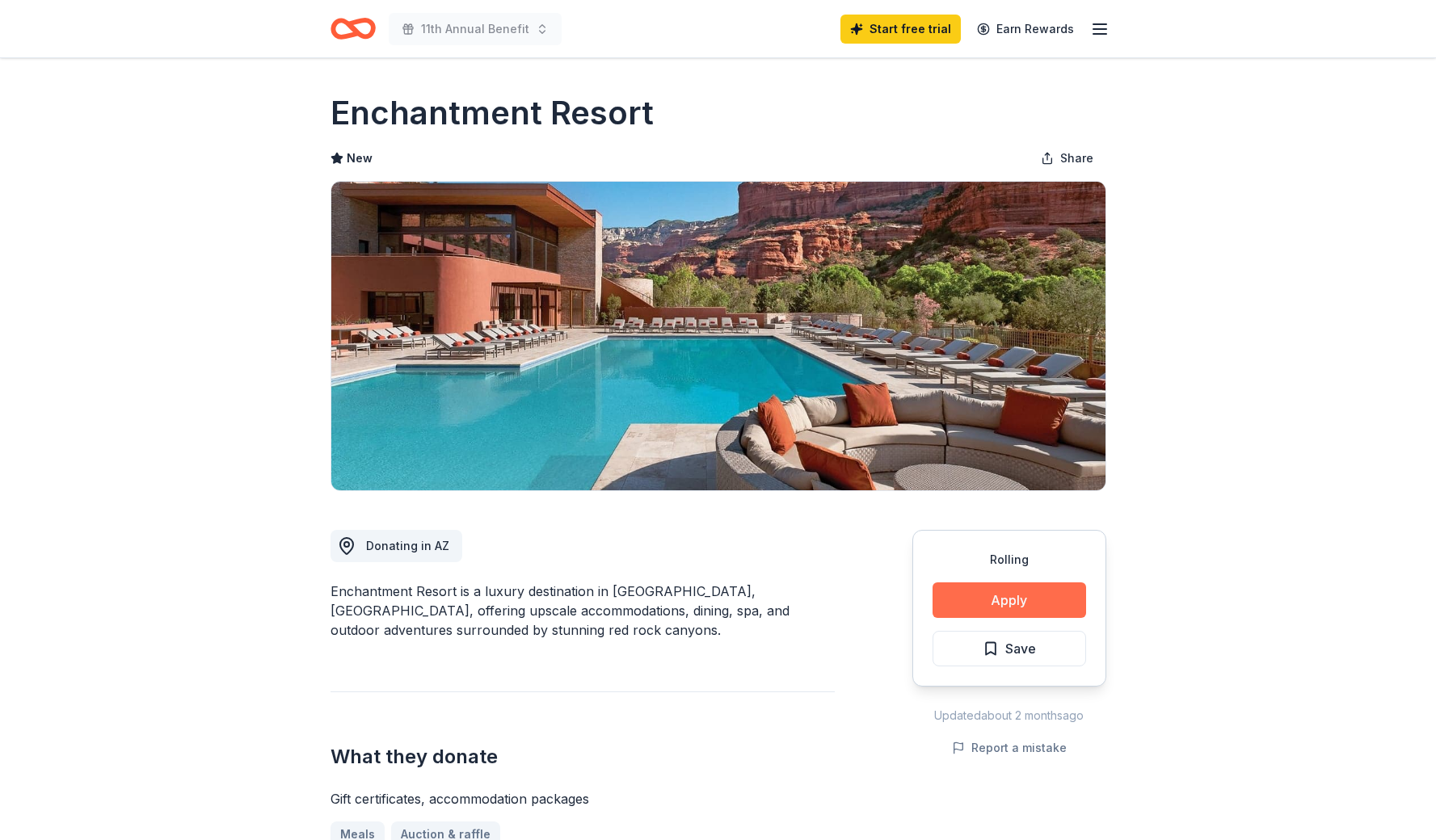
click at [1026, 593] on button "Apply" at bounding box center [1008, 600] width 153 height 35
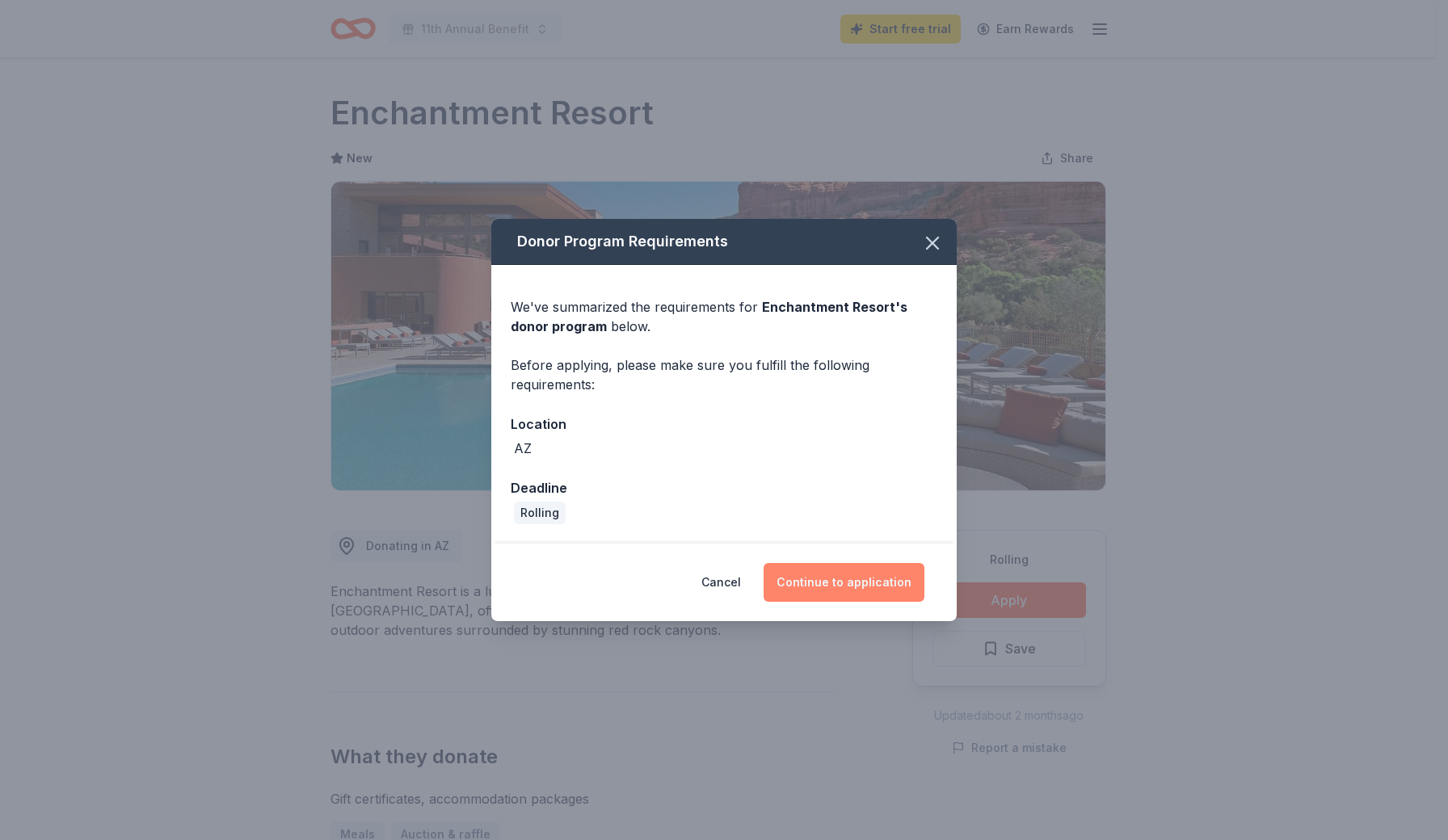
click at [871, 592] on button "Continue to application" at bounding box center [843, 582] width 160 height 39
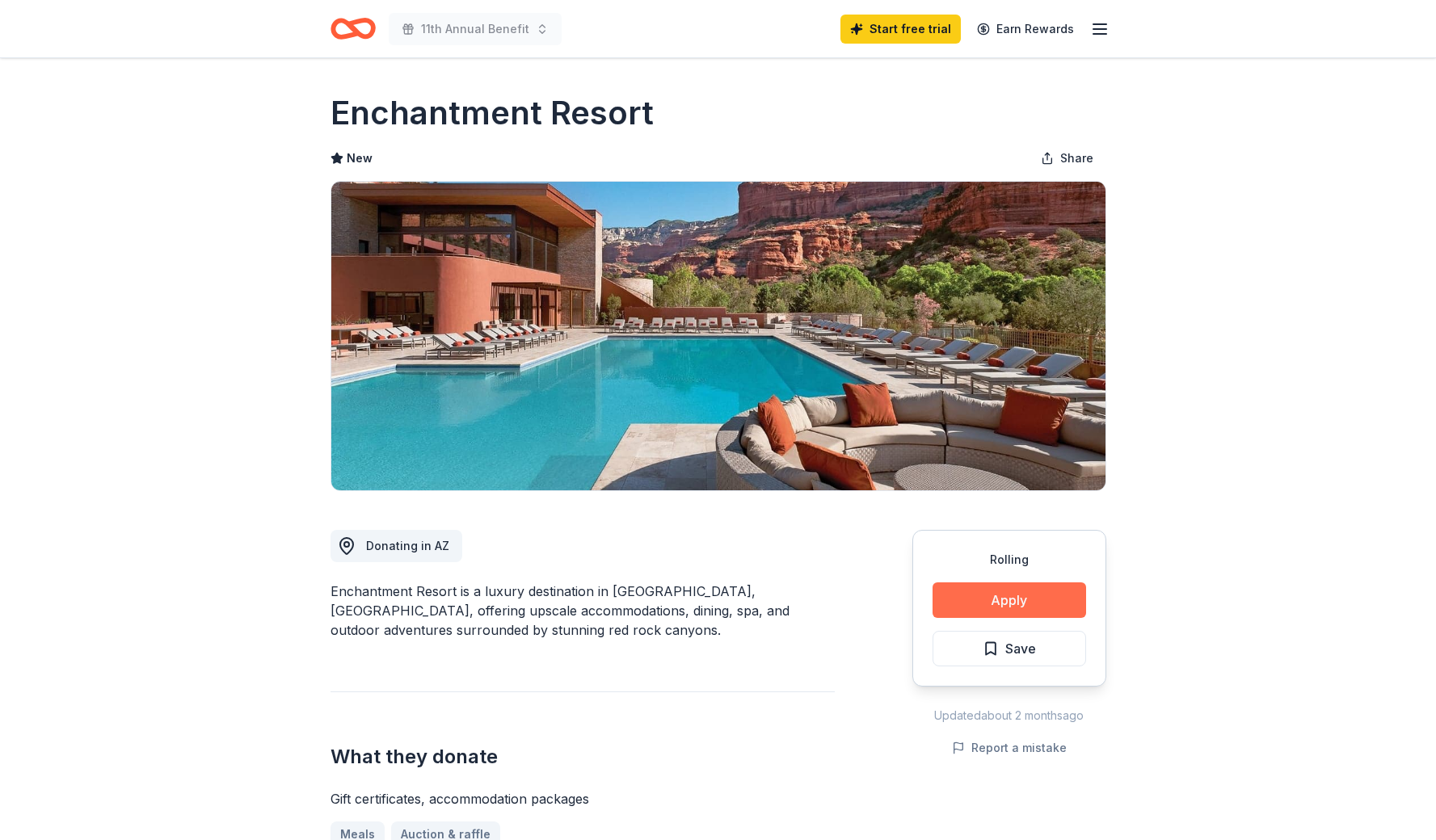
click at [1029, 599] on button "Apply" at bounding box center [1008, 600] width 153 height 35
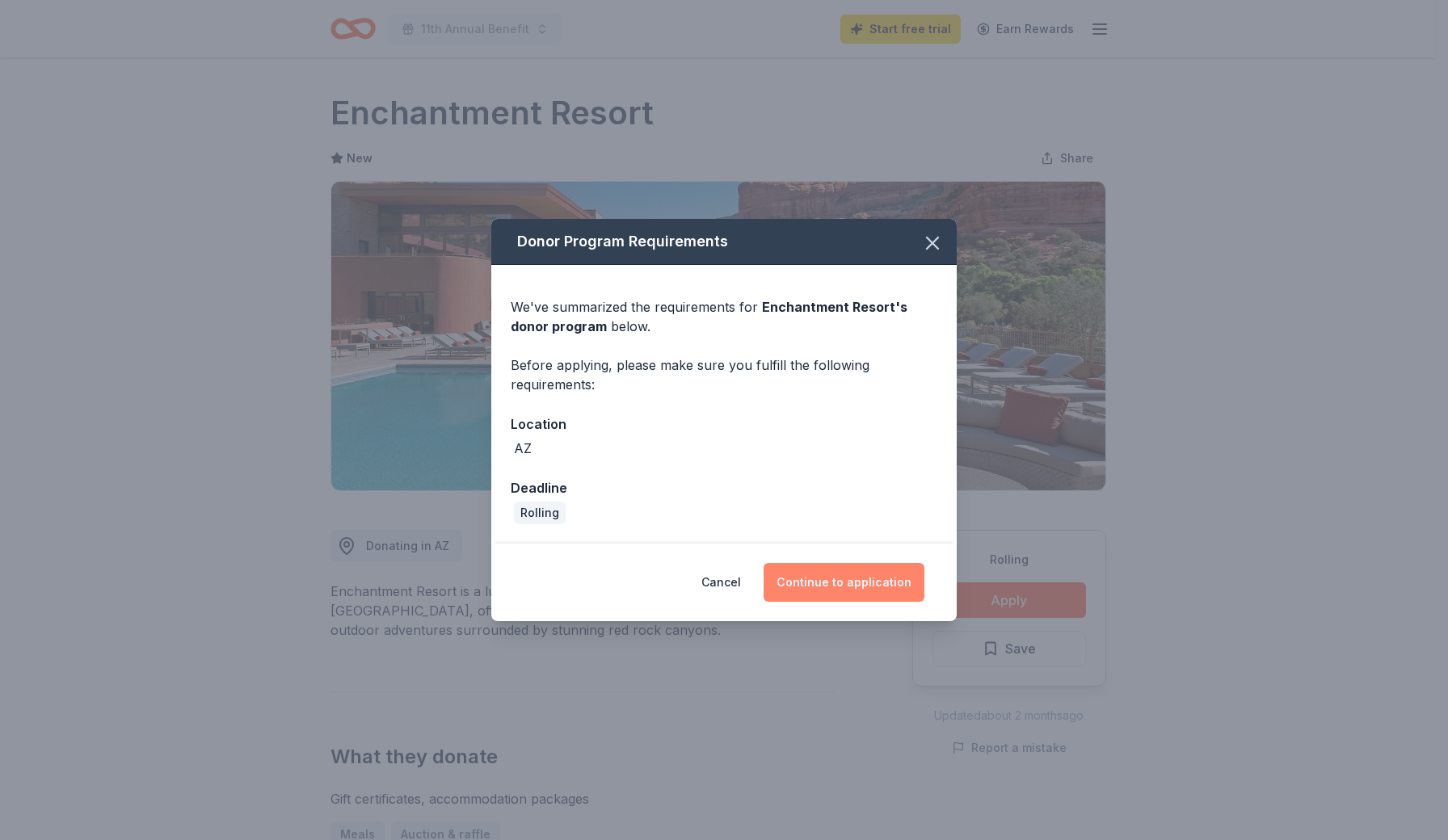
click at [840, 585] on button "Continue to application" at bounding box center [843, 582] width 160 height 39
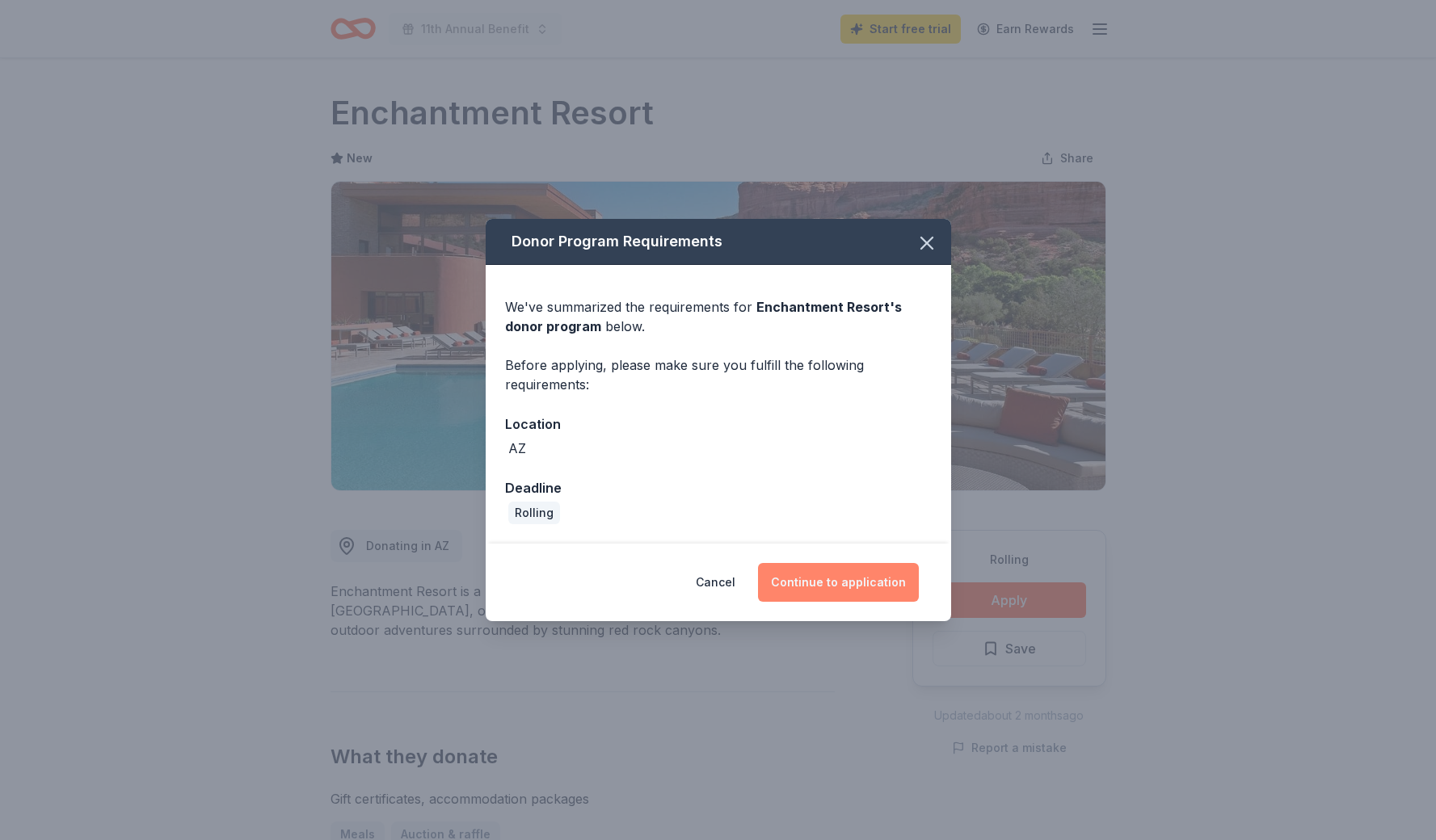
click at [841, 585] on button "Continue to application" at bounding box center [838, 582] width 160 height 39
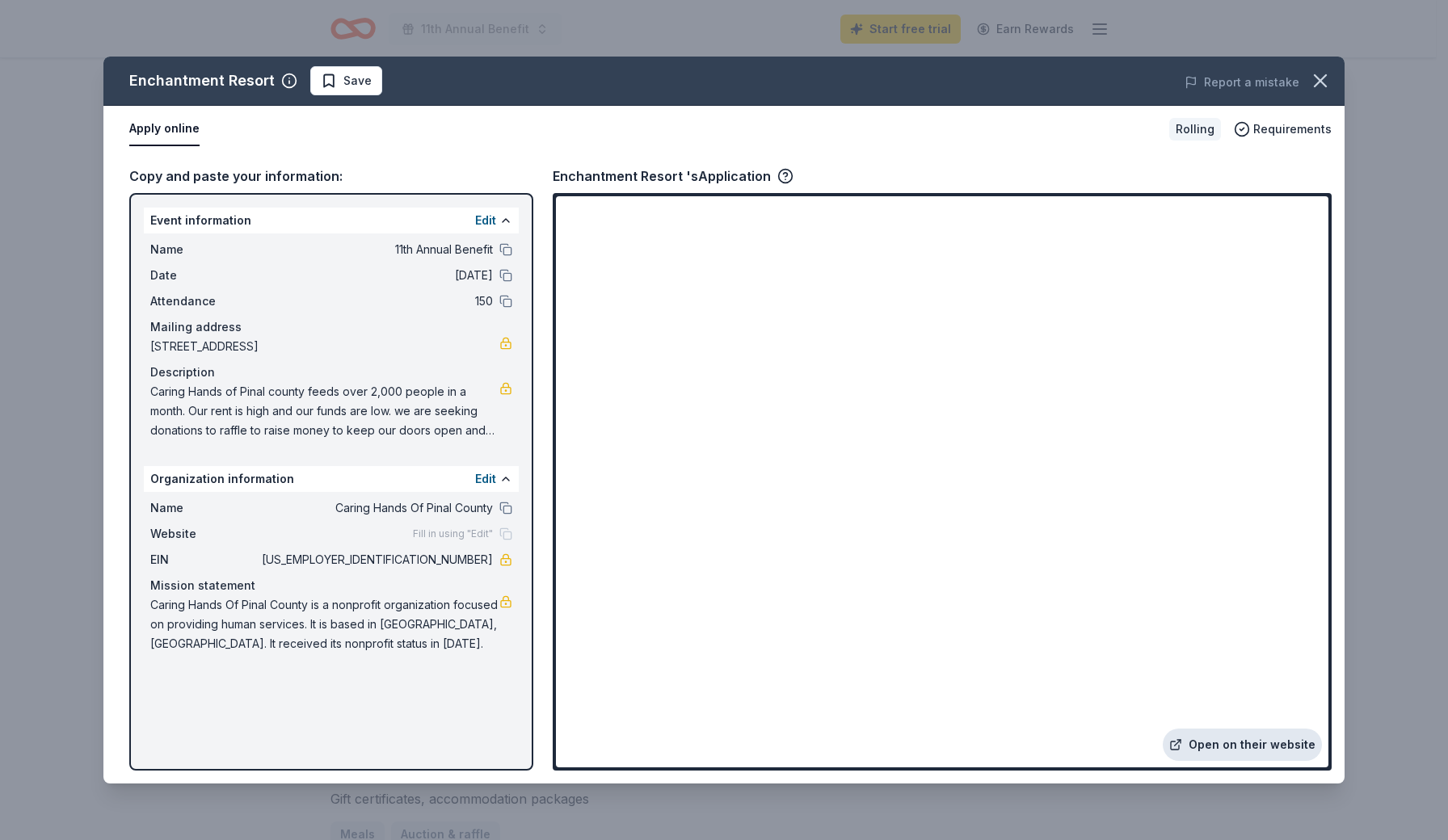
click at [1227, 743] on link "Open on their website" at bounding box center [1242, 745] width 160 height 32
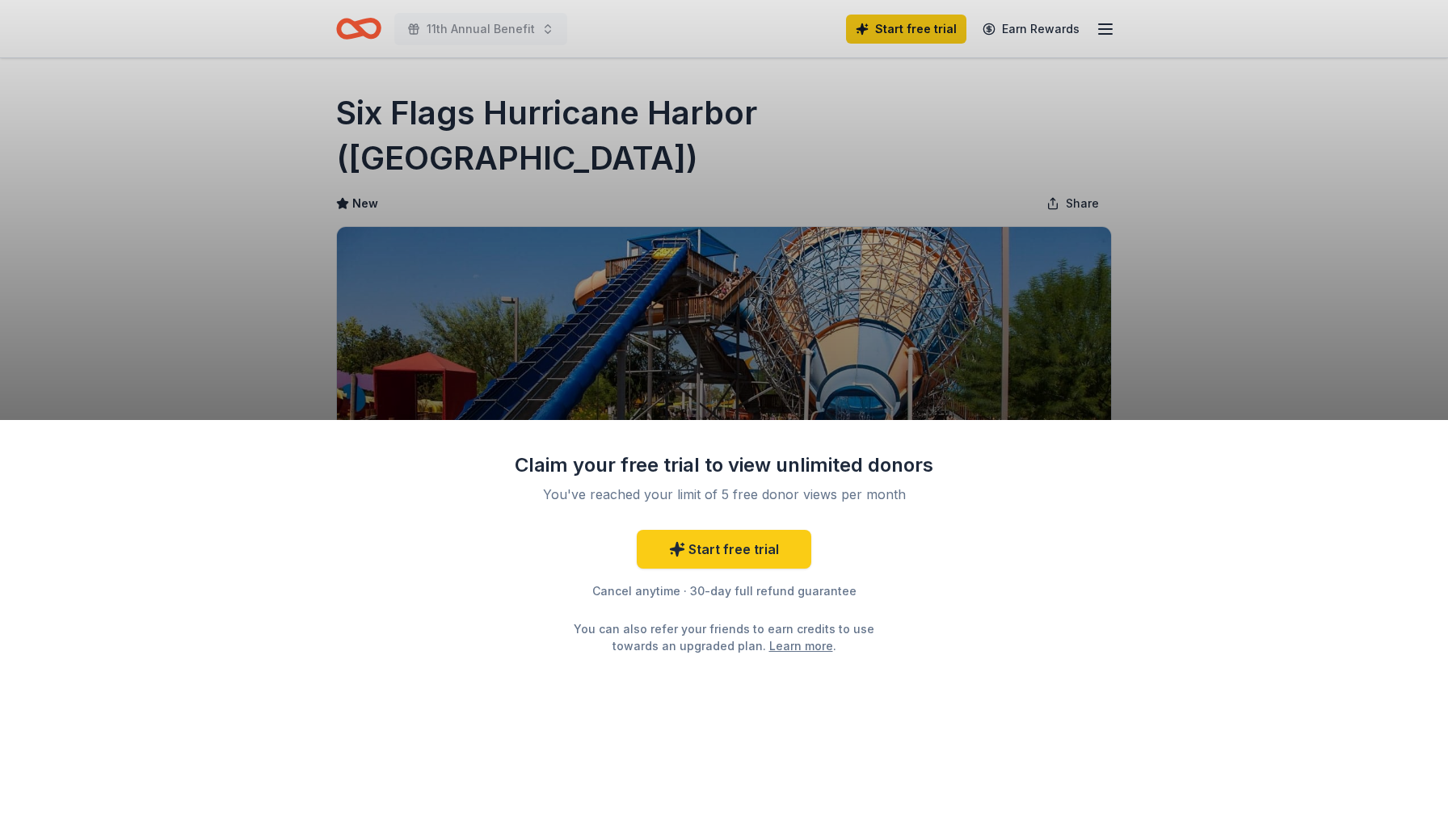
click at [1261, 376] on div "Claim your free trial to view unlimited donors You've reached your limit of 5 f…" at bounding box center [724, 420] width 1448 height 840
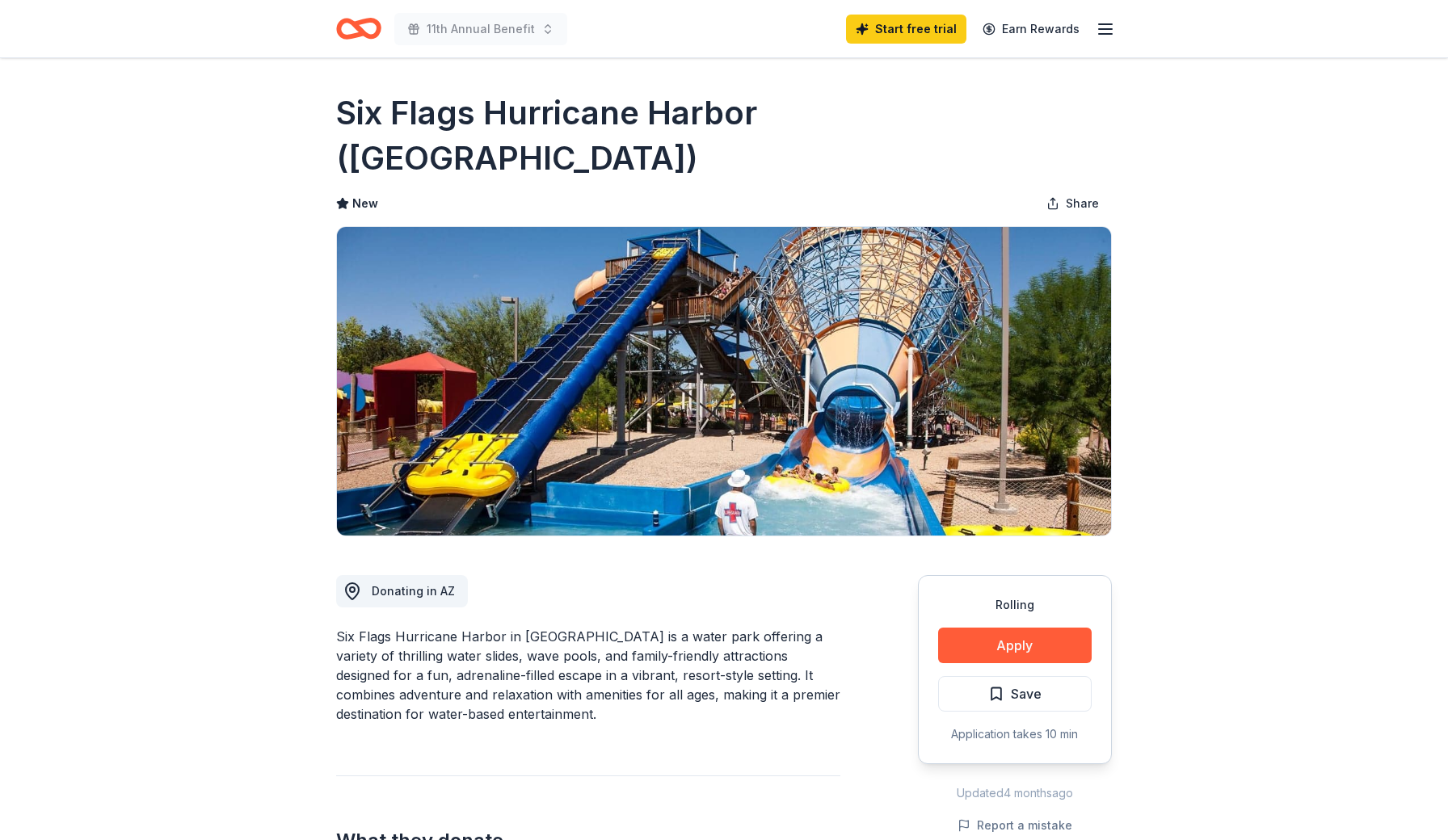
click at [1010, 589] on div "Claim your free trial to view unlimited donors You've reached your limit of 5 f…" at bounding box center [724, 630] width 1448 height 420
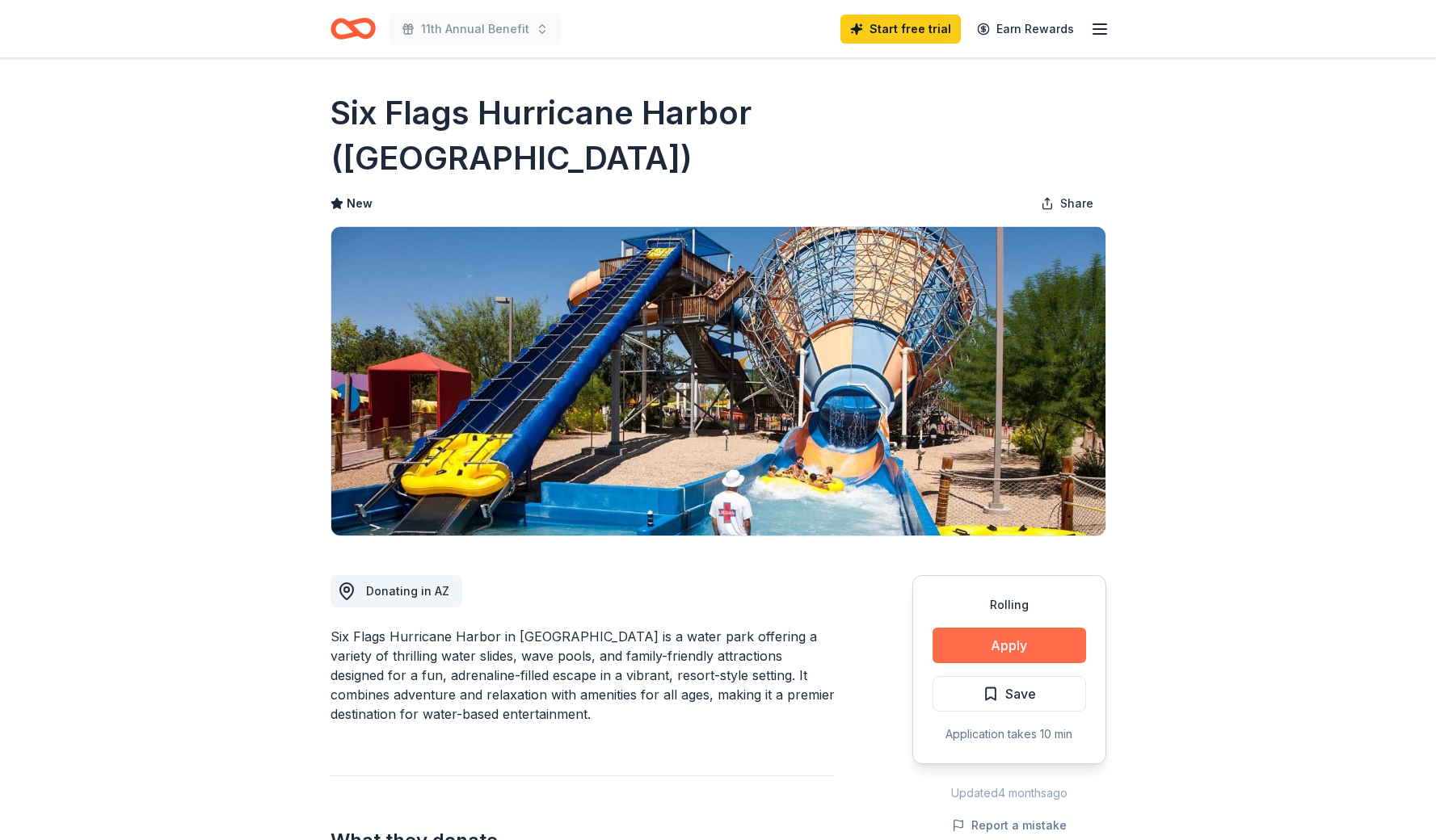
click at [990, 628] on button "Apply" at bounding box center [1008, 645] width 153 height 35
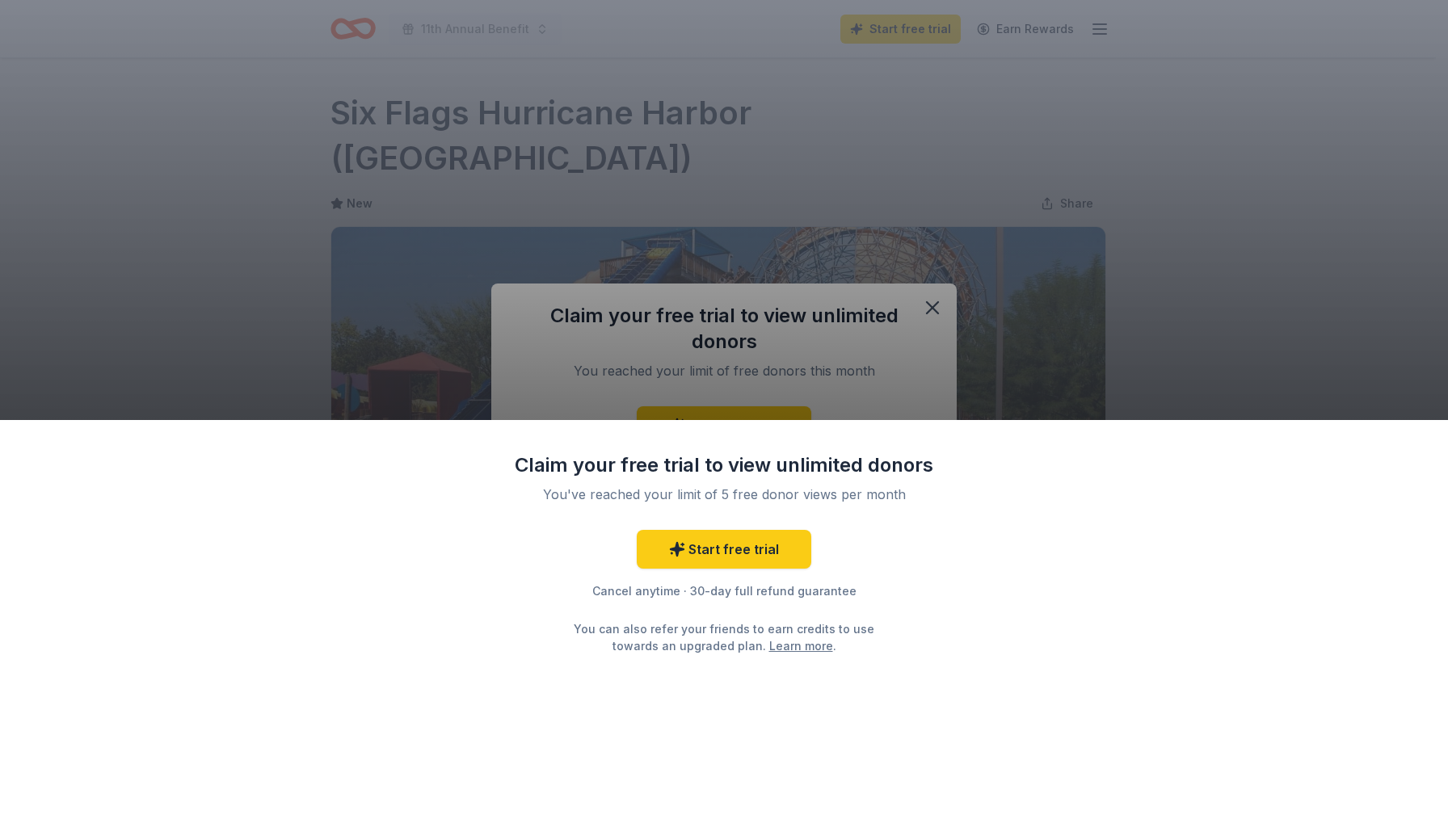
click at [933, 315] on div "Claim your free trial to view unlimited donors You've reached your limit of 5 f…" at bounding box center [724, 420] width 1448 height 840
click at [1277, 321] on div "Claim your free trial to view unlimited donors You've reached your limit of 5 f…" at bounding box center [724, 420] width 1448 height 840
